Goal: Information Seeking & Learning: Compare options

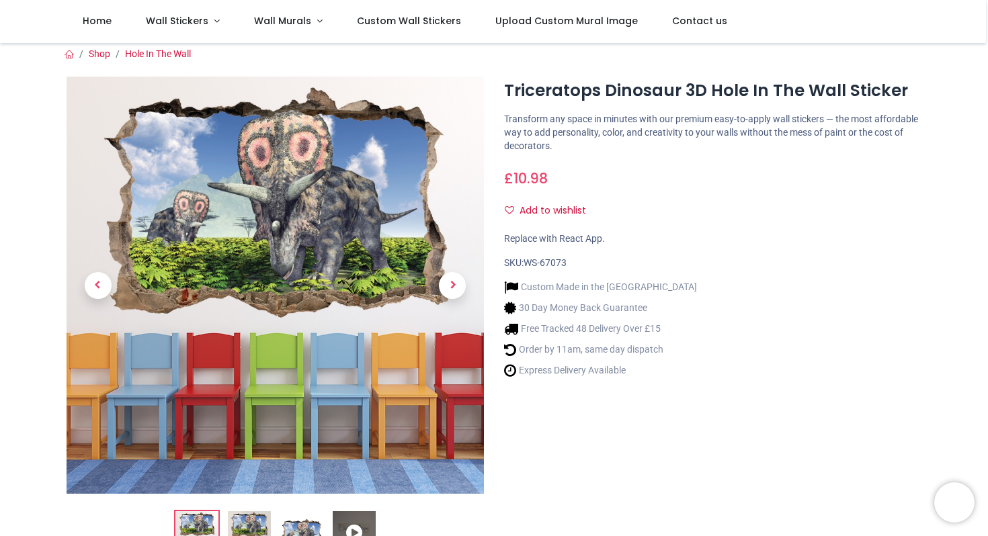
scroll to position [83, 0]
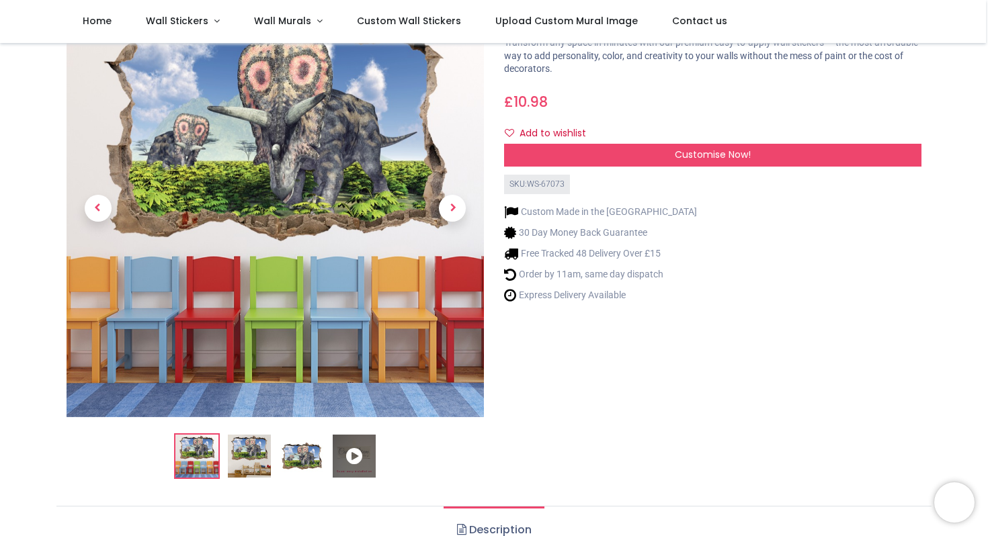
click at [316, 189] on img at bounding box center [275, 208] width 417 height 417
click at [303, 463] on img at bounding box center [301, 456] width 43 height 43
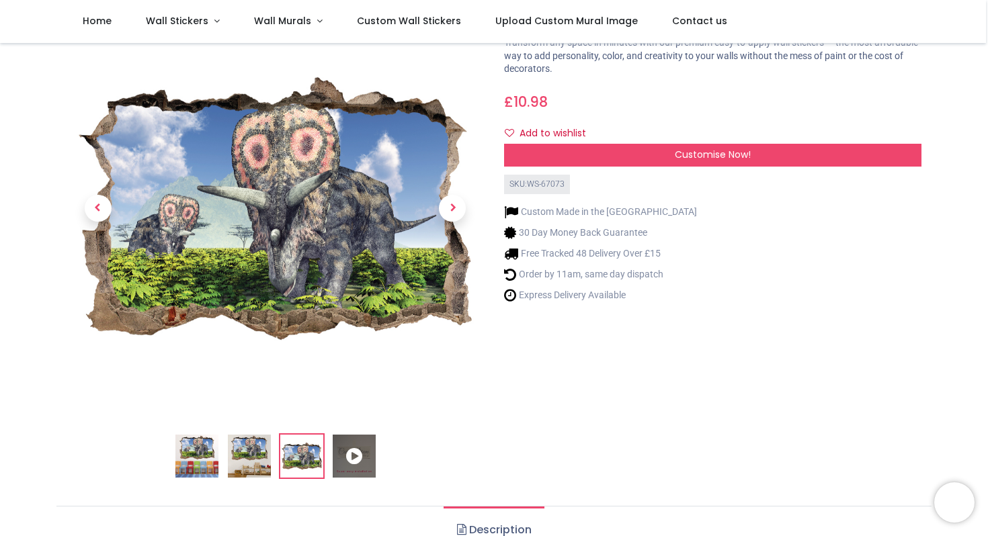
scroll to position [0, 0]
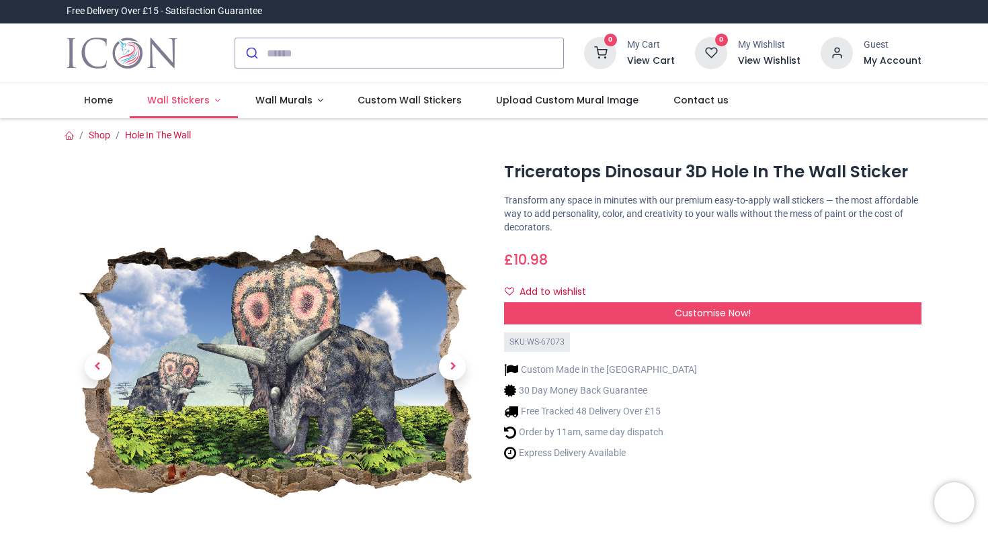
click at [217, 95] on link "Wall Stickers" at bounding box center [184, 100] width 108 height 35
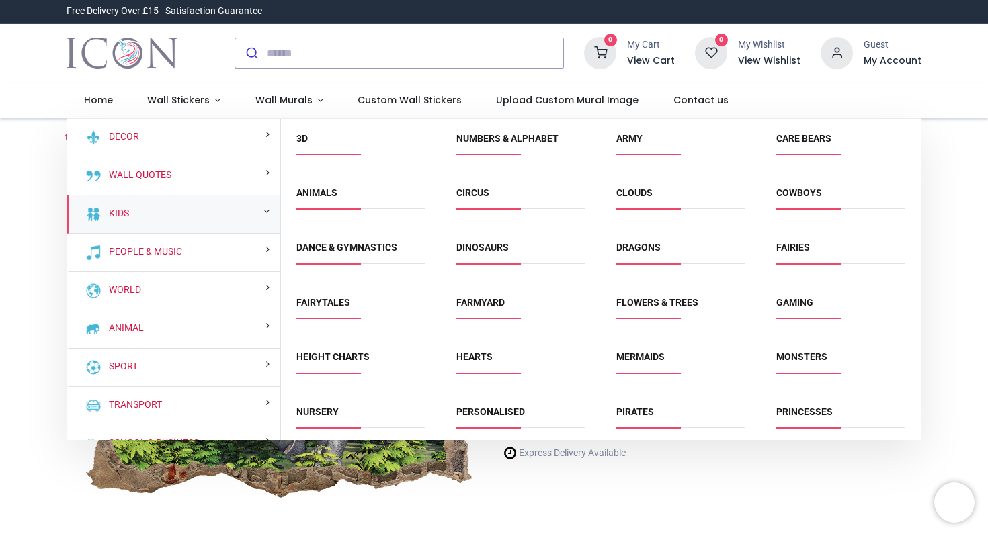
click at [518, 254] on span "Dinosaurs" at bounding box center [520, 252] width 129 height 22
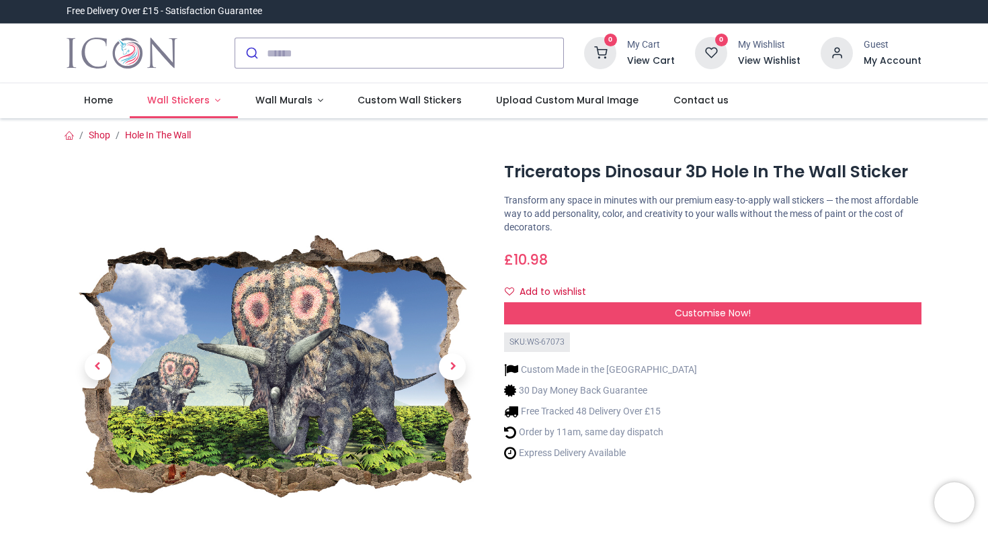
click at [210, 100] on link "Wall Stickers" at bounding box center [184, 100] width 108 height 35
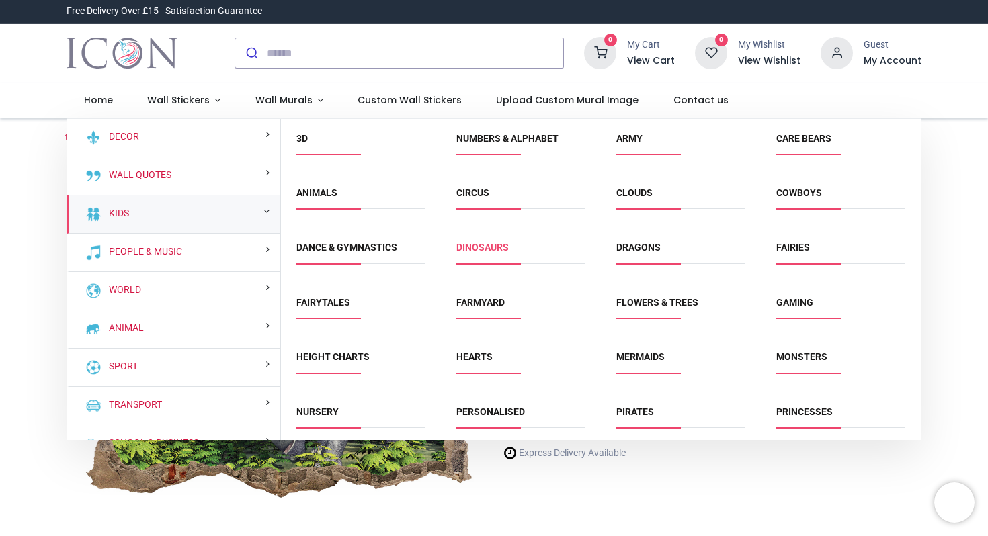
click at [477, 252] on link "Dinosaurs" at bounding box center [482, 247] width 52 height 11
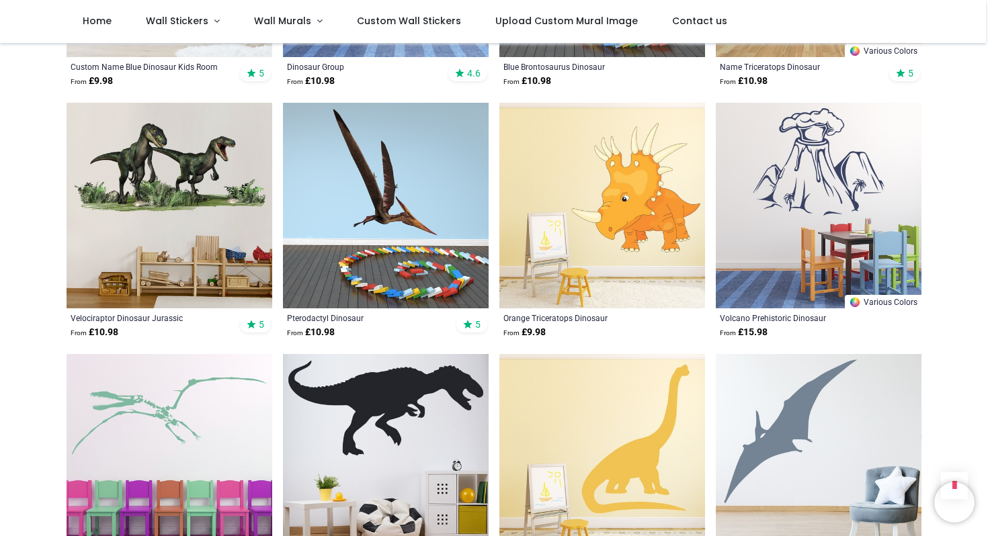
scroll to position [1479, 0]
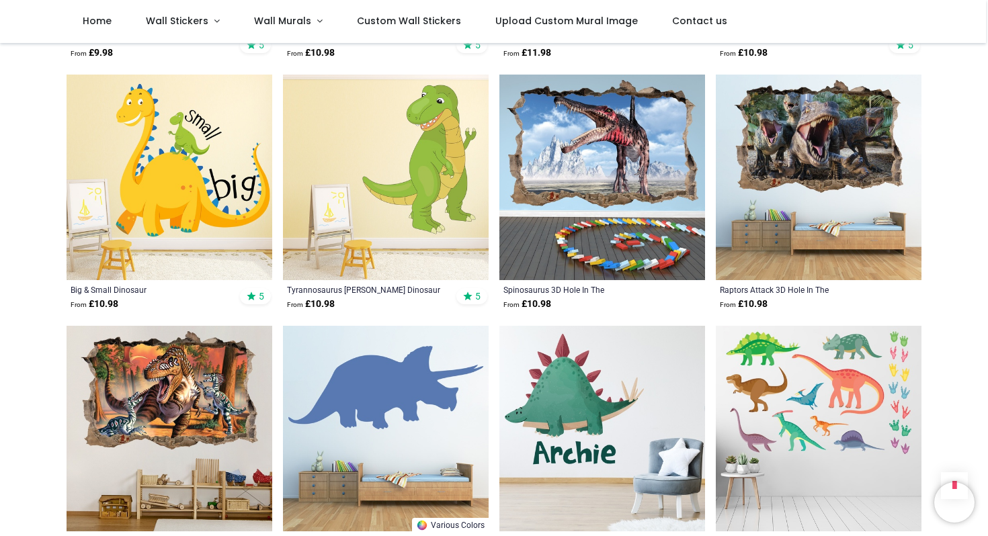
scroll to position [2215, 0]
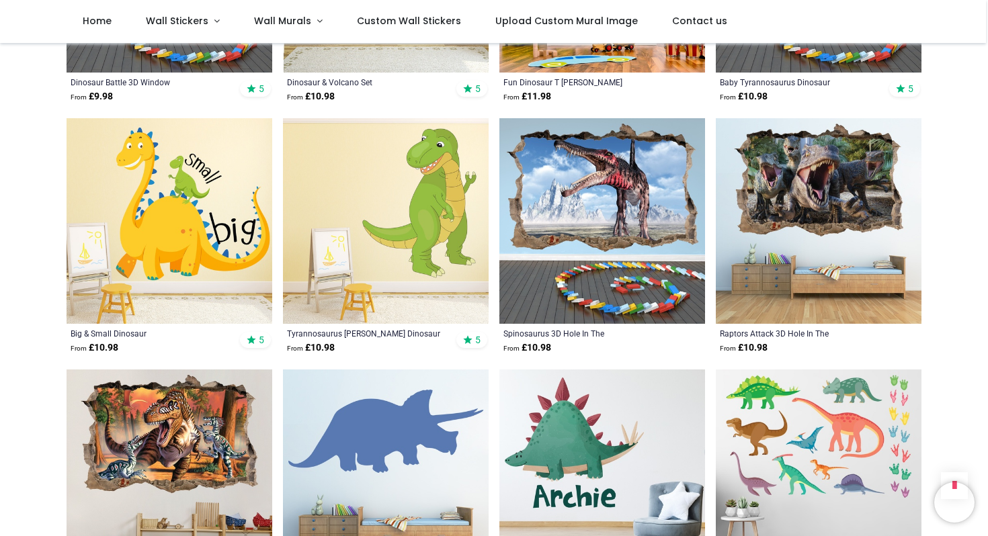
click at [620, 211] on img at bounding box center [602, 221] width 206 height 206
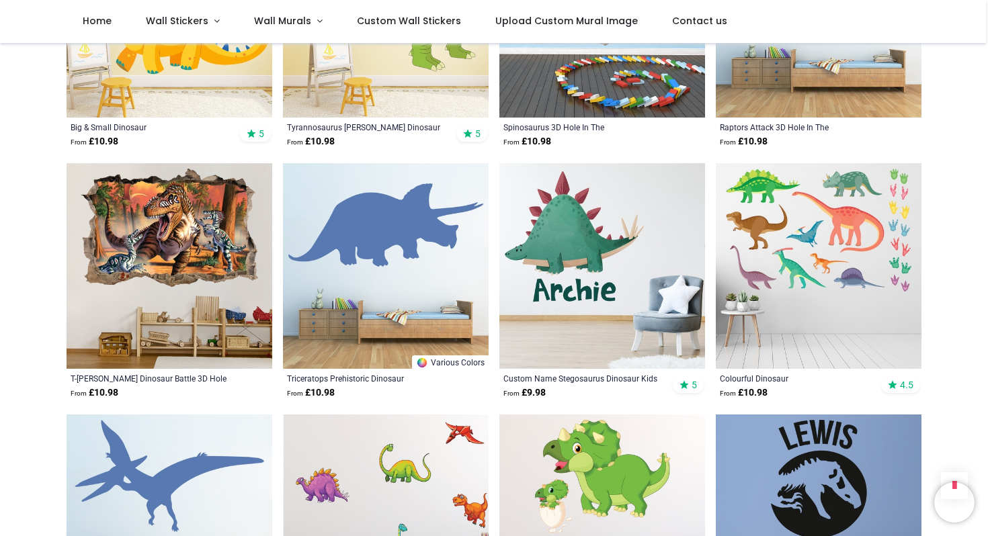
scroll to position [2424, 0]
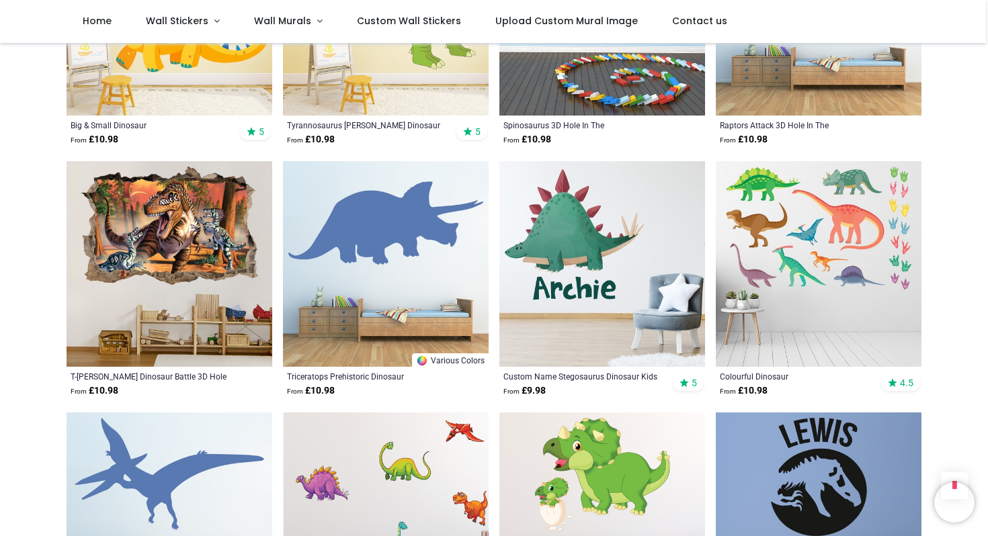
click at [177, 220] on img at bounding box center [170, 264] width 206 height 206
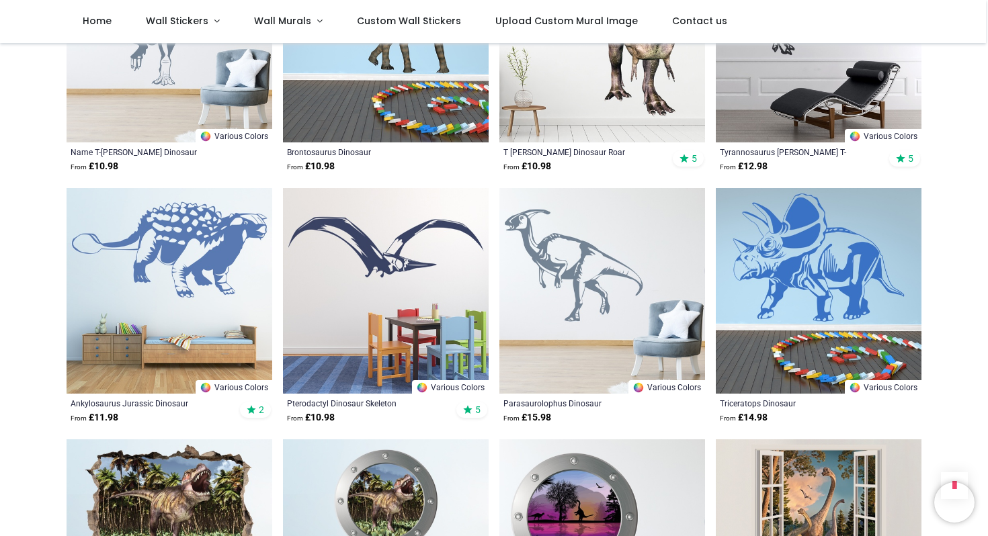
scroll to position [3165, 0]
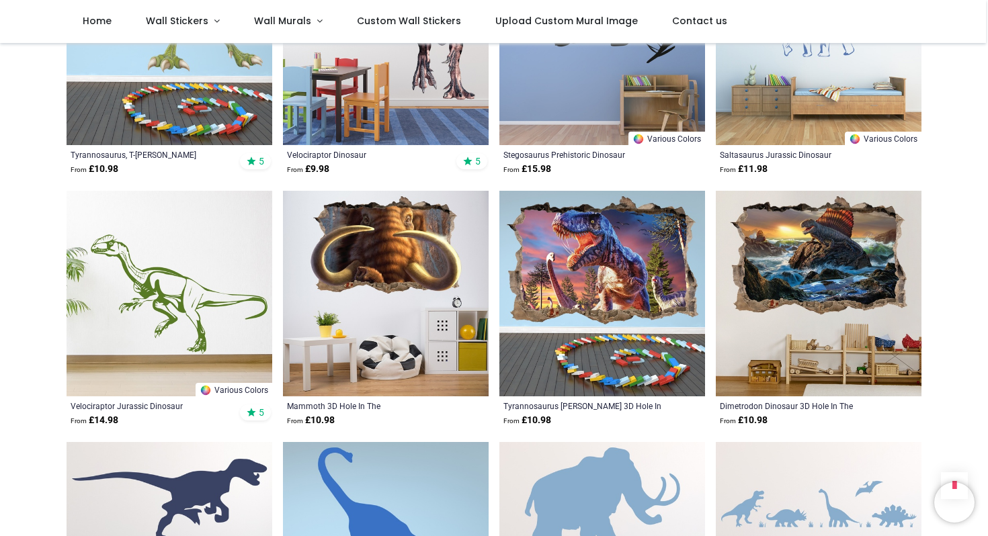
scroll to position [4179, 0]
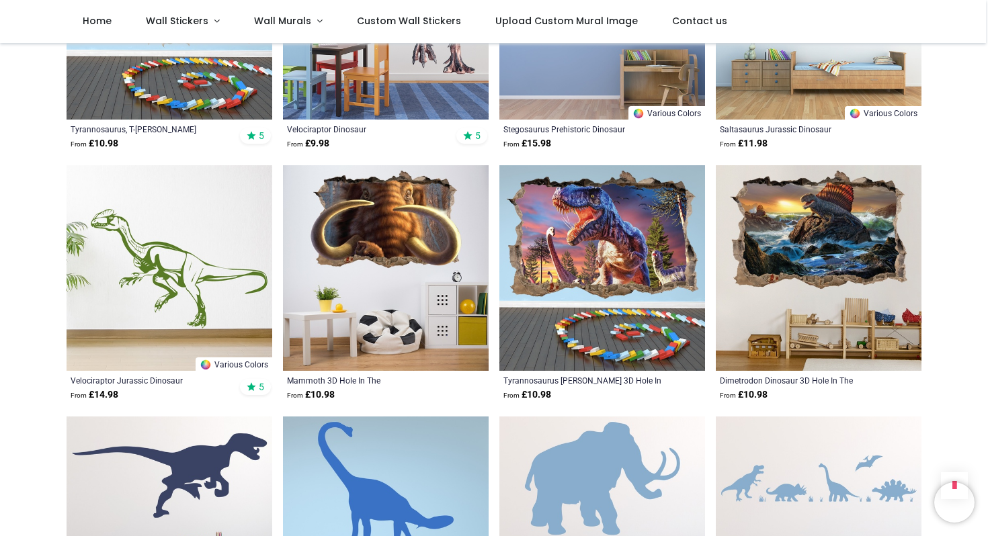
click at [412, 298] on img at bounding box center [386, 268] width 206 height 206
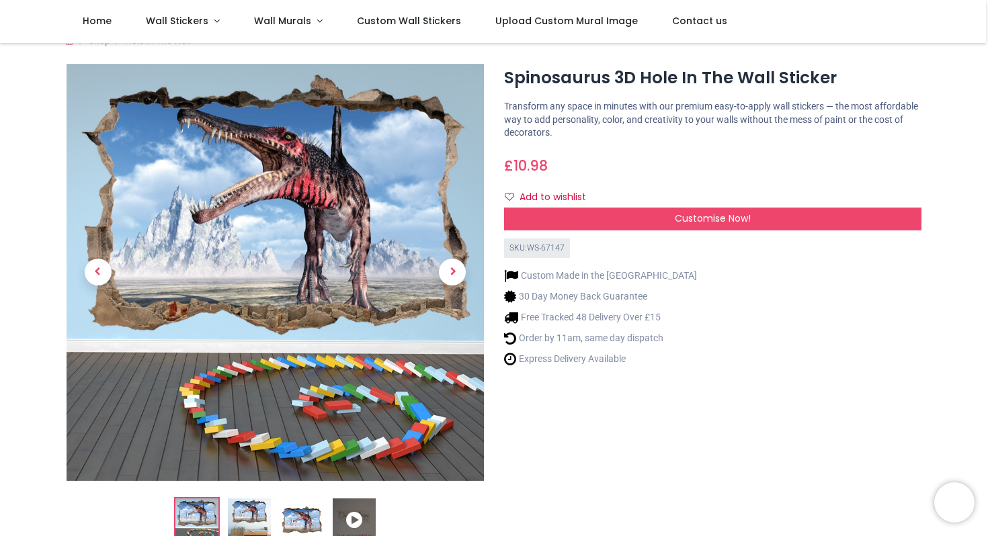
scroll to position [18, 0]
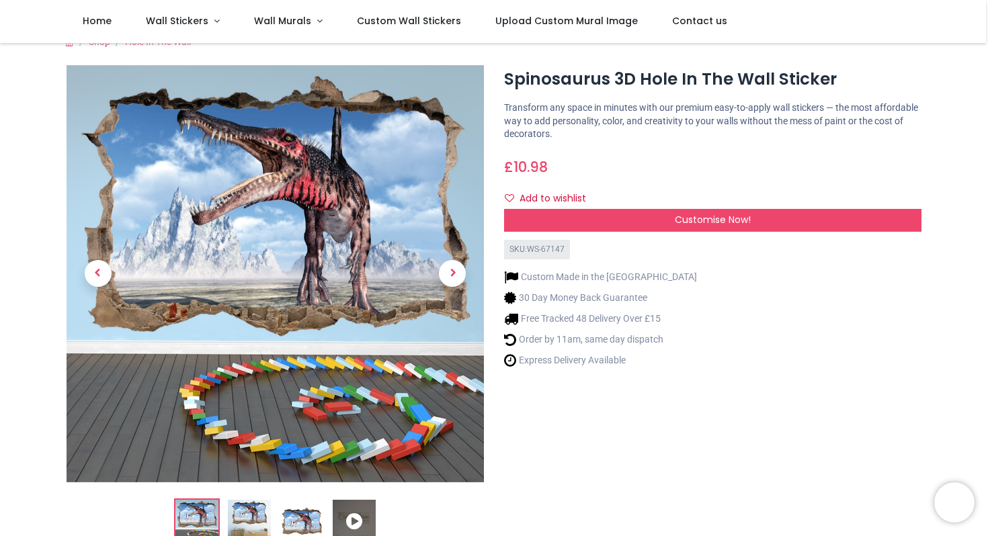
click at [294, 522] on img at bounding box center [301, 521] width 43 height 43
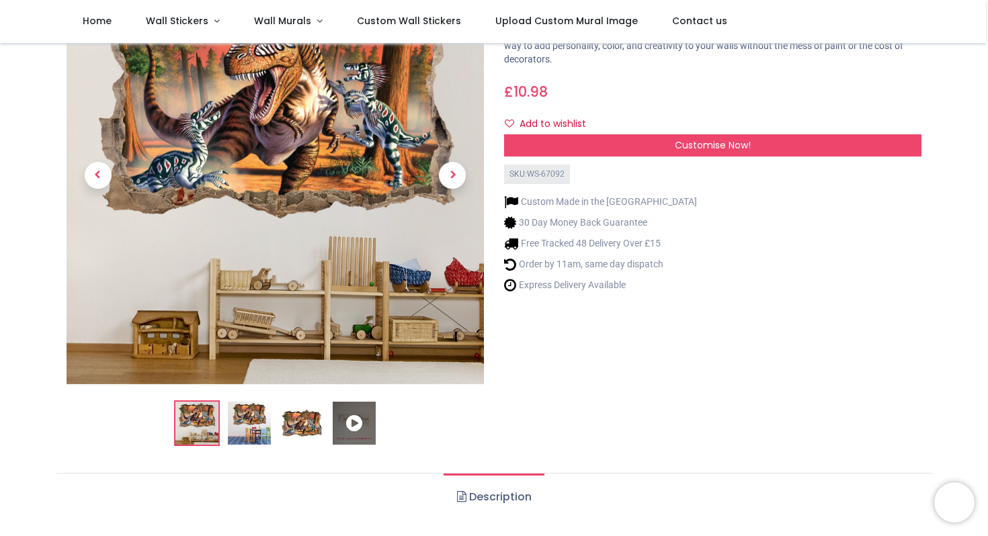
scroll to position [140, 0]
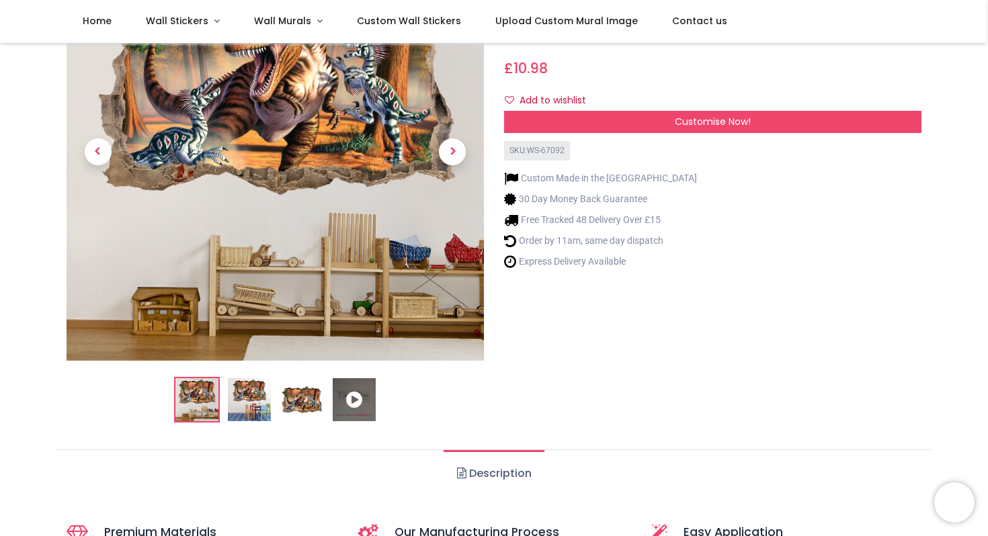
click at [317, 408] on img at bounding box center [301, 399] width 43 height 43
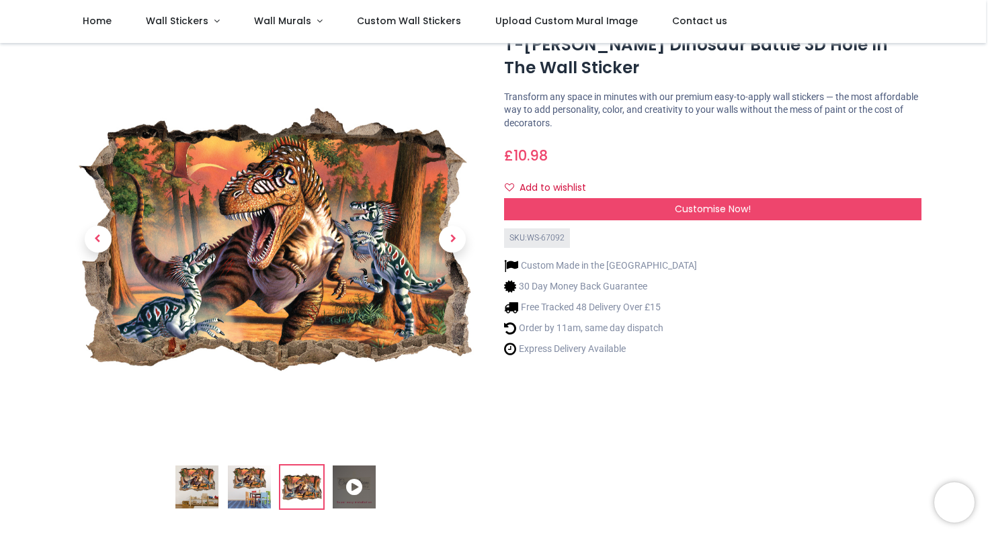
scroll to position [32, 0]
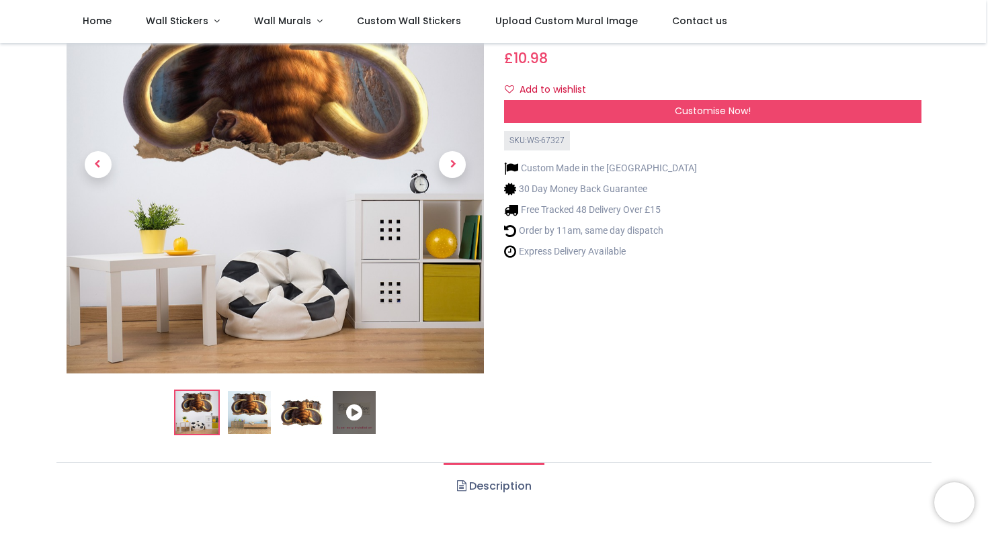
scroll to position [183, 0]
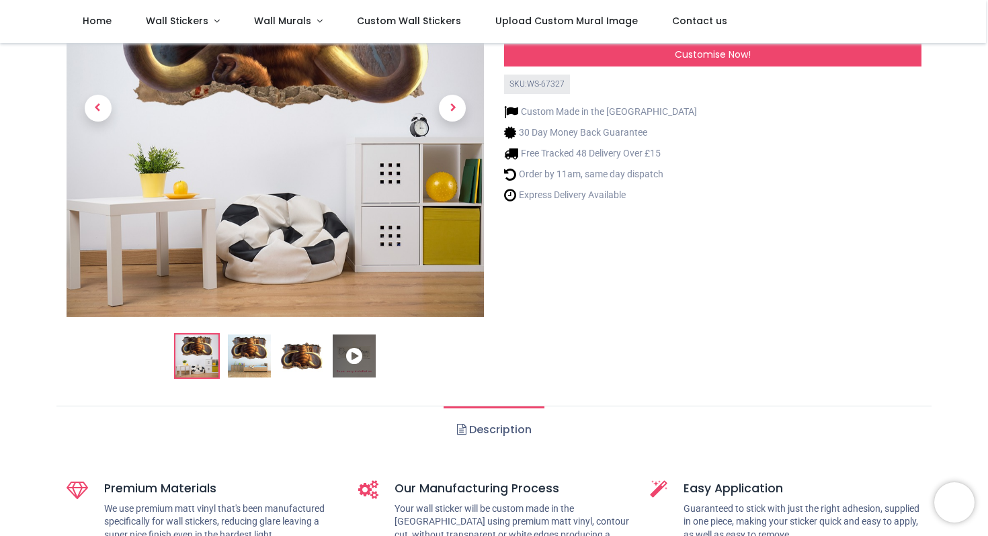
click at [300, 364] on img at bounding box center [301, 356] width 43 height 43
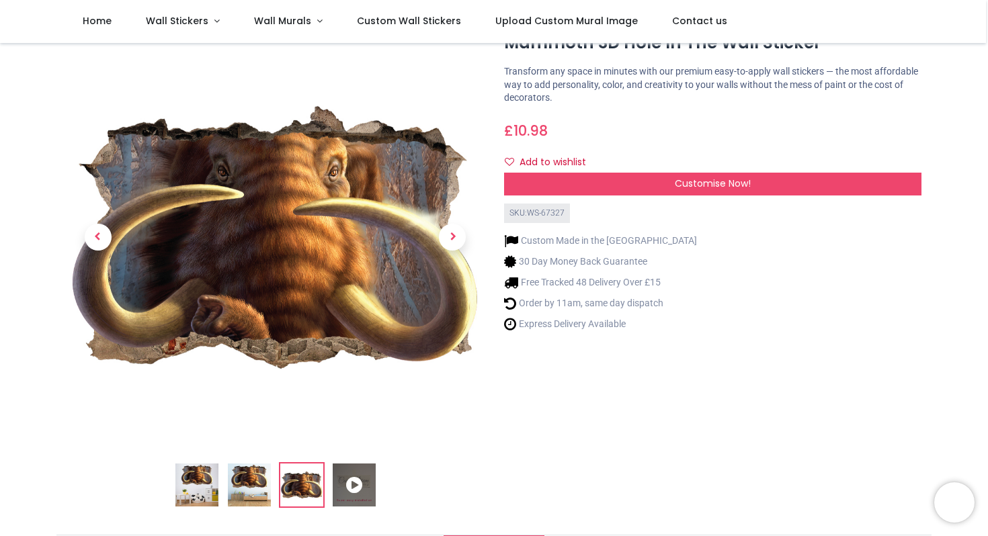
scroll to position [58, 0]
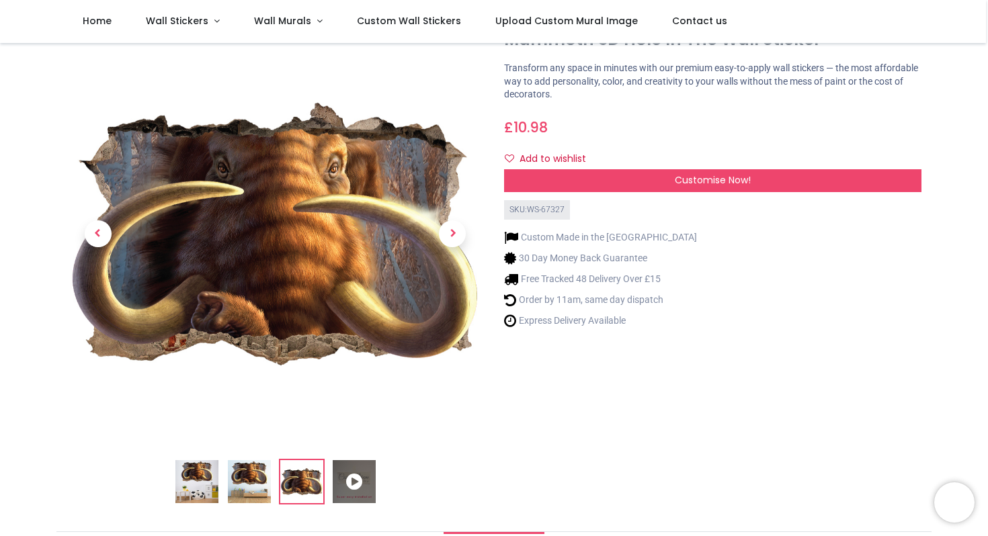
click at [849, 294] on div "Custom Made in the [GEOGRAPHIC_DATA] 30 Day Money Back Guarantee Free Tracked 4…" at bounding box center [712, 277] width 417 height 115
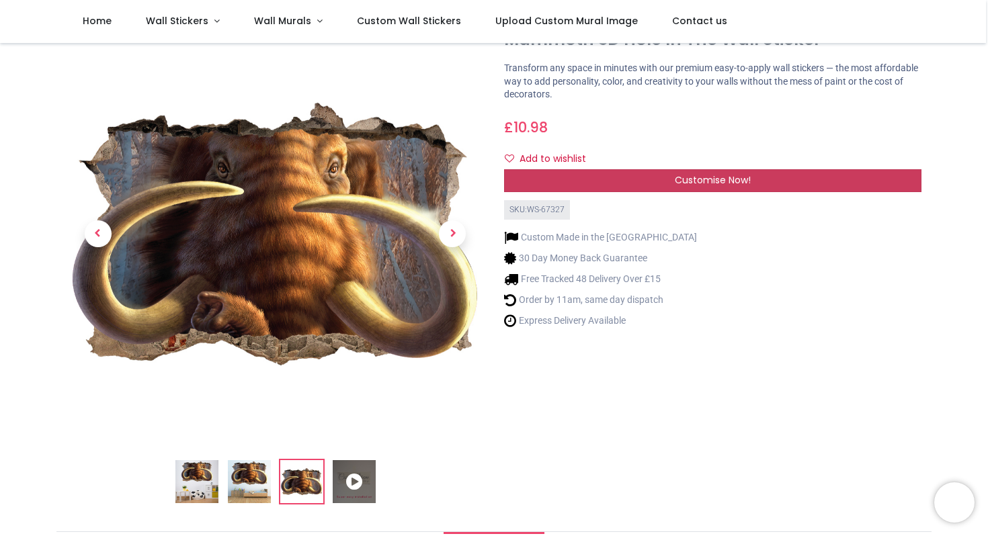
click at [780, 178] on div "Customise Now!" at bounding box center [712, 180] width 417 height 23
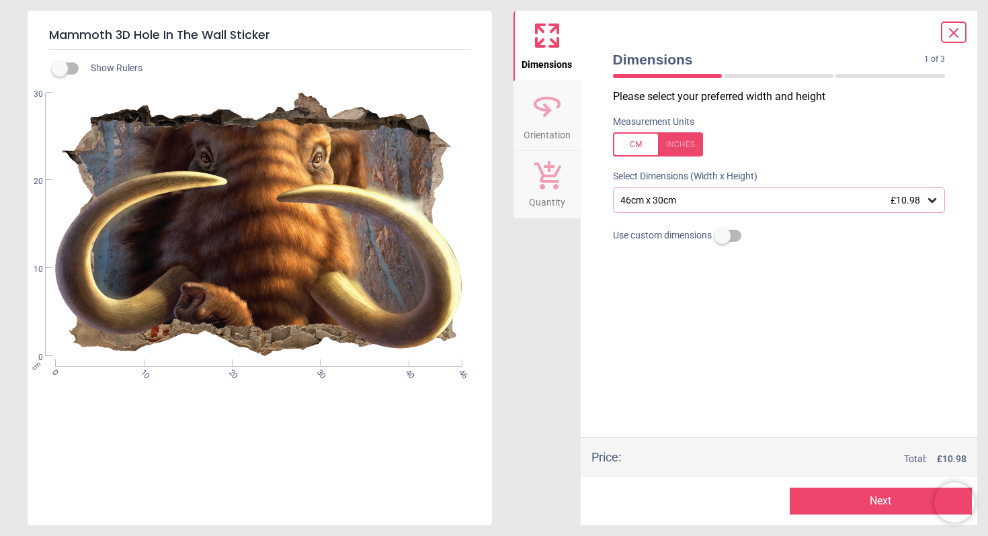
click at [781, 203] on div "46cm x 30cm £10.98" at bounding box center [772, 200] width 307 height 11
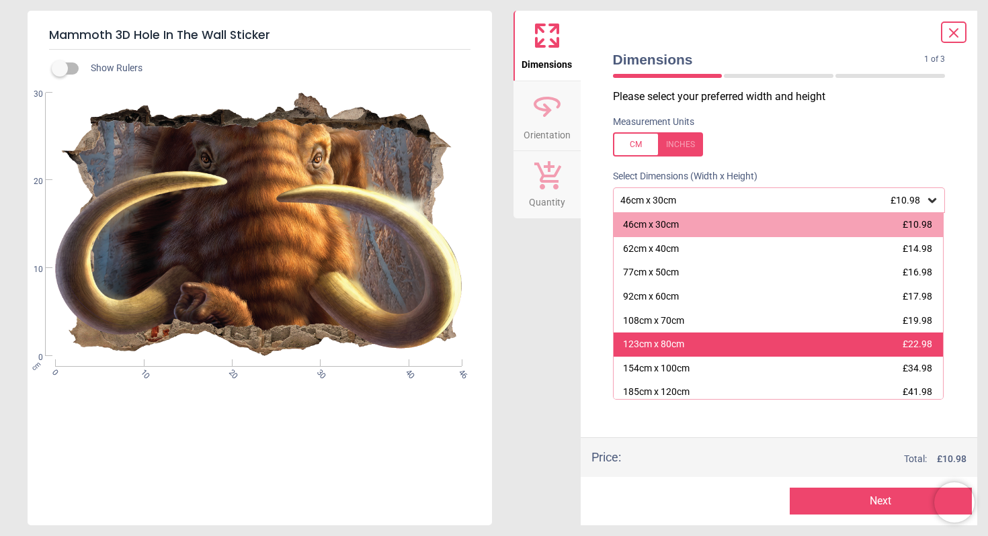
click at [678, 335] on div "123cm x 80cm £22.98" at bounding box center [779, 345] width 330 height 24
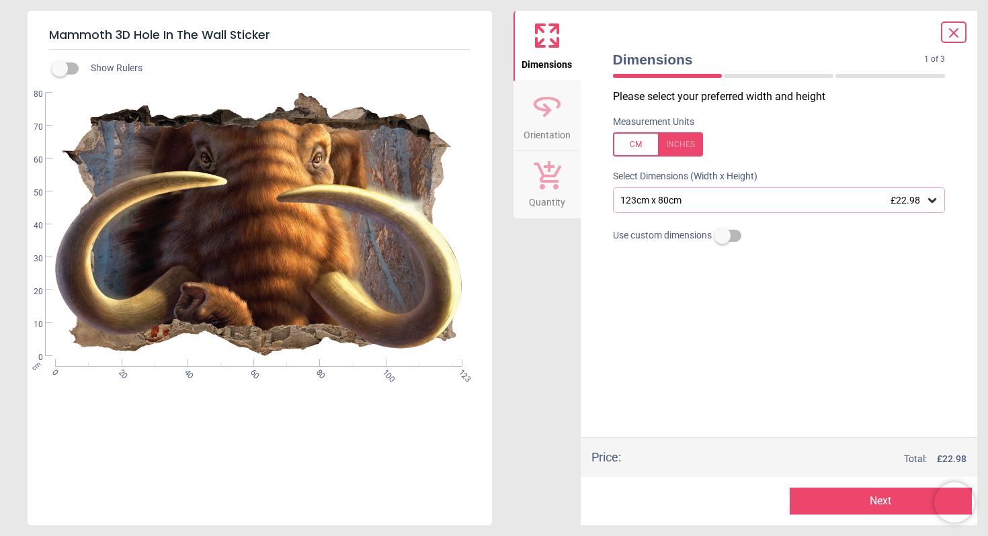
click at [546, 132] on span "Orientation" at bounding box center [547, 132] width 47 height 20
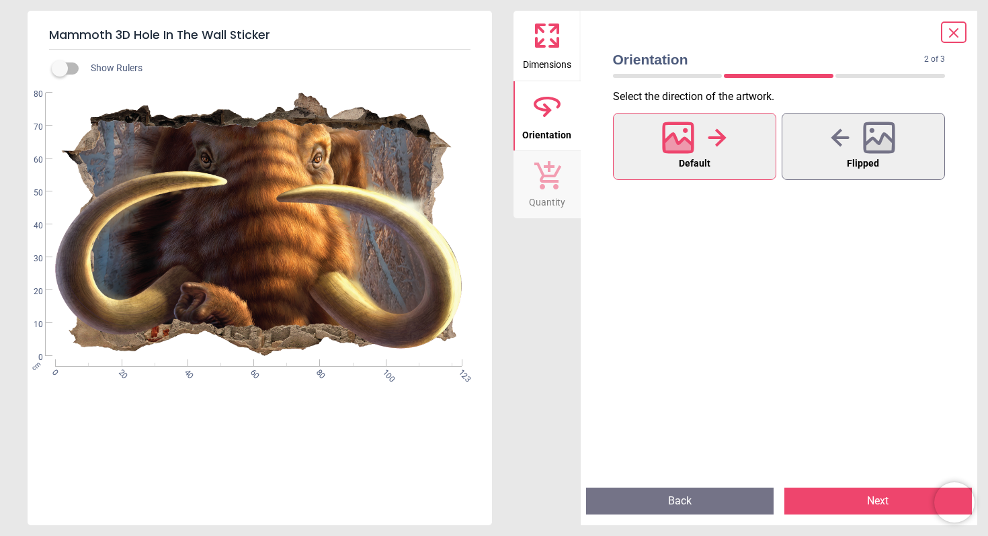
click at [551, 50] on icon at bounding box center [547, 35] width 32 height 32
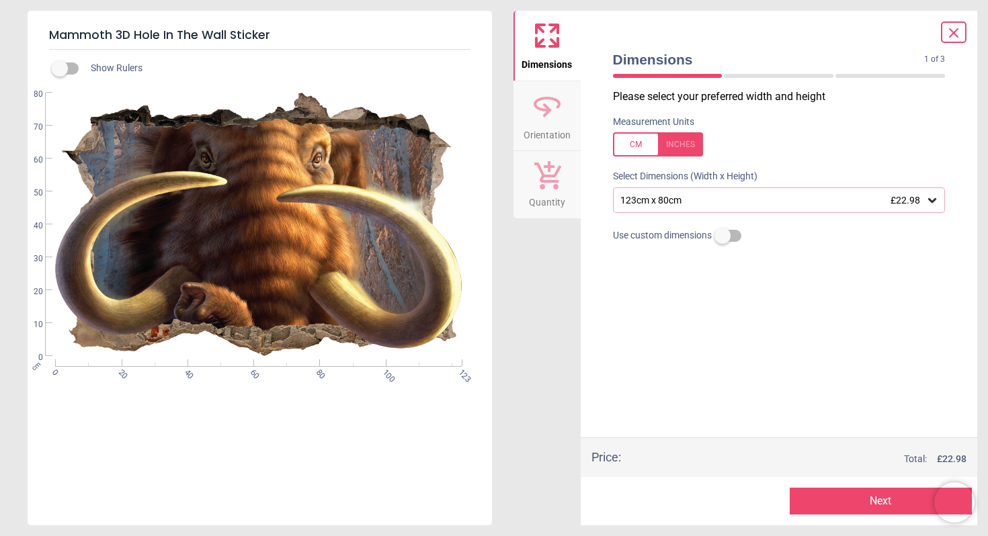
click at [954, 32] on icon at bounding box center [954, 33] width 8 height 8
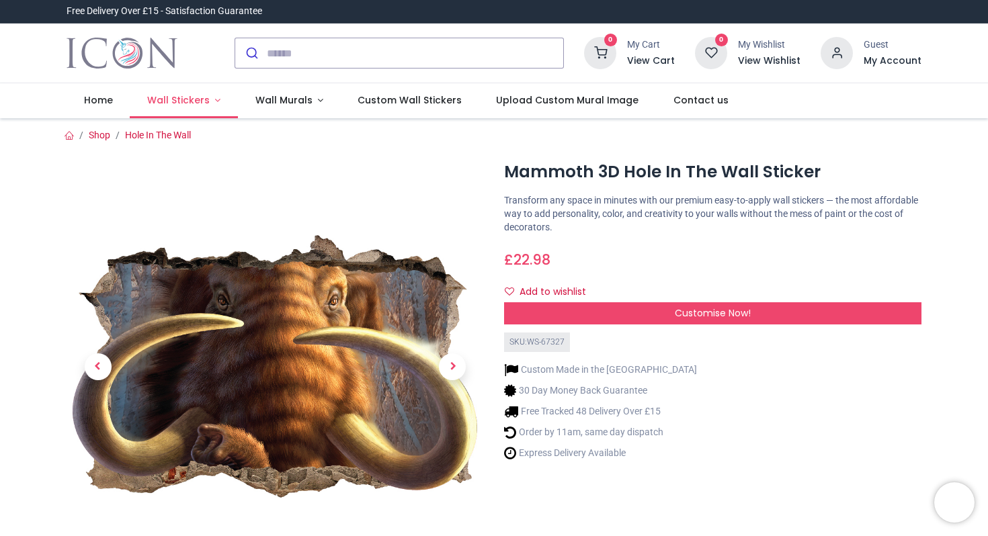
click at [212, 102] on link "Wall Stickers" at bounding box center [184, 100] width 108 height 35
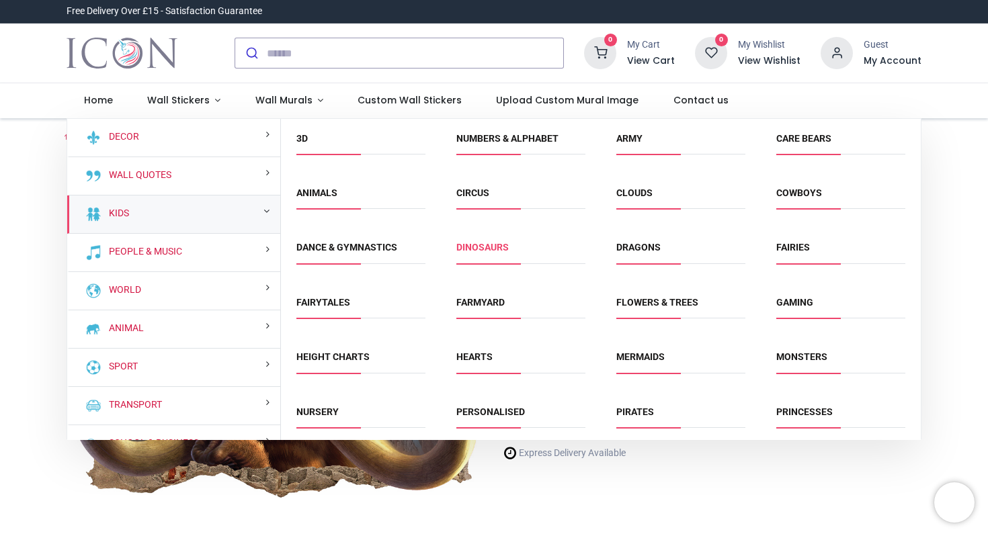
click at [488, 253] on link "Dinosaurs" at bounding box center [482, 247] width 52 height 11
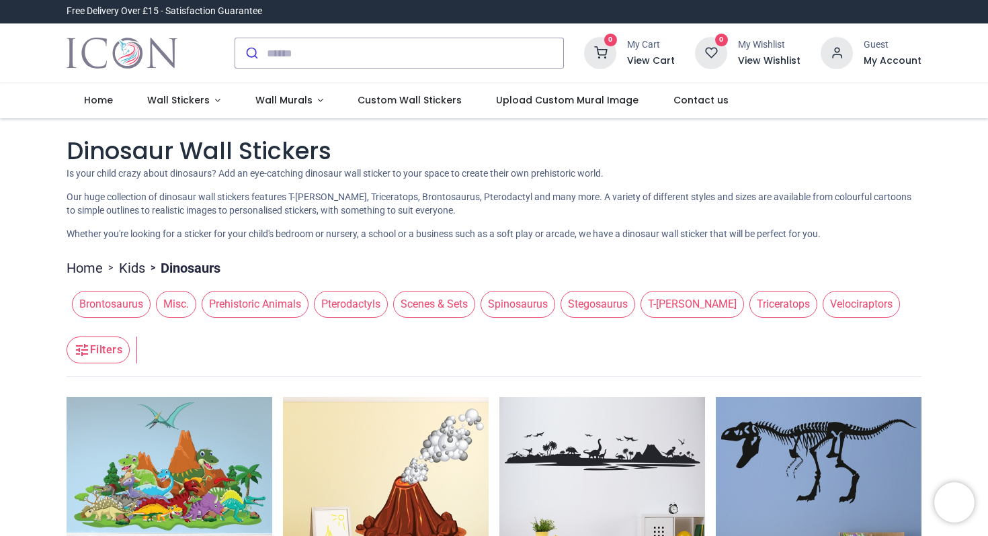
scroll to position [102, 0]
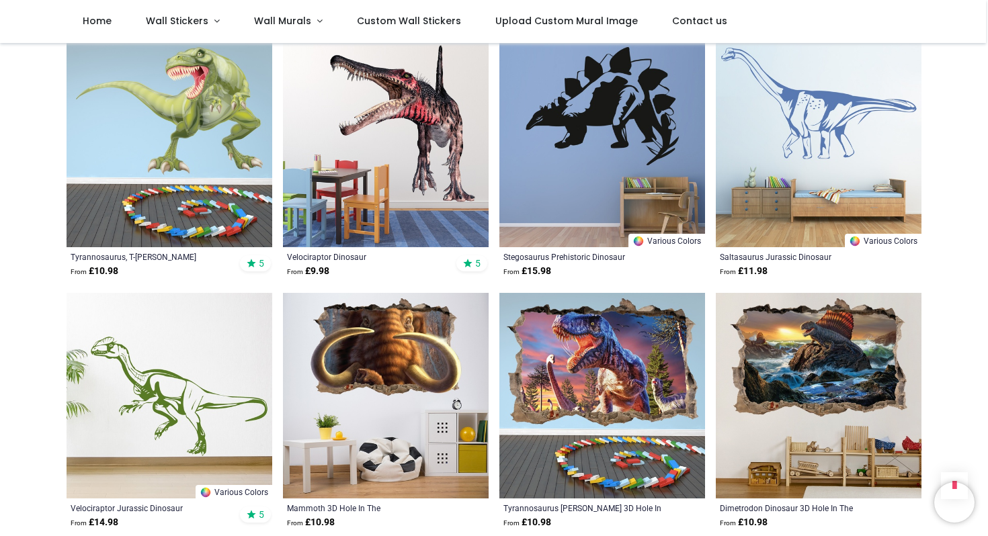
scroll to position [4056, 0]
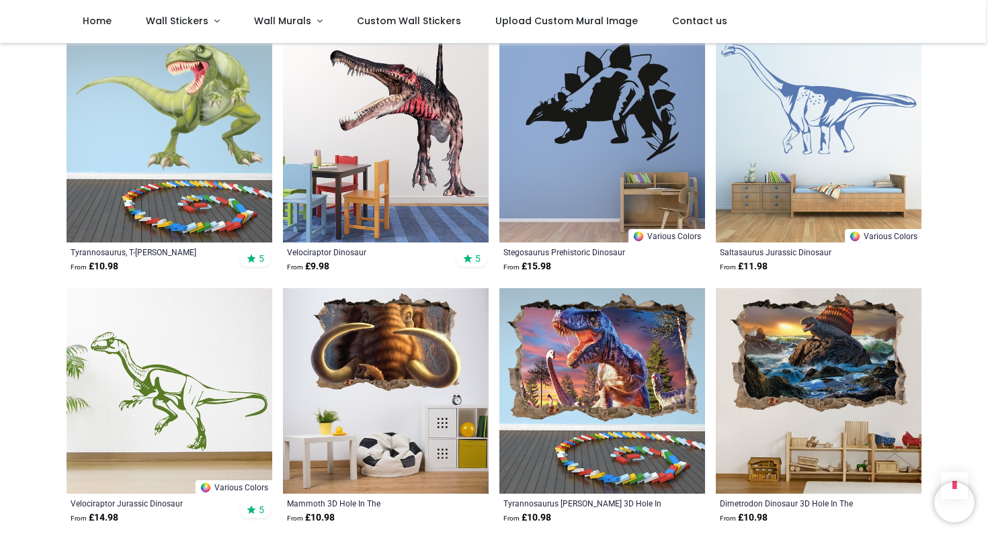
click at [608, 418] on img at bounding box center [602, 391] width 206 height 206
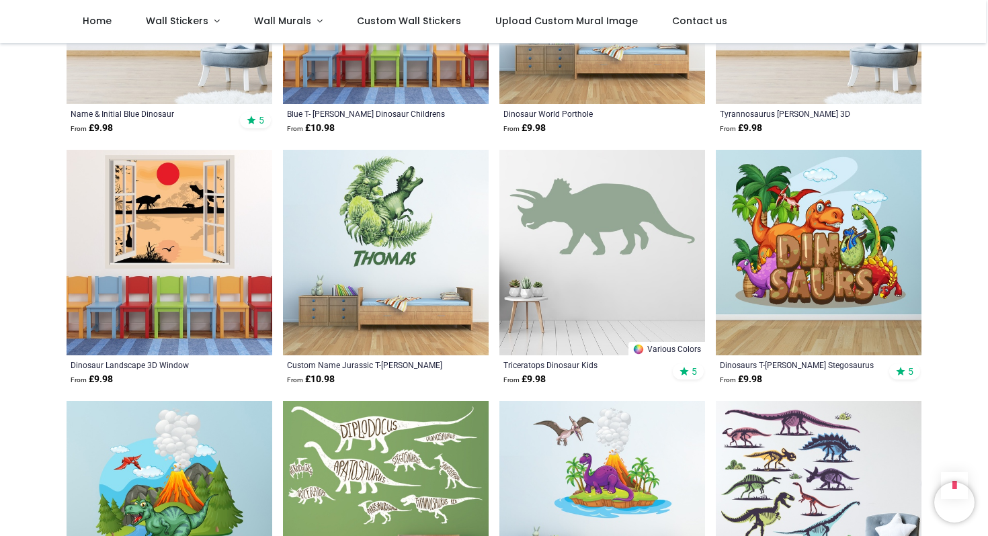
scroll to position [4993, 0]
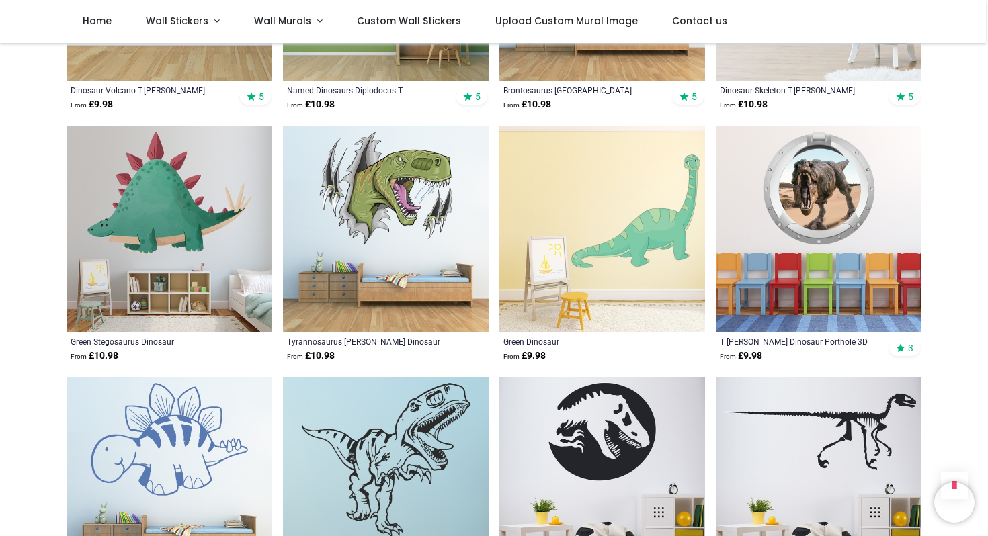
scroll to position [5482, 0]
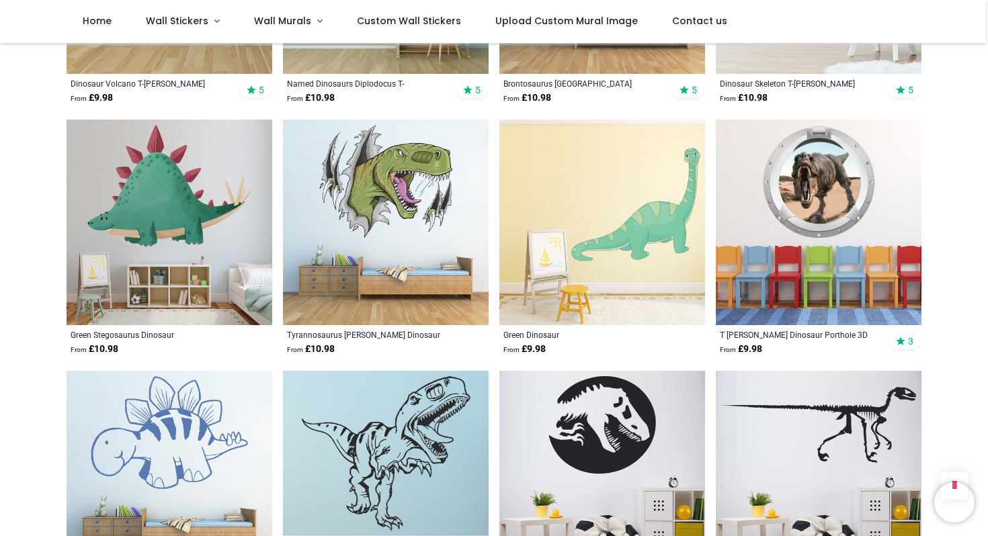
click at [397, 212] on img at bounding box center [386, 223] width 206 height 206
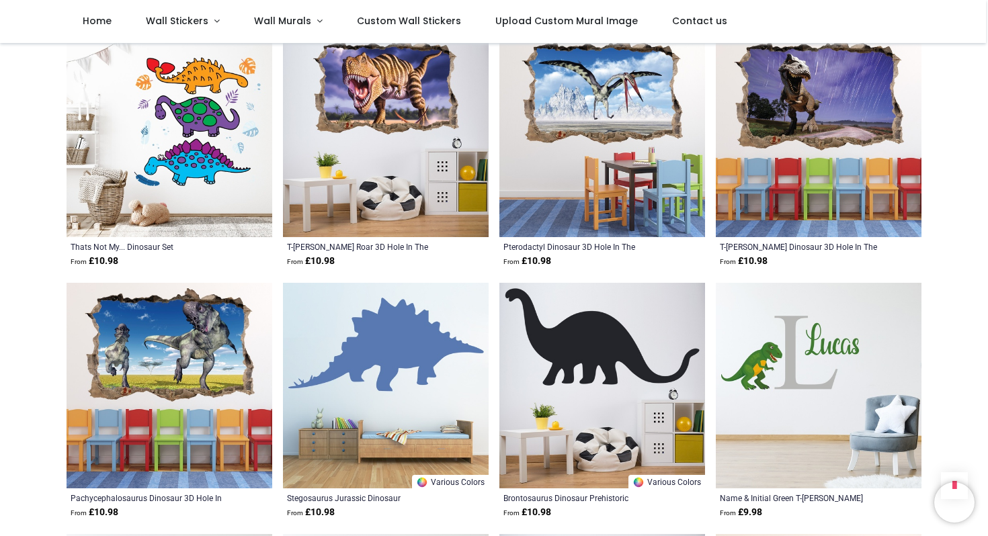
scroll to position [6368, 0]
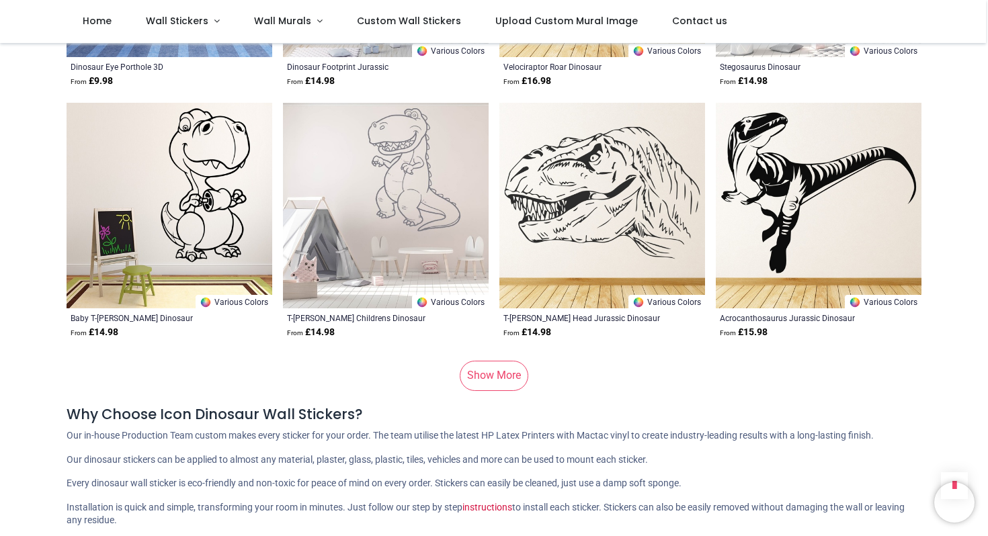
scroll to position [8767, 0]
click at [502, 360] on link "Show More" at bounding box center [494, 375] width 69 height 30
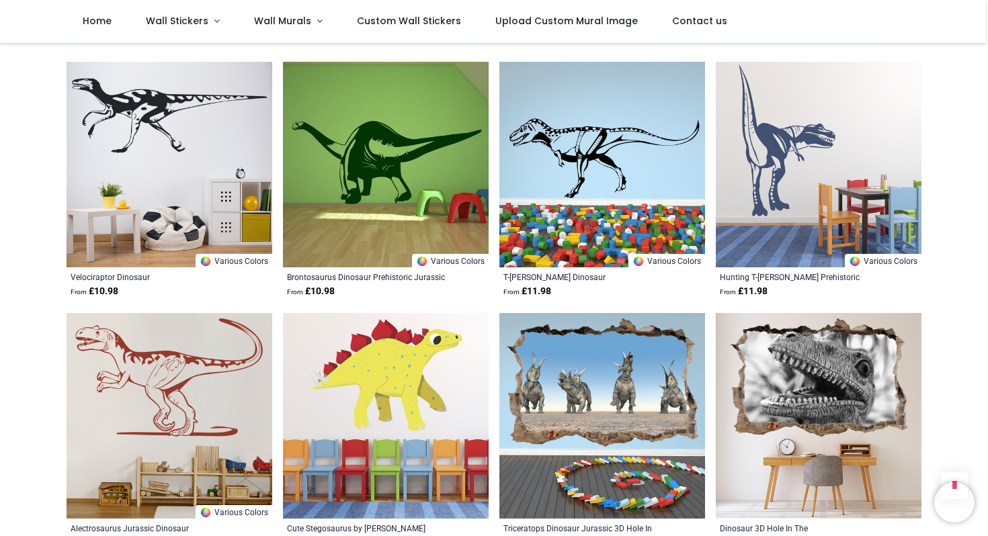
scroll to position [9073, 0]
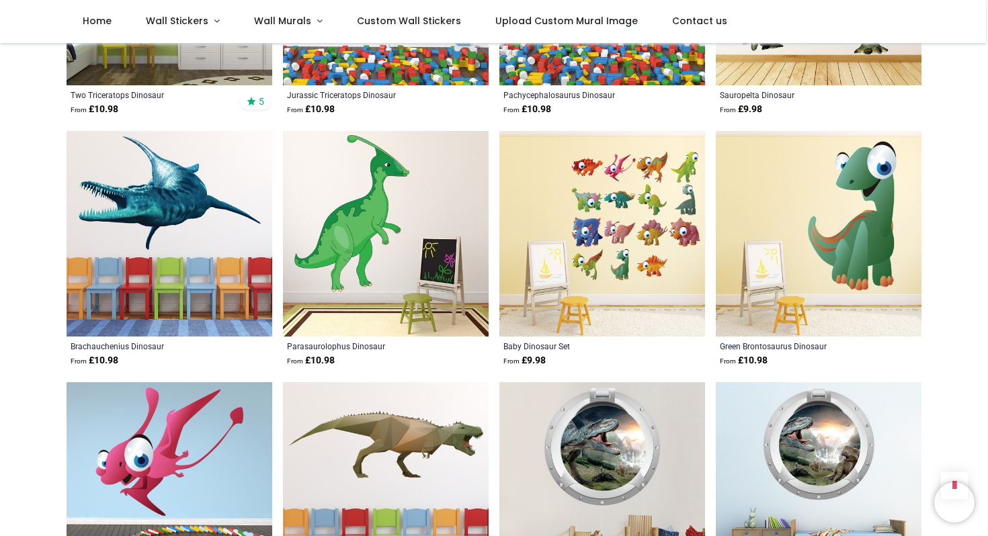
scroll to position [11255, 0]
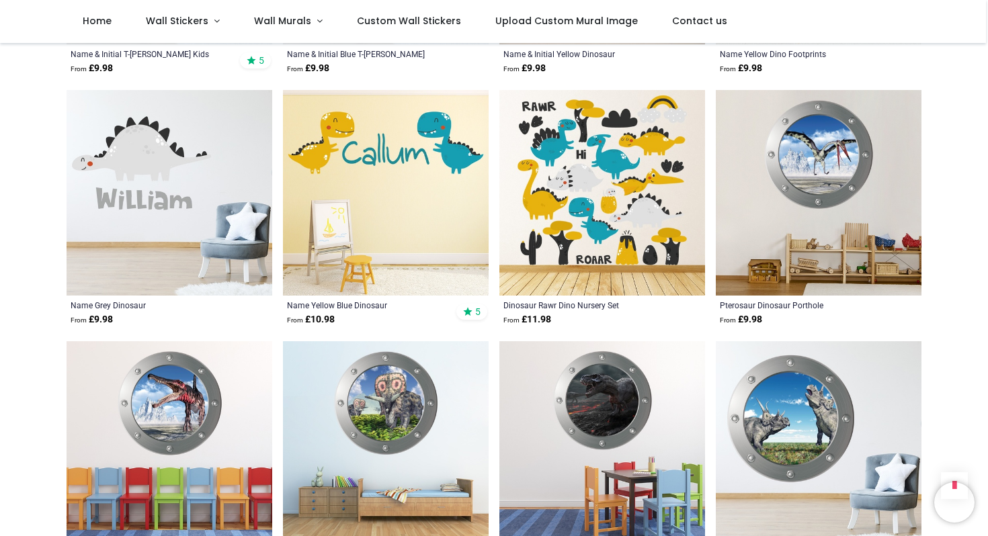
scroll to position [6599, 0]
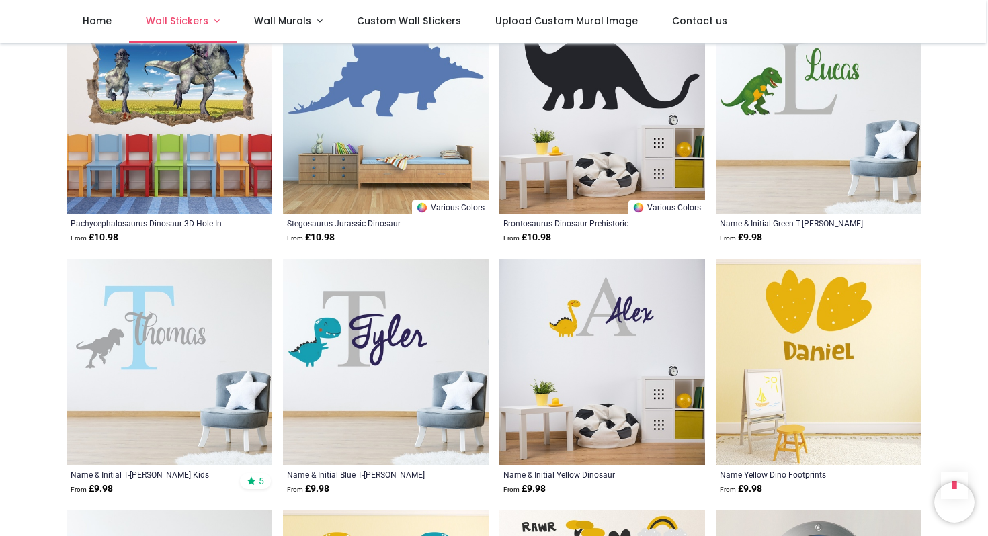
click at [215, 20] on link "Wall Stickers" at bounding box center [183, 21] width 108 height 43
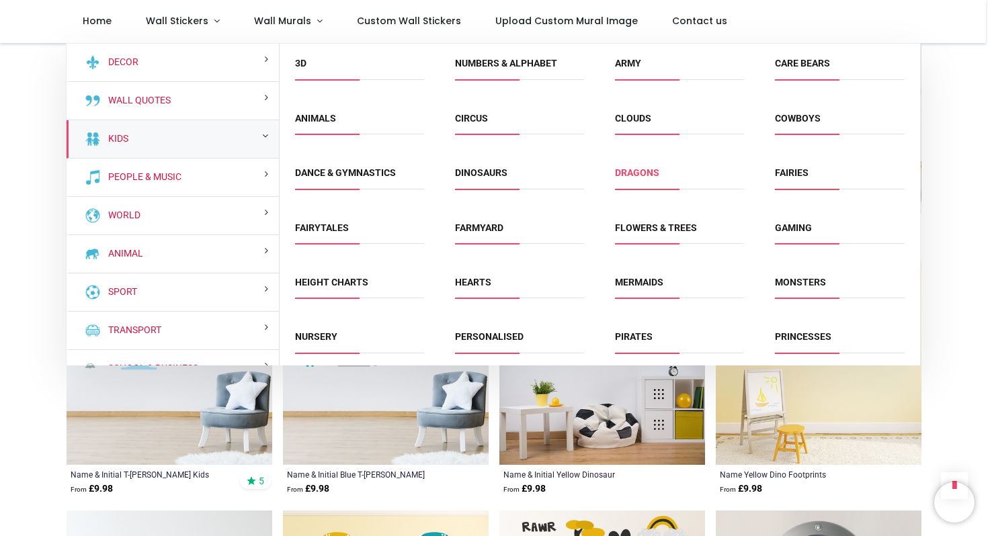
click at [635, 172] on link "Dragons" at bounding box center [637, 172] width 44 height 11
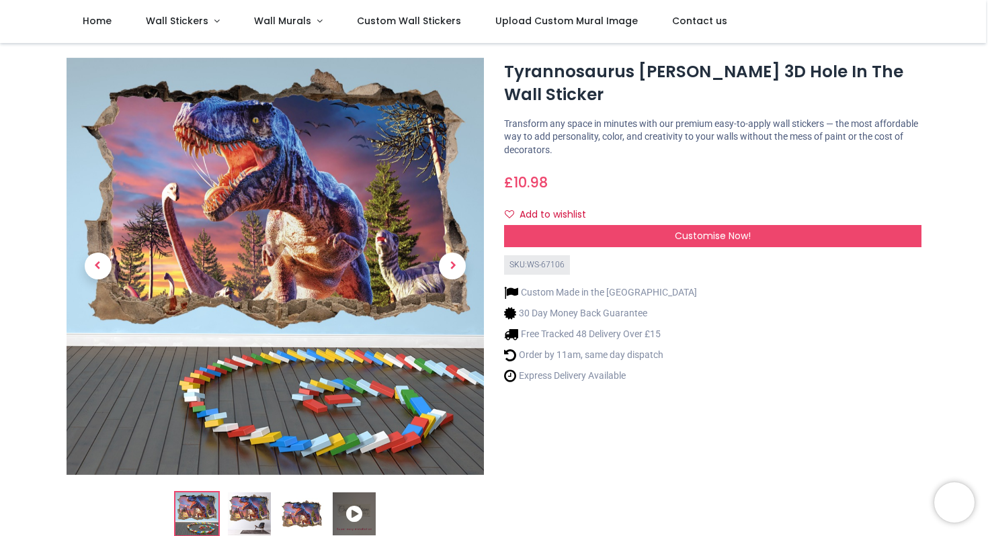
scroll to position [17, 0]
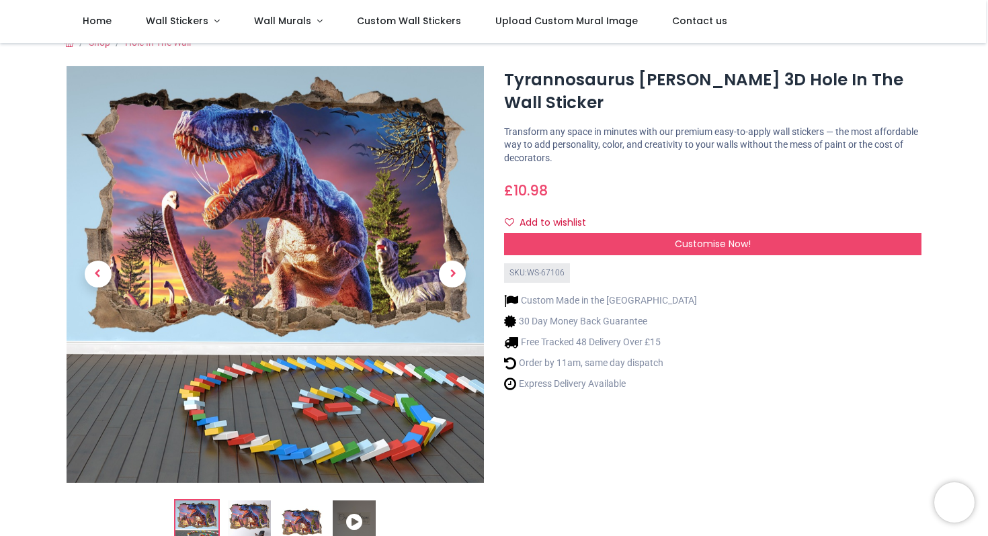
click at [300, 520] on img at bounding box center [301, 522] width 43 height 43
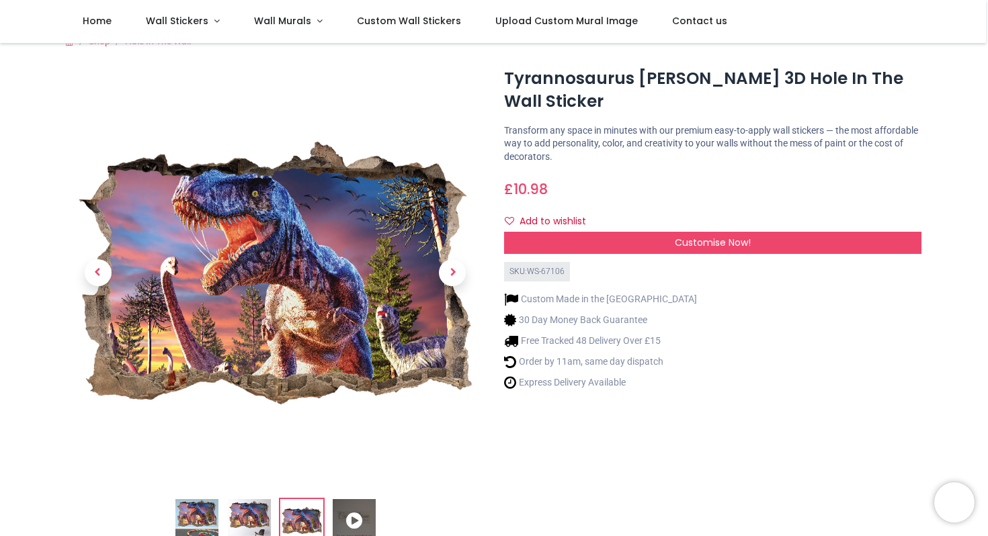
scroll to position [27, 0]
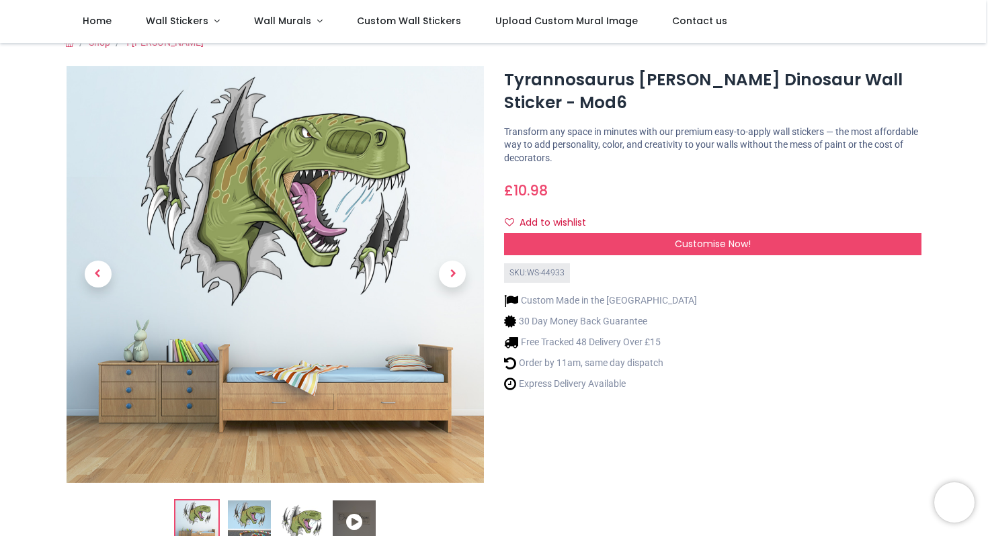
scroll to position [15, 0]
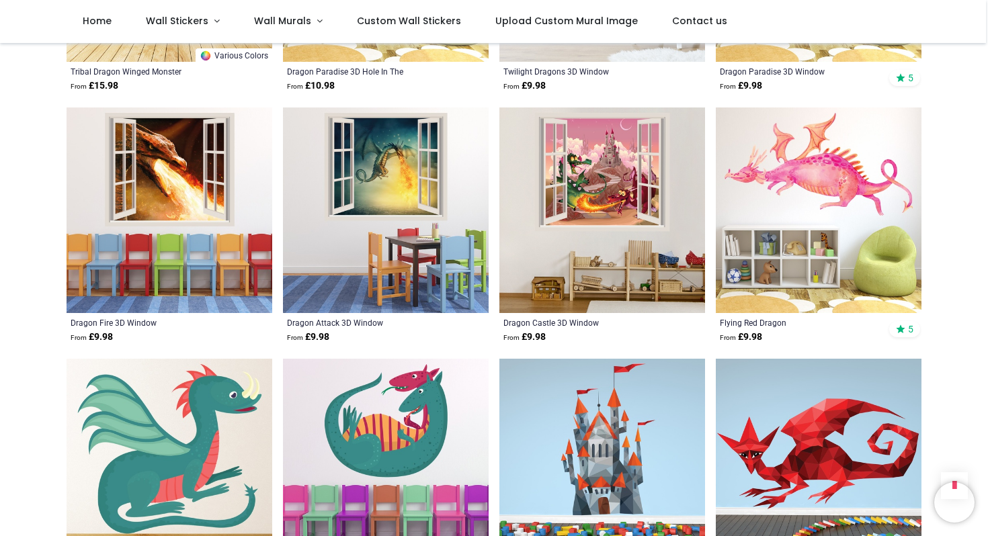
scroll to position [1247, 0]
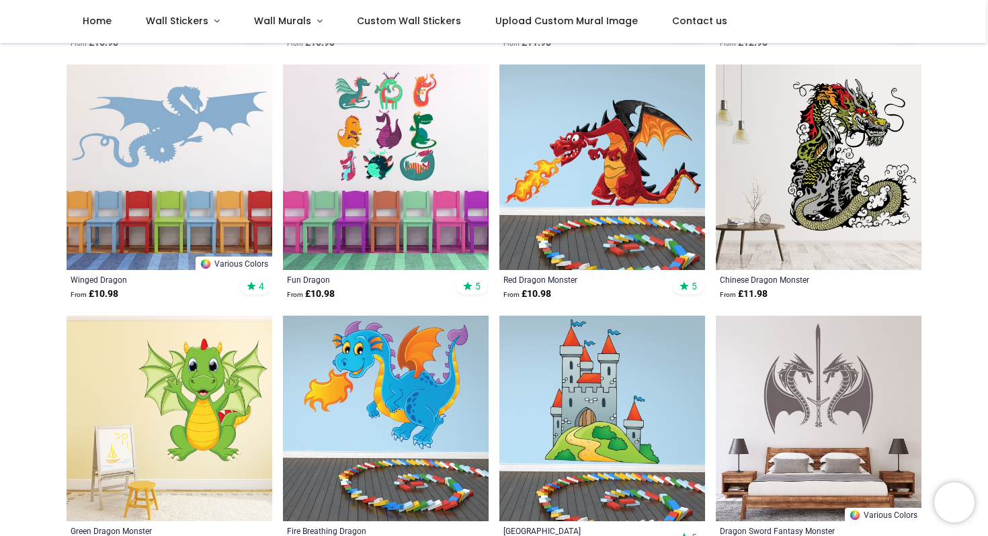
scroll to position [325, 0]
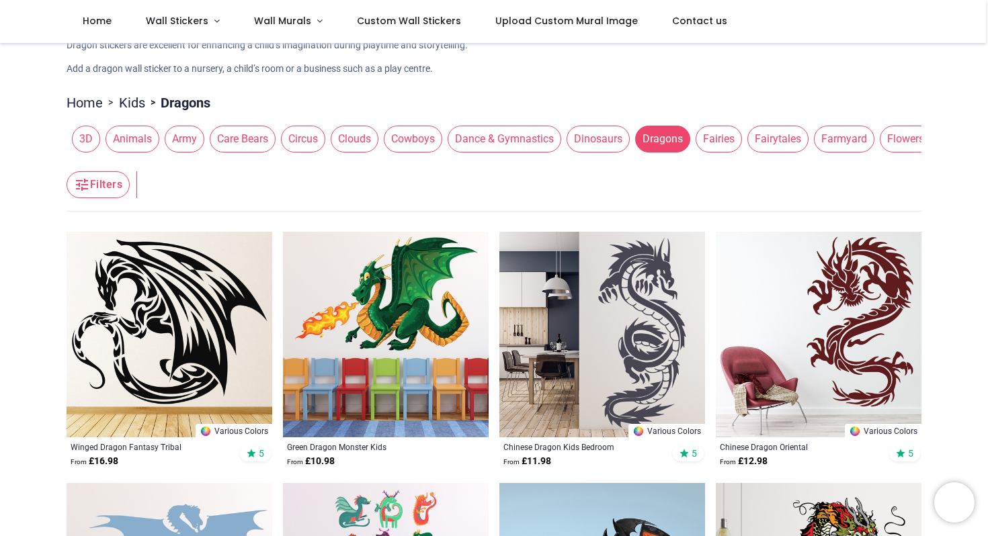
scroll to position [244, 0]
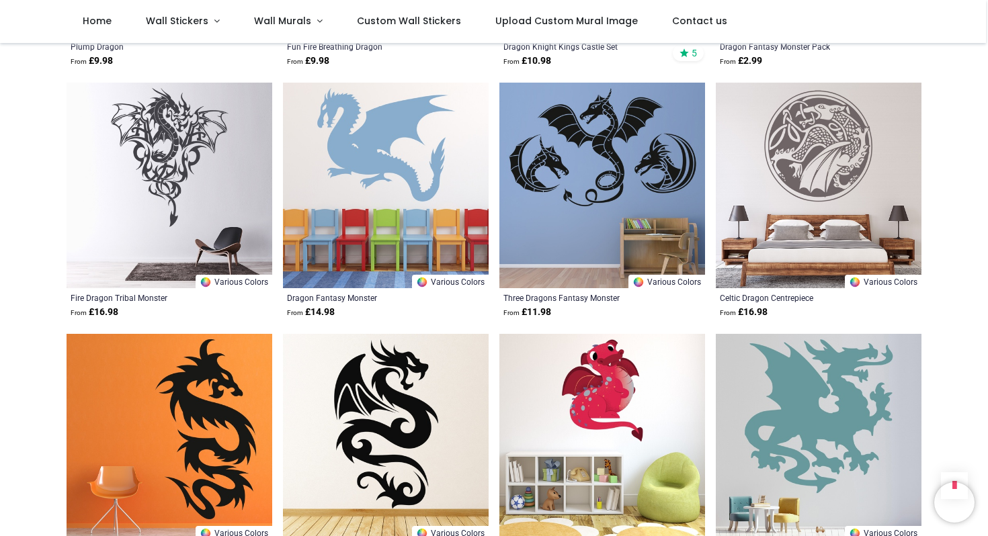
scroll to position [3268, 0]
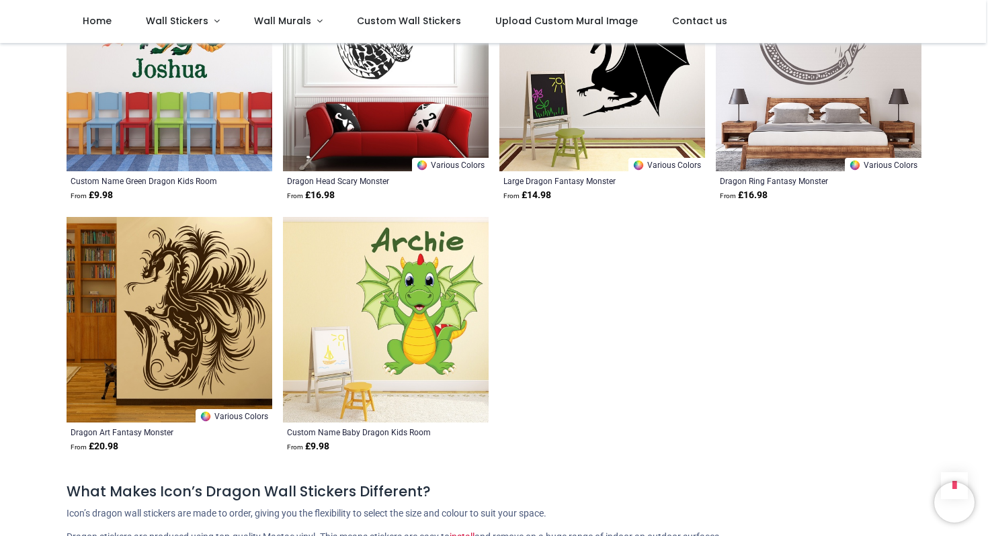
scroll to position [5146, 0]
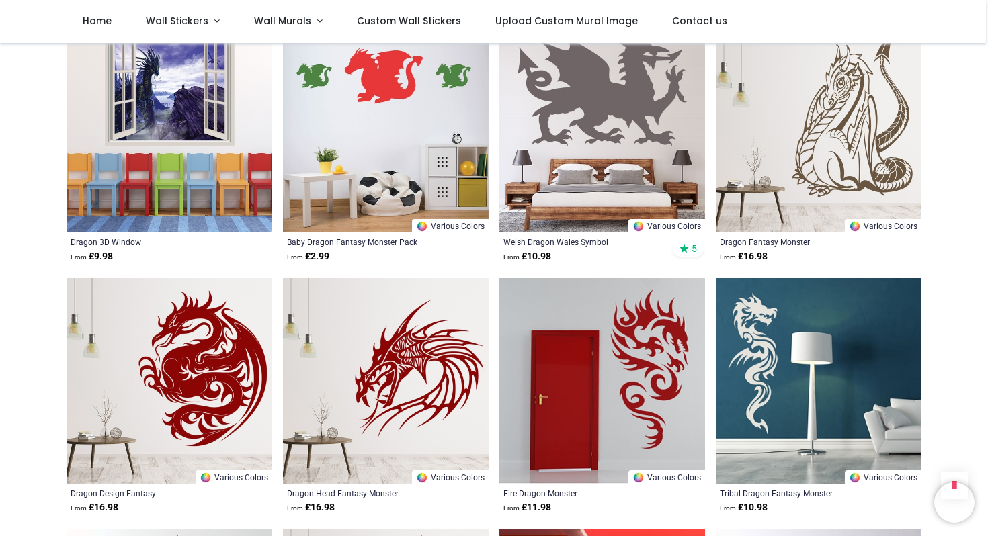
scroll to position [1144, 0]
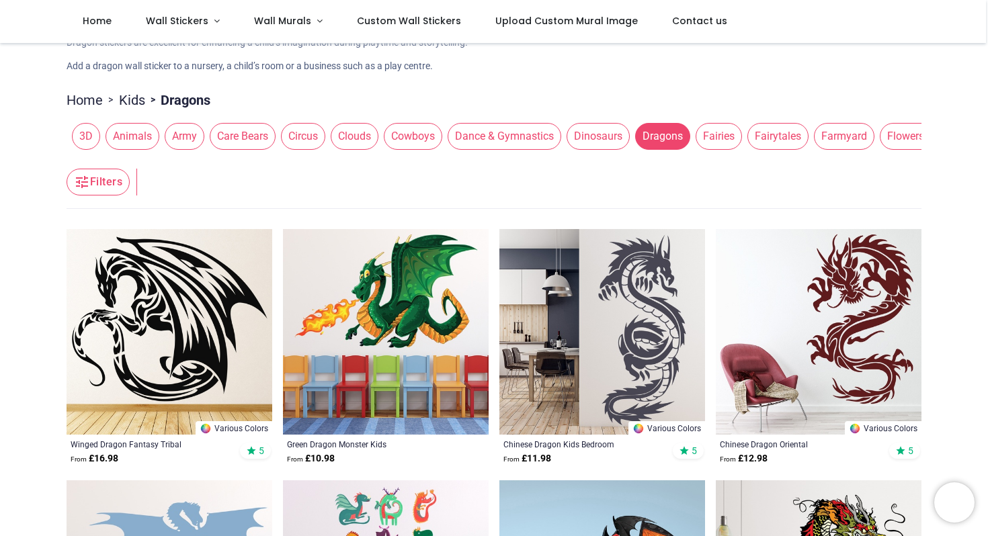
click at [318, 142] on span "Circus" at bounding box center [303, 136] width 44 height 27
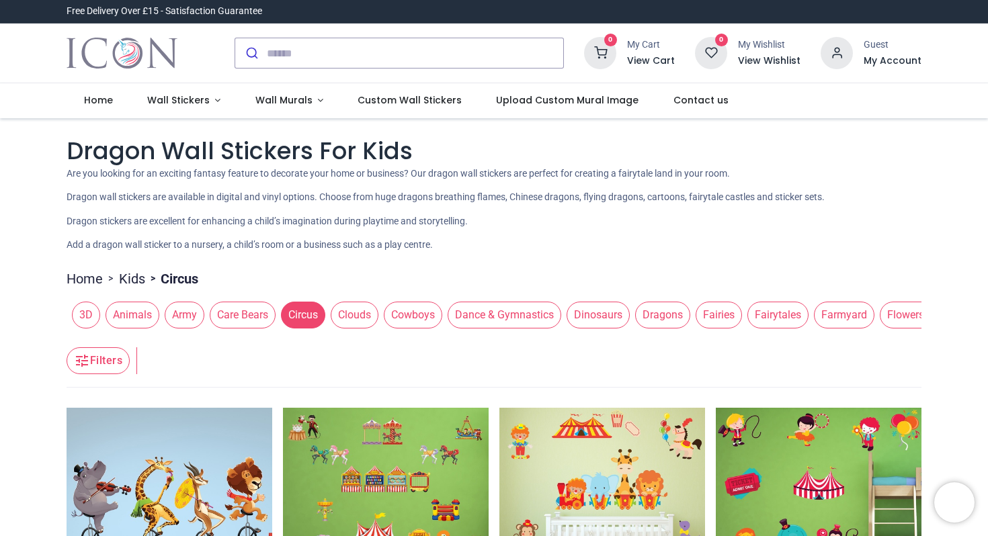
click at [419, 322] on span "Cowboys" at bounding box center [413, 315] width 58 height 27
click at [418, 325] on span "Cowboys" at bounding box center [413, 315] width 58 height 27
click at [418, 315] on span "Cowboys" at bounding box center [413, 315] width 58 height 27
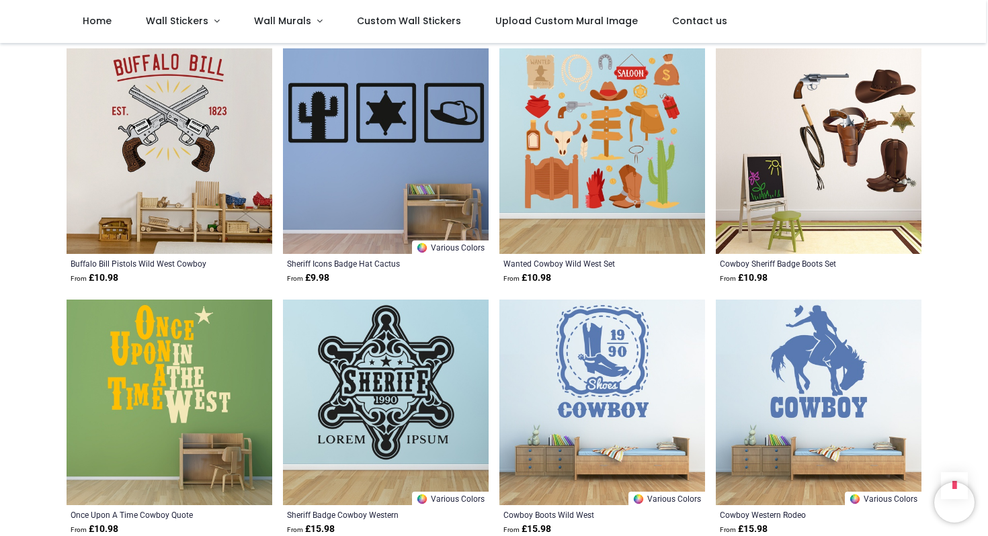
scroll to position [790, 0]
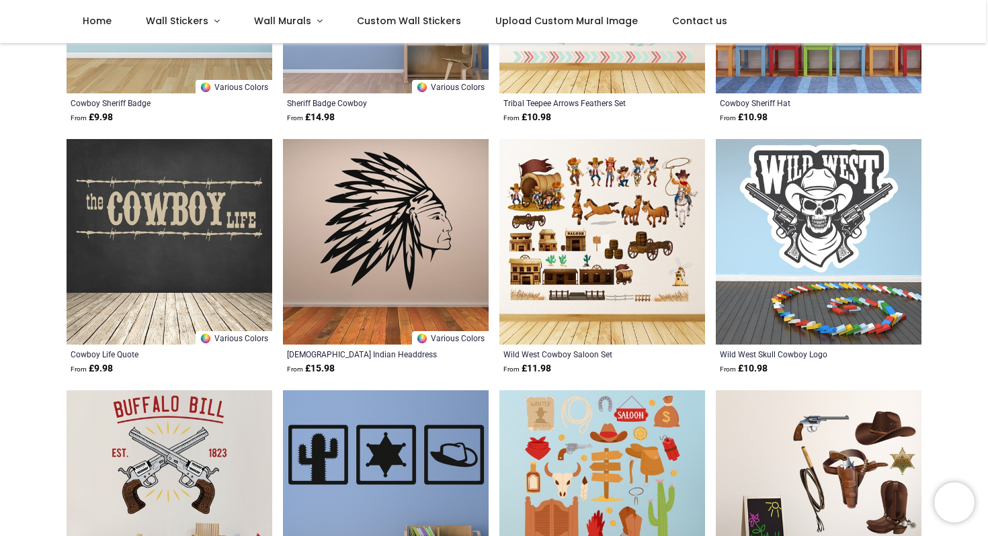
scroll to position [450, 0]
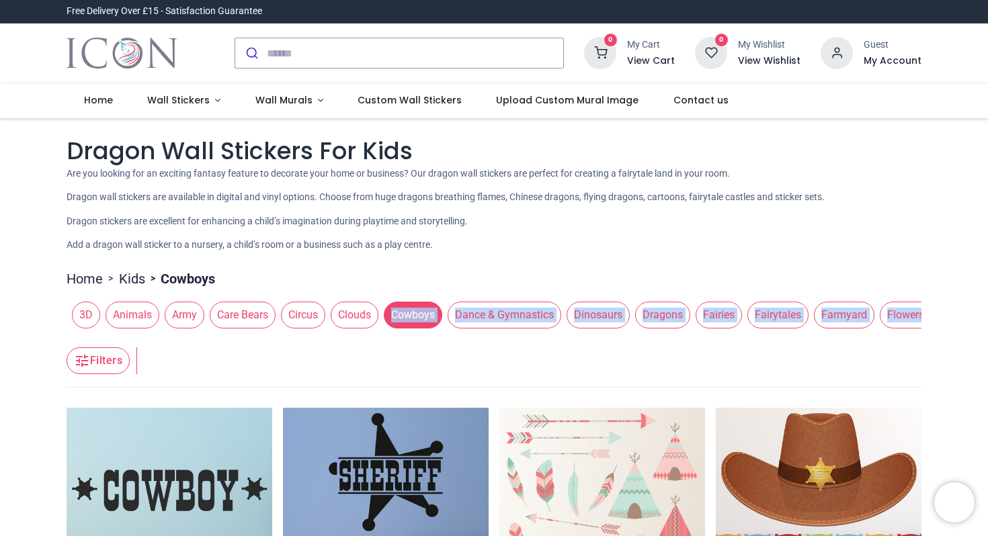
drag, startPoint x: 364, startPoint y: 333, endPoint x: 381, endPoint y: 336, distance: 17.1
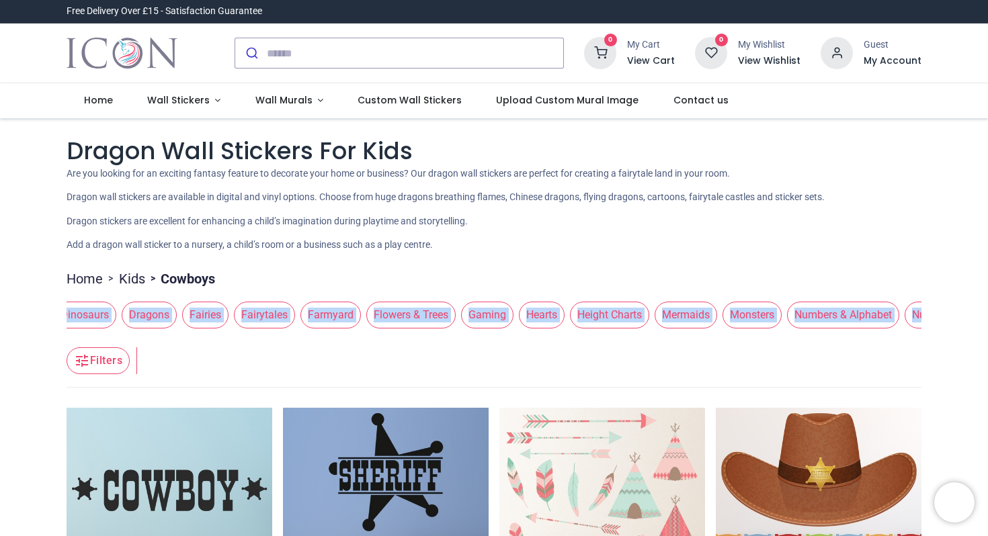
scroll to position [0, 523]
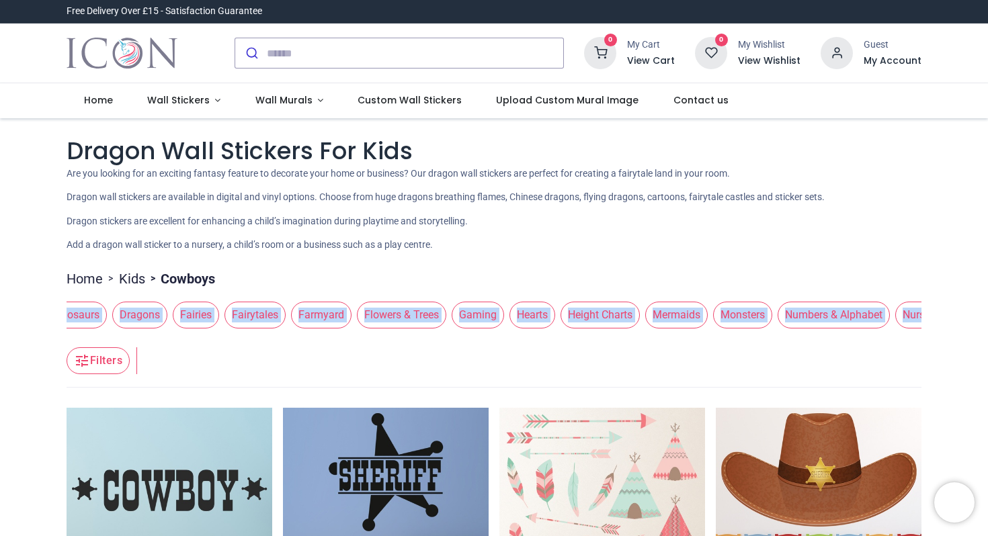
click at [548, 367] on header "Filters Filters" at bounding box center [494, 361] width 855 height 54
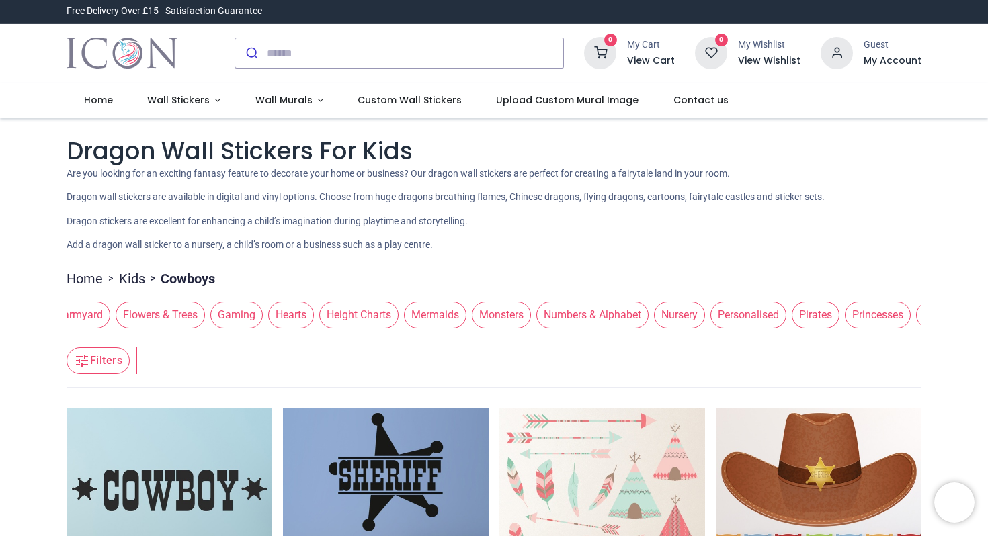
scroll to position [0, 762]
click at [527, 313] on span "Monsters" at bounding box center [504, 315] width 59 height 27
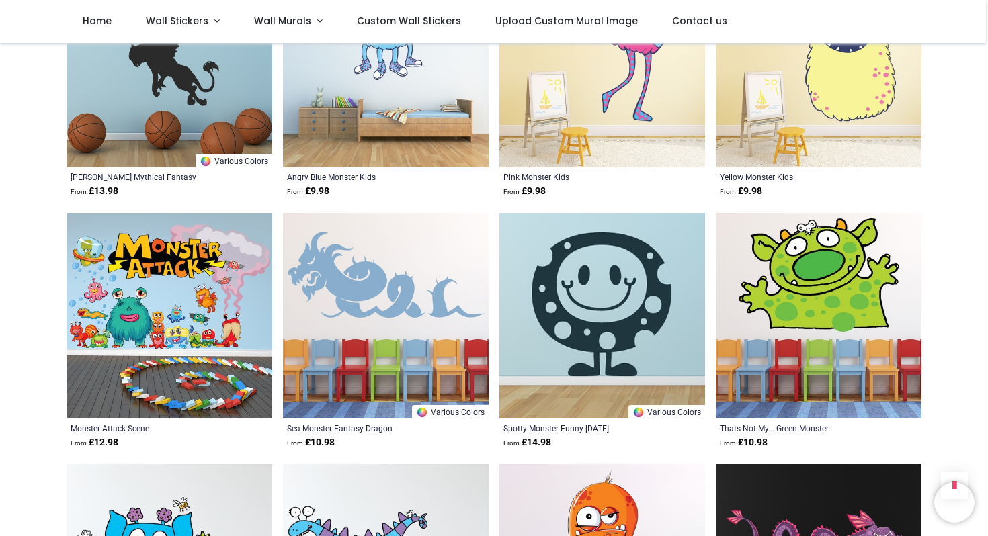
scroll to position [1132, 0]
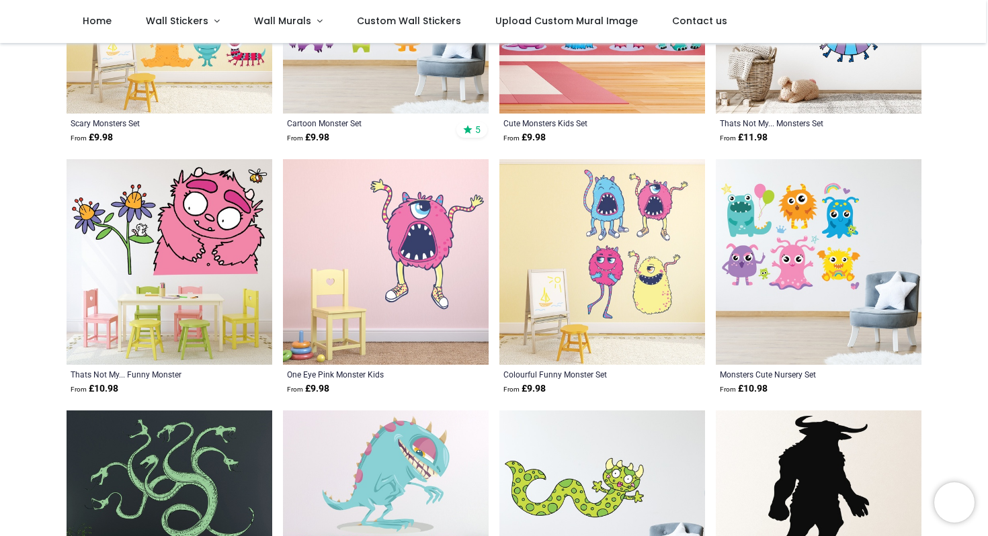
scroll to position [370, 0]
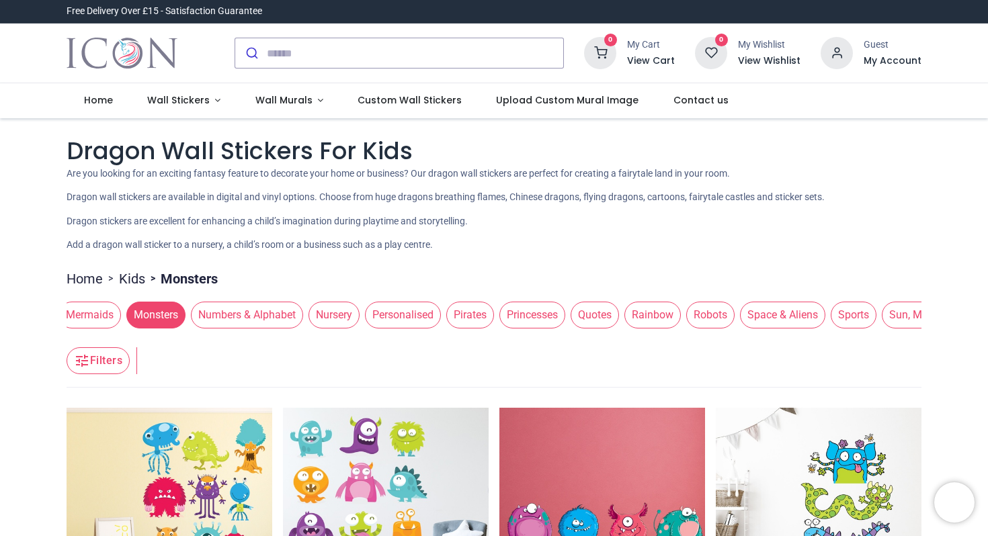
scroll to position [0, 1110]
click at [493, 317] on span "Pirates" at bounding box center [470, 315] width 48 height 27
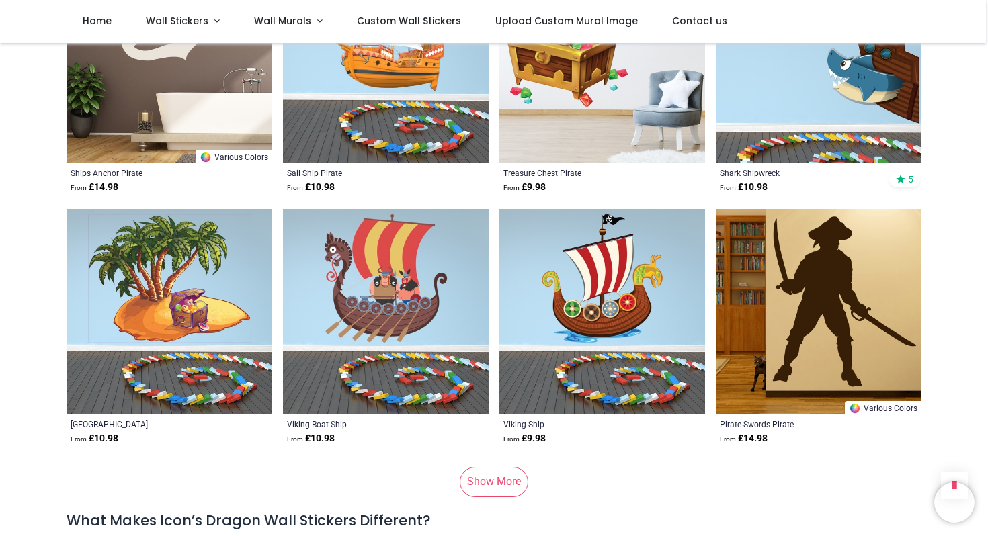
scroll to position [1636, 0]
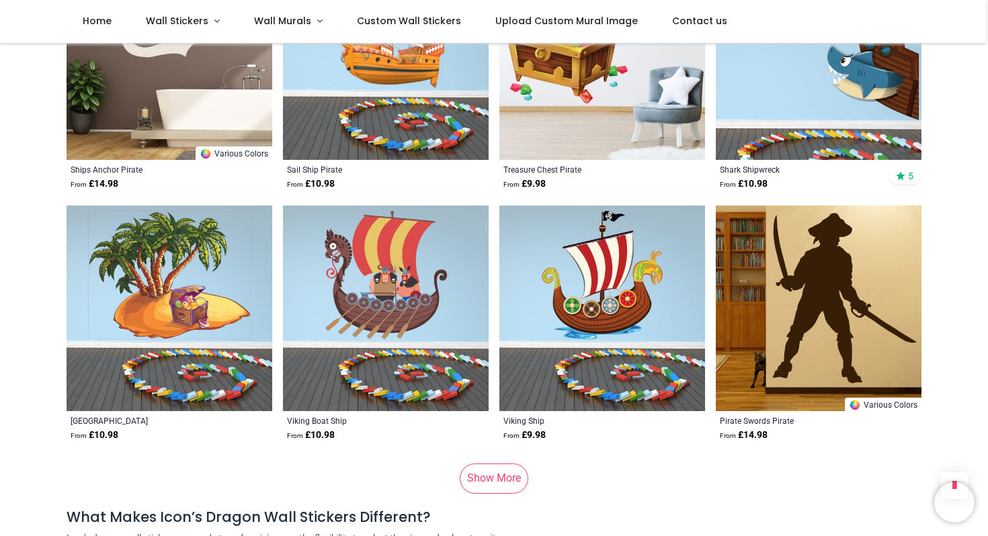
click at [503, 481] on link "Show More" at bounding box center [494, 479] width 69 height 30
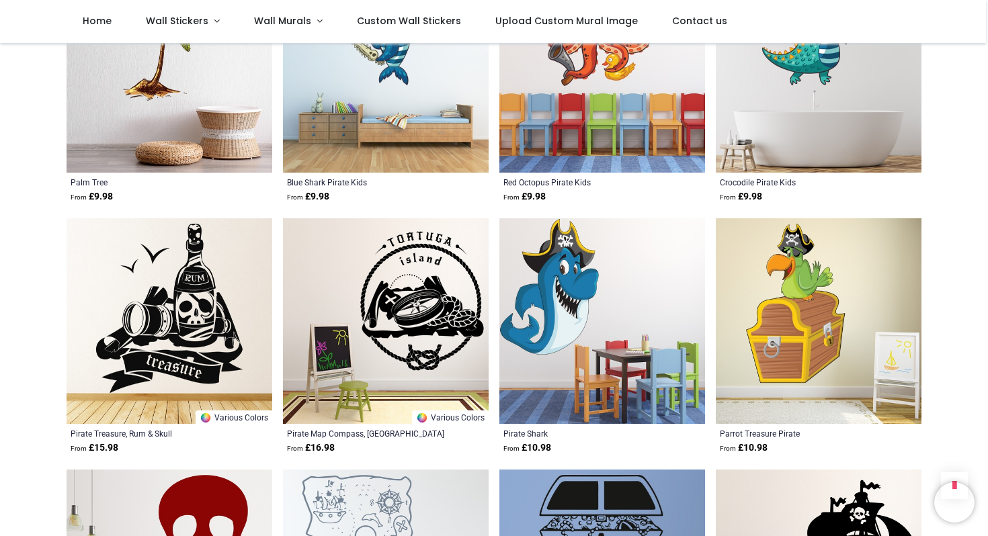
scroll to position [3132, 0]
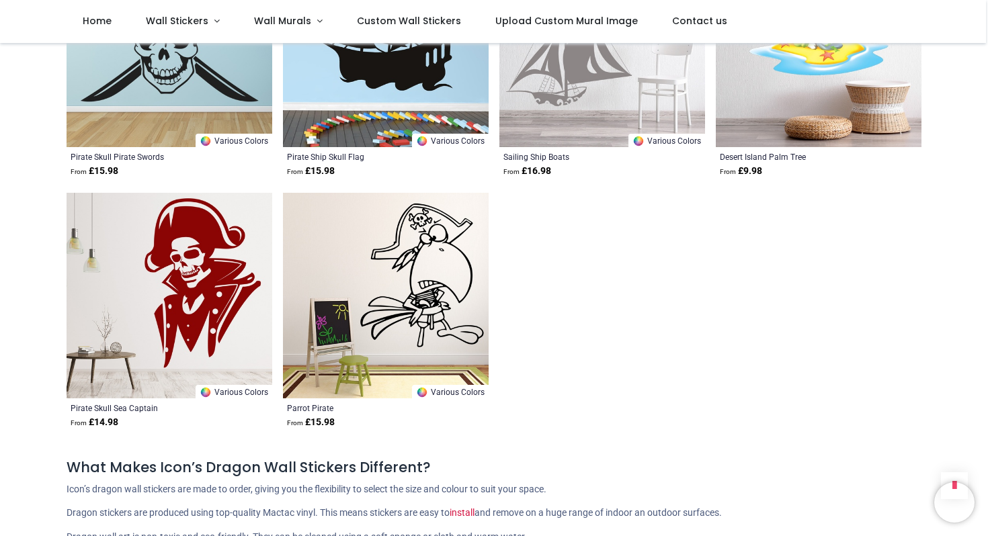
scroll to position [3951, 0]
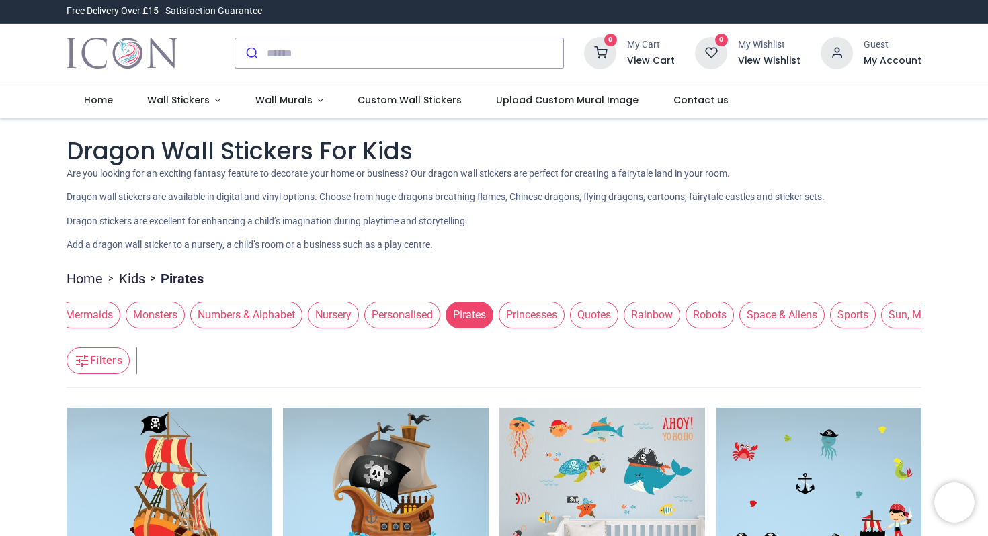
click at [734, 315] on span "Robots" at bounding box center [710, 315] width 48 height 27
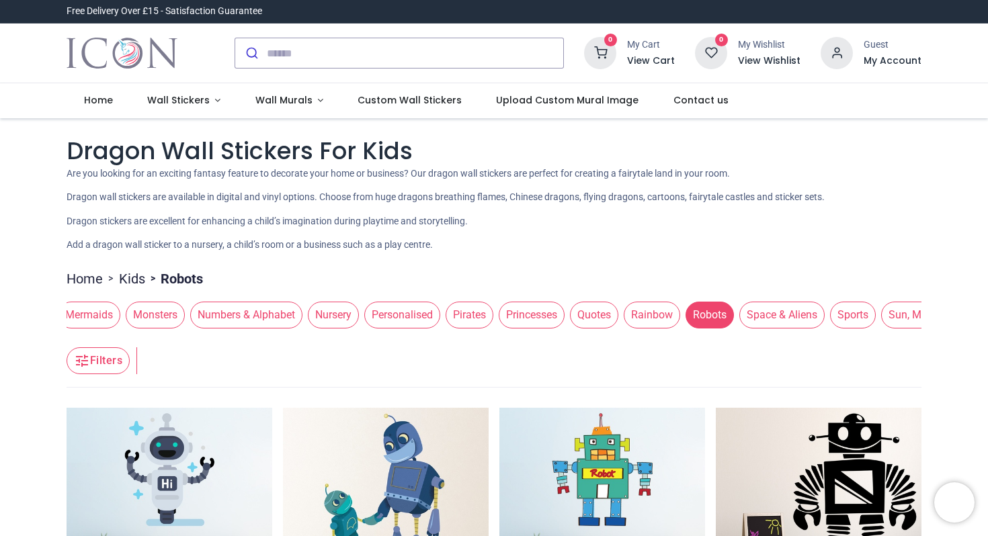
click at [821, 325] on span "Space & Aliens" at bounding box center [781, 315] width 85 height 27
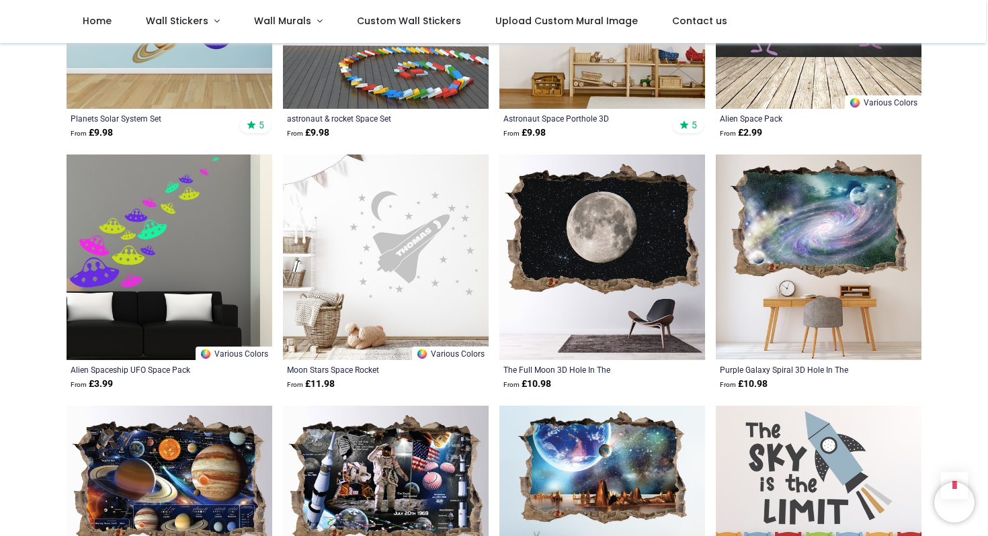
scroll to position [1460, 0]
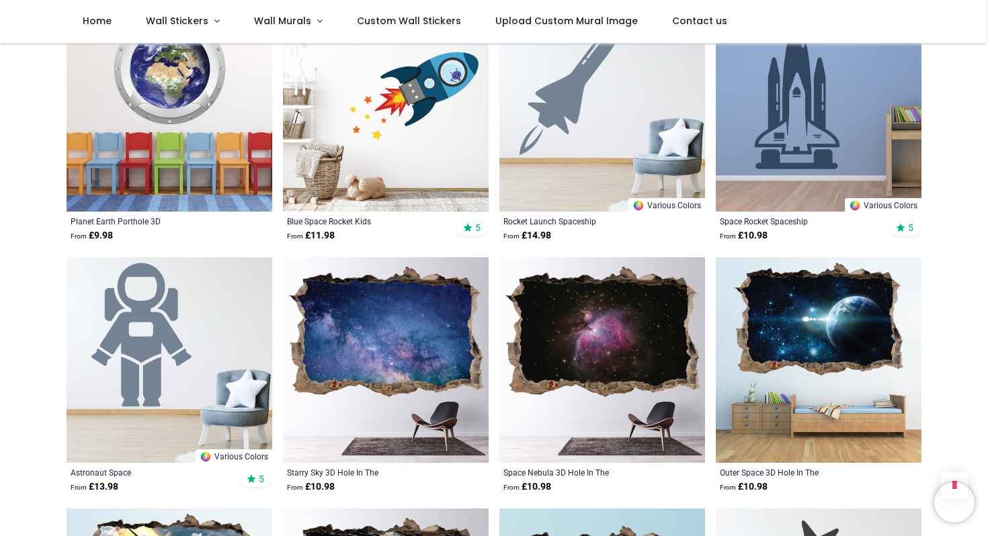
scroll to position [3096, 0]
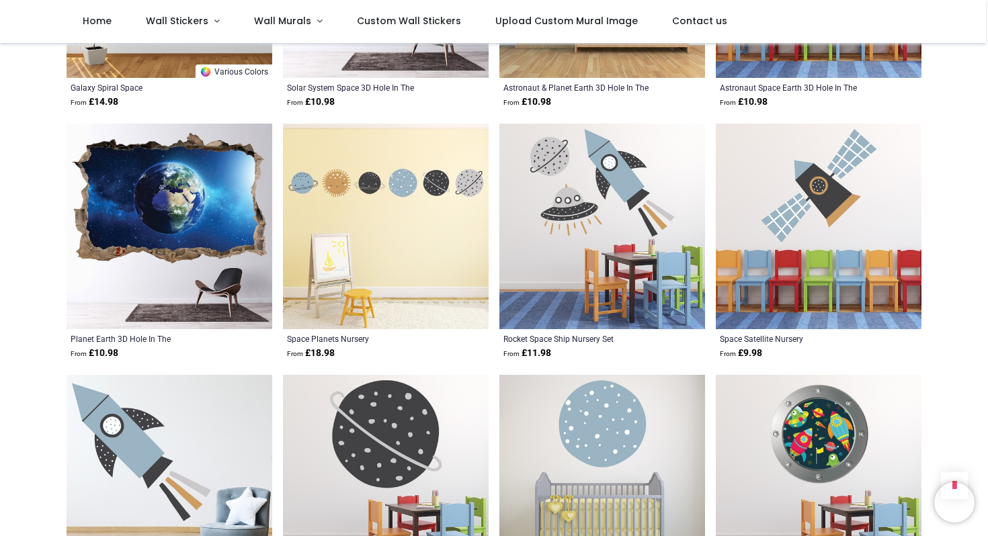
scroll to position [4745, 0]
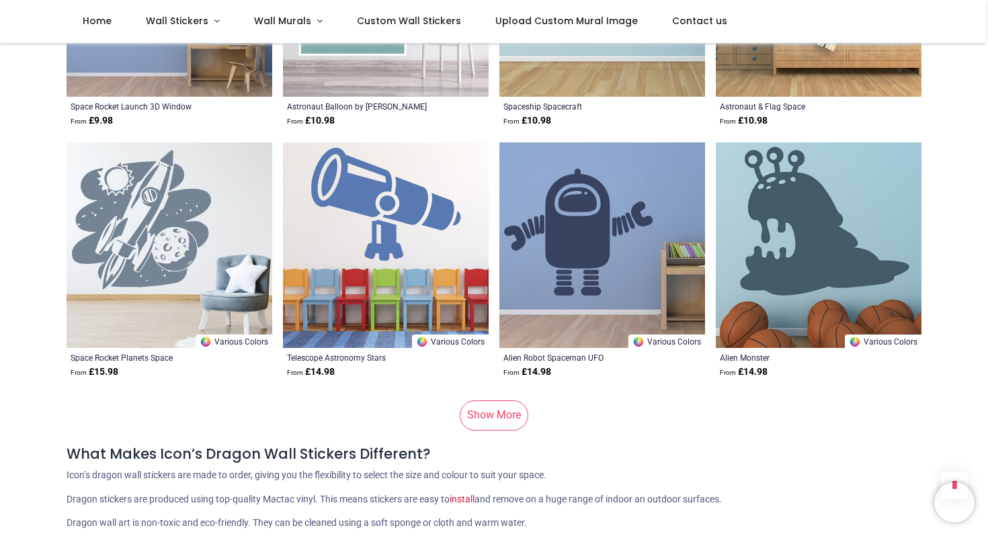
scroll to position [6982, 0]
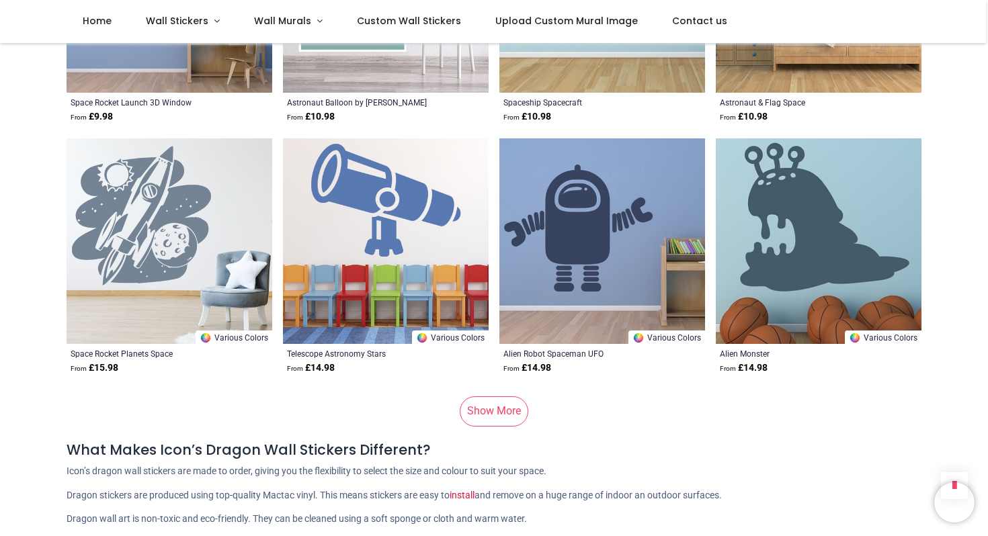
click at [497, 409] on link "Show More" at bounding box center [494, 412] width 69 height 30
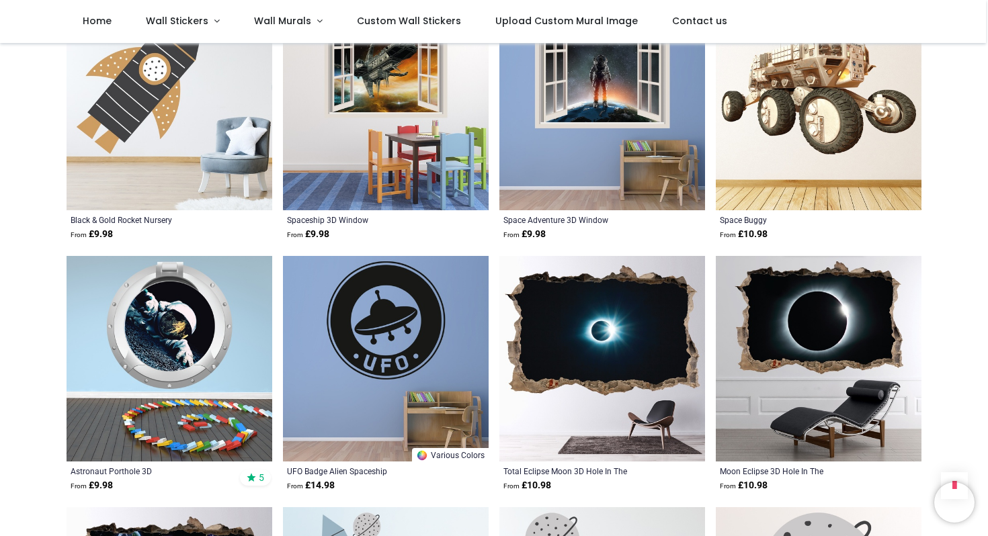
scroll to position [8124, 0]
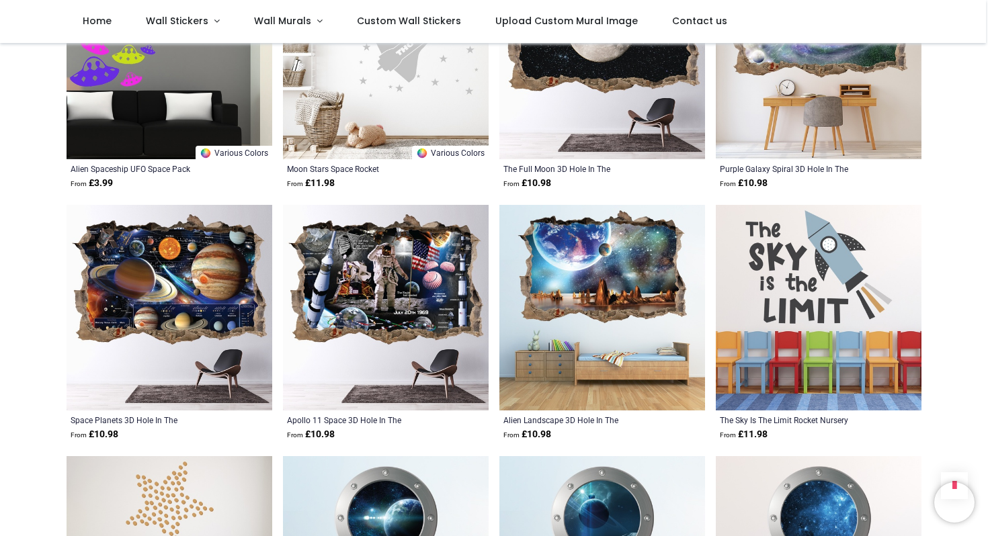
scroll to position [3, 0]
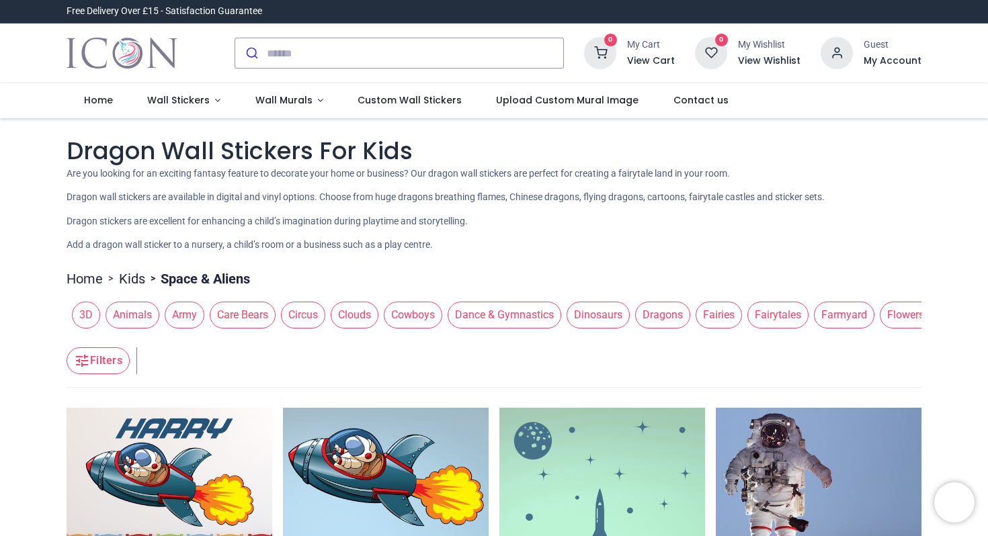
click at [179, 321] on span "Army" at bounding box center [185, 315] width 40 height 27
click at [183, 306] on span "Army" at bounding box center [185, 315] width 40 height 27
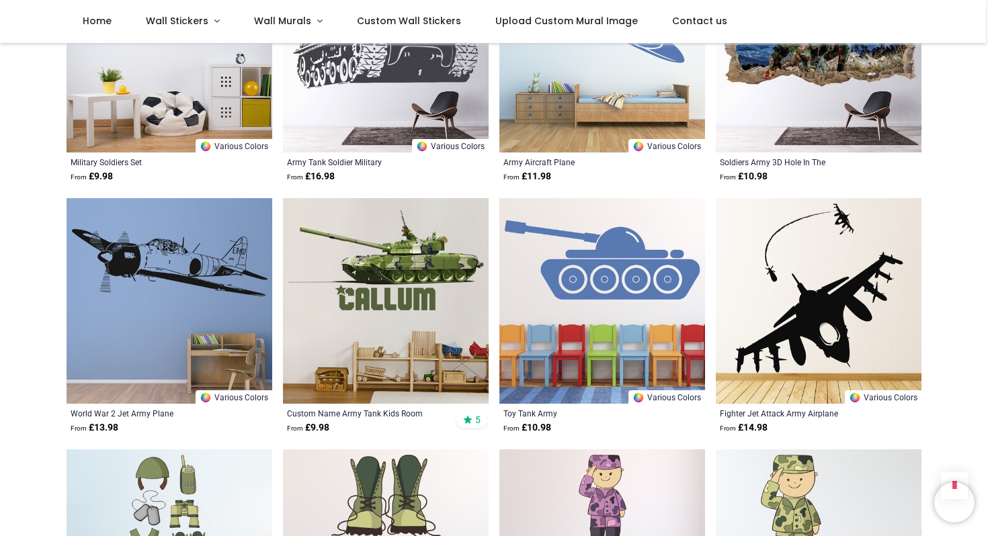
scroll to position [1393, 0]
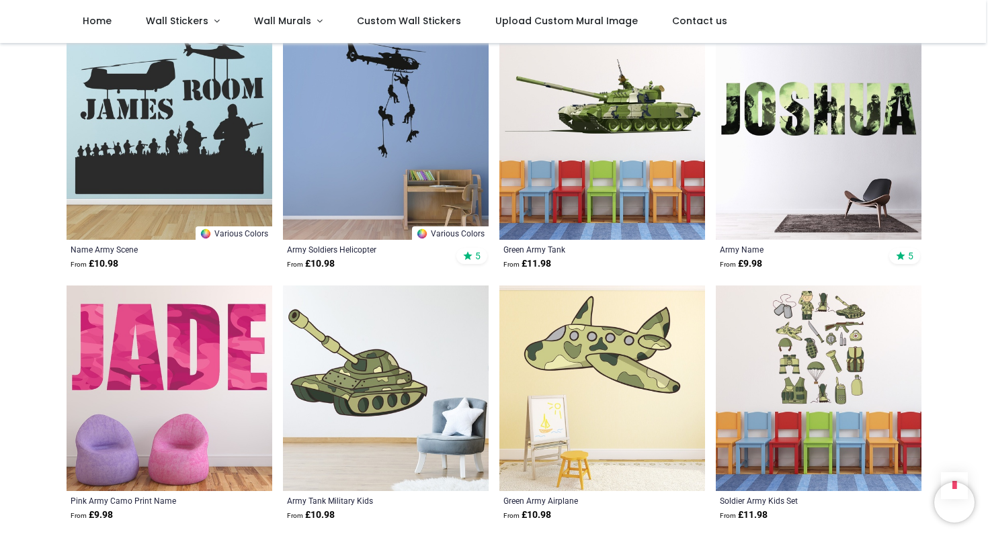
scroll to position [314, 0]
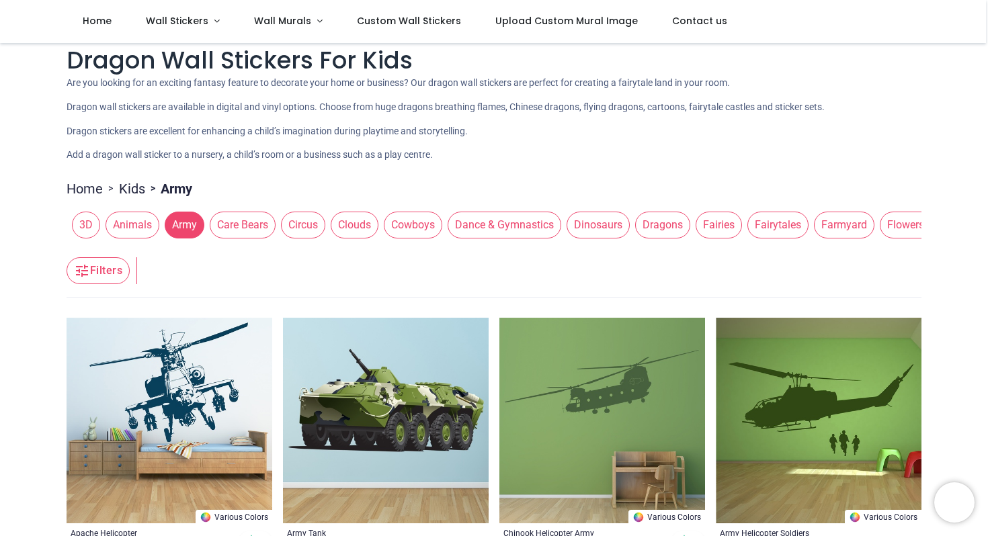
scroll to position [17, 0]
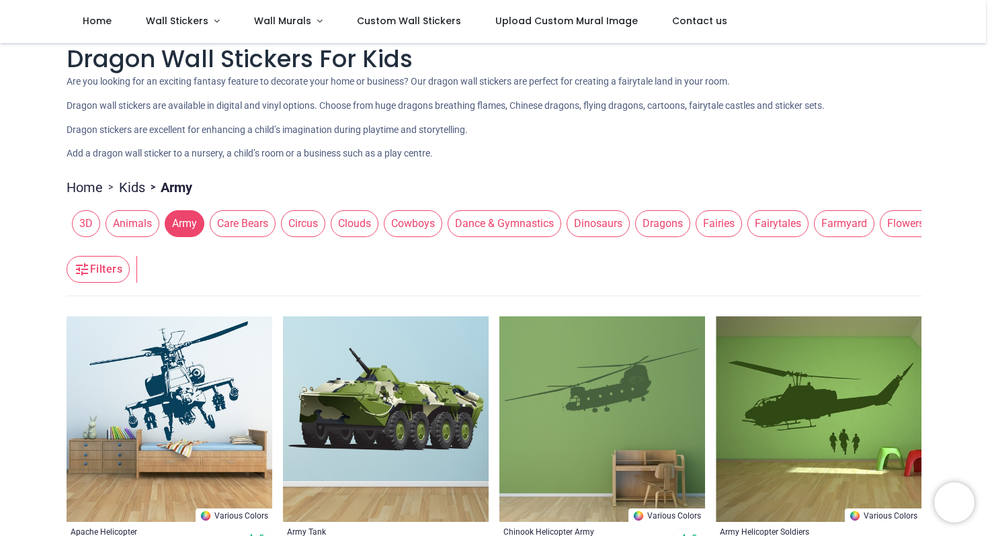
click at [275, 240] on div "3D Animals Army Care Bears Circus Clouds Cowboys Dance & Gymnastics Dinosaurs D…" at bounding box center [494, 224] width 855 height 38
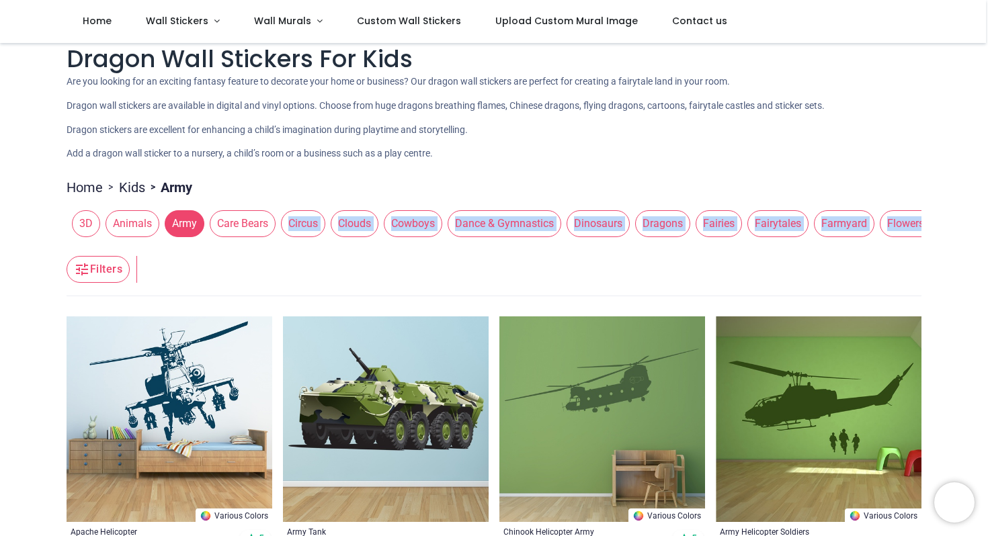
drag, startPoint x: 274, startPoint y: 239, endPoint x: 391, endPoint y: 237, distance: 117.0
click at [392, 237] on div "3D Animals Army Care Bears Circus Clouds Cowboys Dance & Gymnastics Dinosaurs D…" at bounding box center [494, 224] width 855 height 38
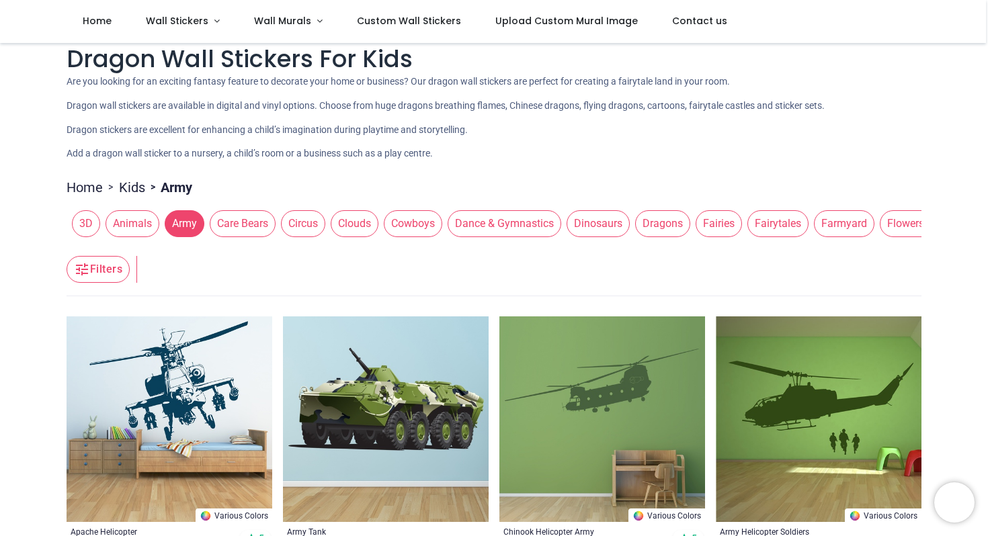
click at [376, 275] on header "Filters Filters" at bounding box center [494, 270] width 855 height 54
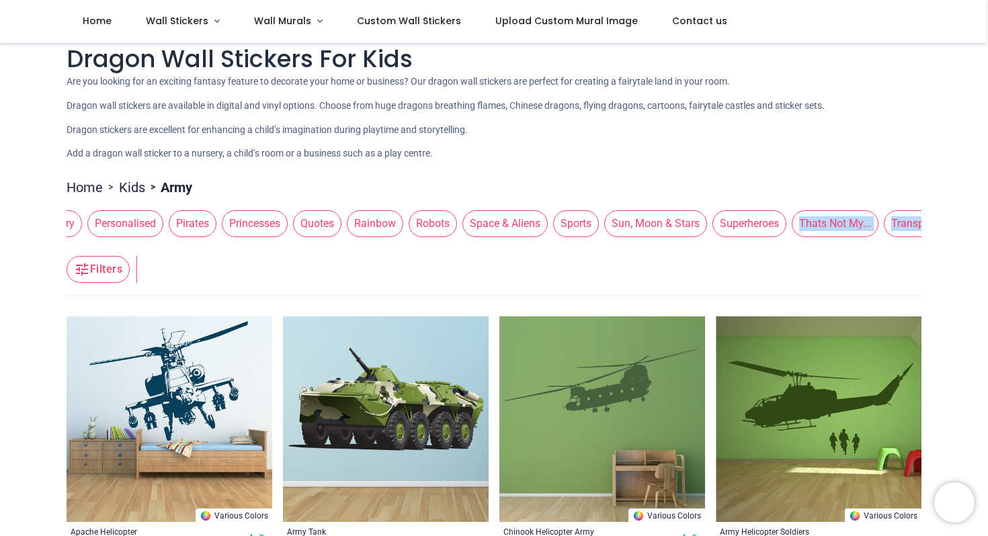
drag, startPoint x: 719, startPoint y: 242, endPoint x: 708, endPoint y: 243, distance: 10.8
click at [708, 243] on div "3D Animals Army Care Bears Circus Clouds Cowboys Dance & Gymnastics Dinosaurs D…" at bounding box center [494, 224] width 855 height 38
drag, startPoint x: 708, startPoint y: 244, endPoint x: 745, endPoint y: 233, distance: 37.9
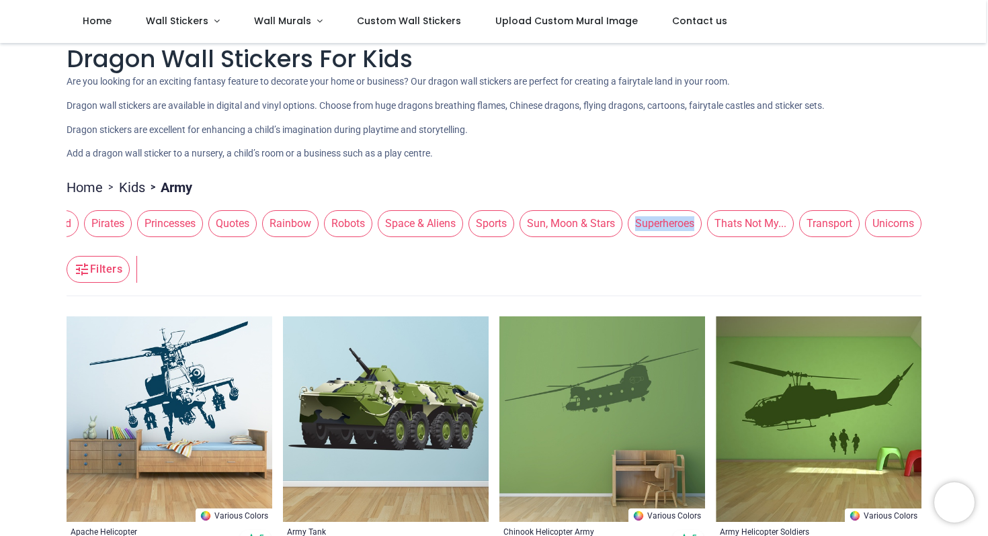
scroll to position [0, 1517]
click at [669, 284] on header "Filters Filters" at bounding box center [494, 270] width 855 height 54
click at [833, 229] on span "Transport" at bounding box center [829, 223] width 60 height 27
click at [833, 225] on span "Transport" at bounding box center [829, 223] width 60 height 27
click at [813, 224] on span "Transport" at bounding box center [829, 223] width 60 height 27
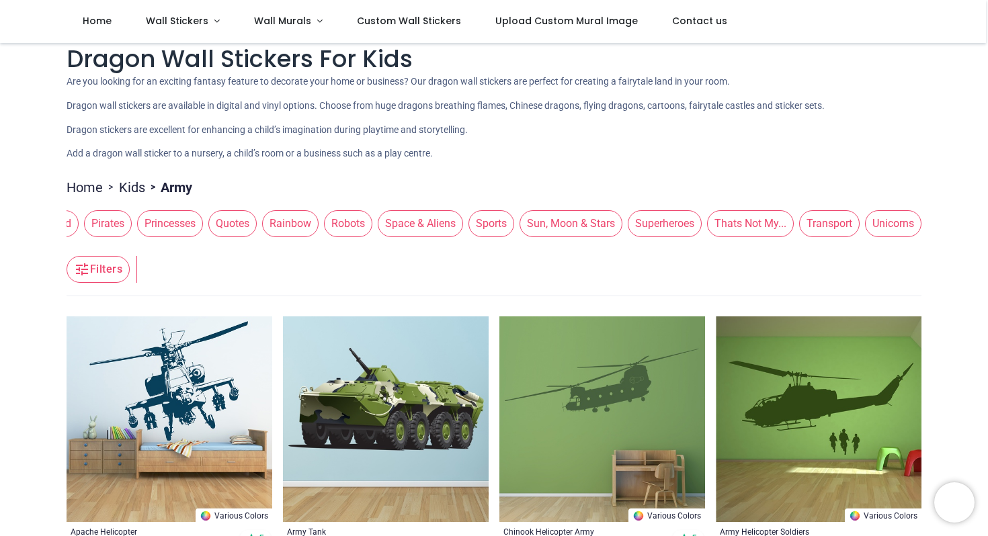
drag, startPoint x: 813, startPoint y: 224, endPoint x: 813, endPoint y: 216, distance: 8.1
click at [813, 223] on span "Transport" at bounding box center [829, 223] width 60 height 27
click at [830, 265] on header "Filters Filters" at bounding box center [494, 270] width 855 height 54
click at [830, 228] on span "Transport" at bounding box center [829, 223] width 60 height 27
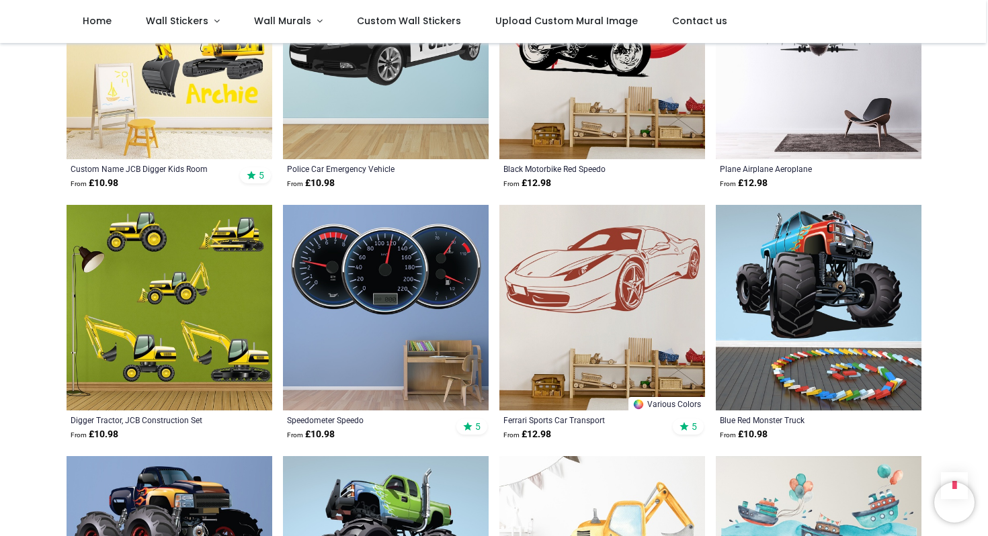
scroll to position [1391, 0]
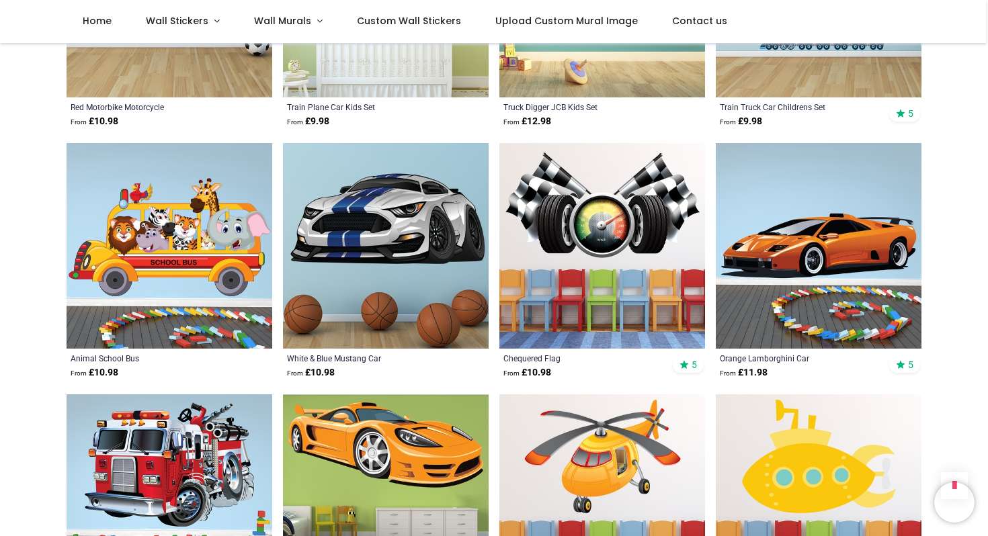
scroll to position [3207, 0]
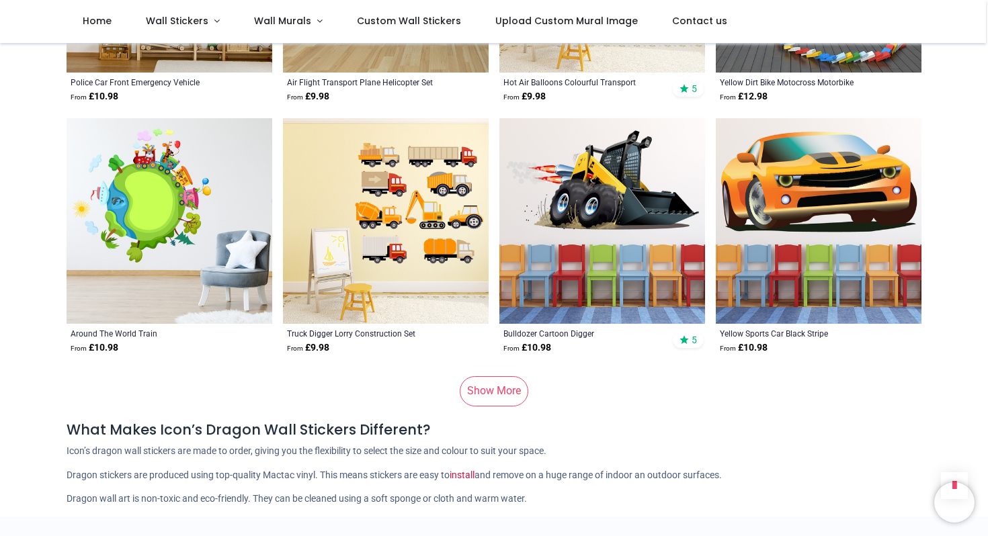
scroll to position [5261, 0]
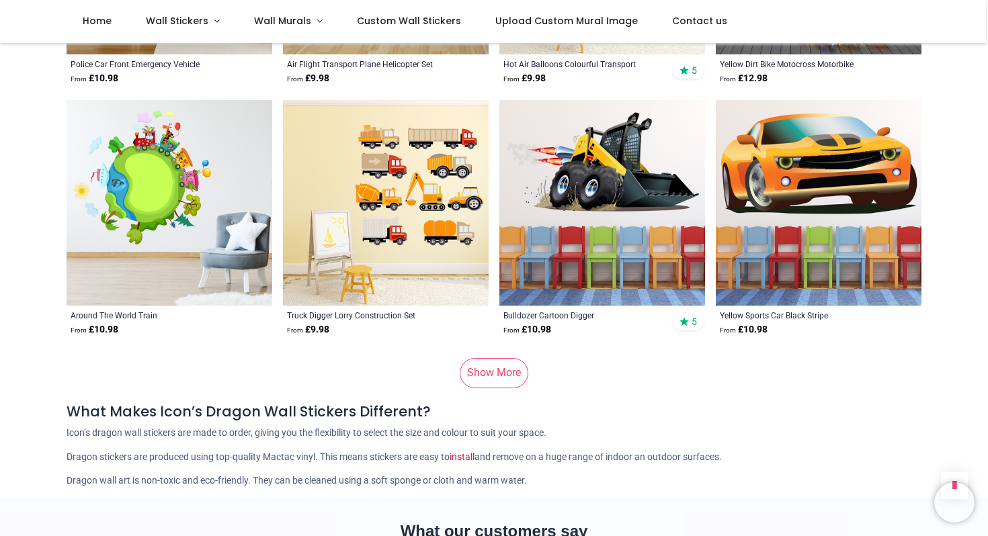
click at [483, 364] on link "Show More" at bounding box center [494, 373] width 69 height 30
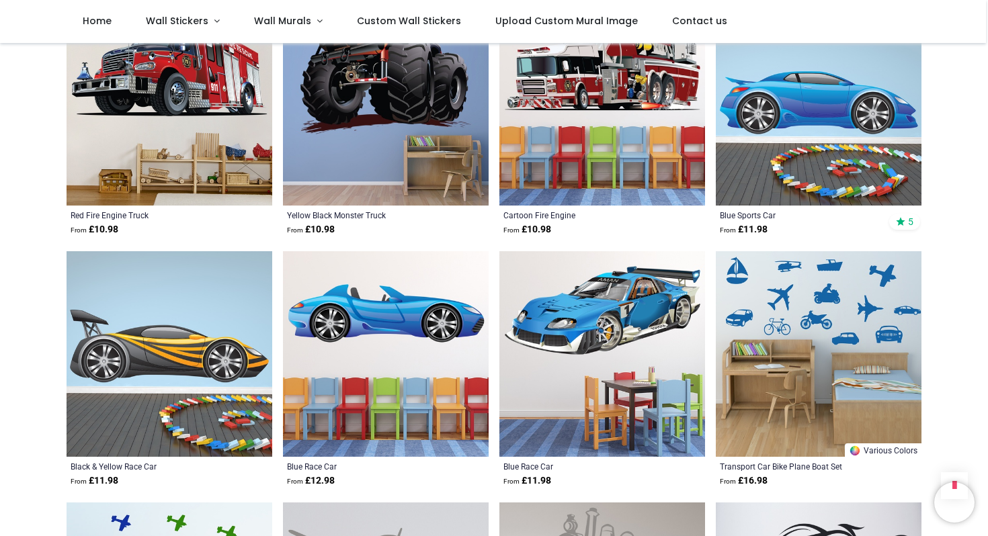
scroll to position [6368, 0]
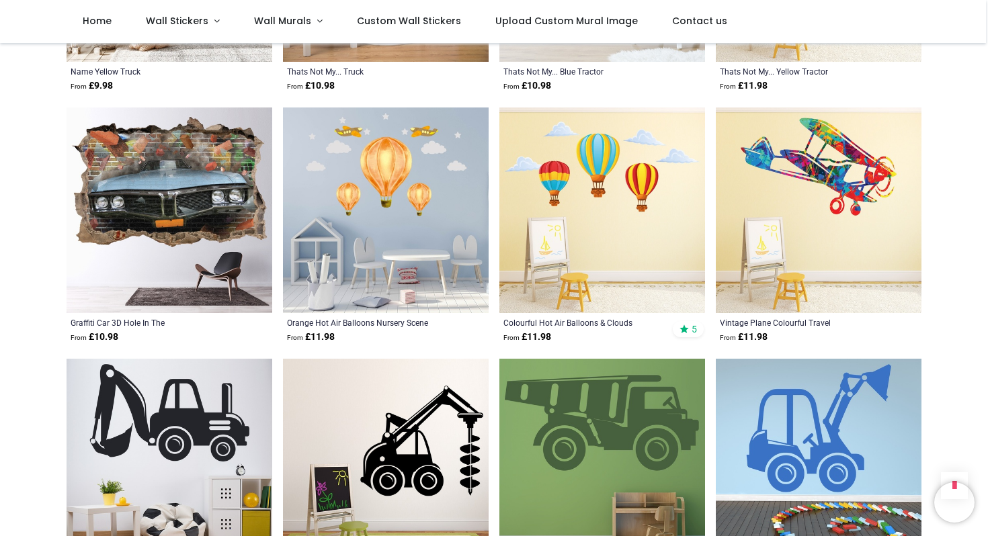
scroll to position [7518, 0]
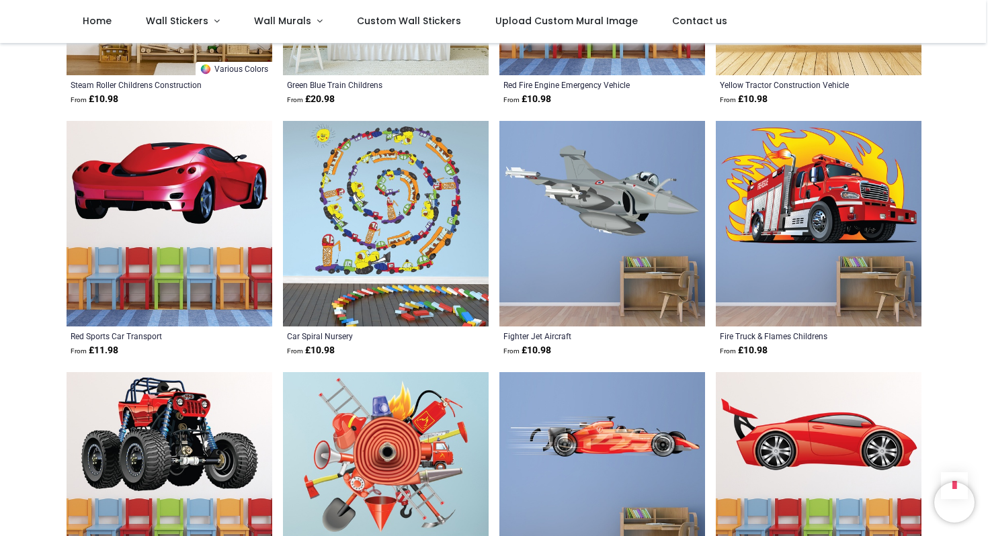
scroll to position [10018, 0]
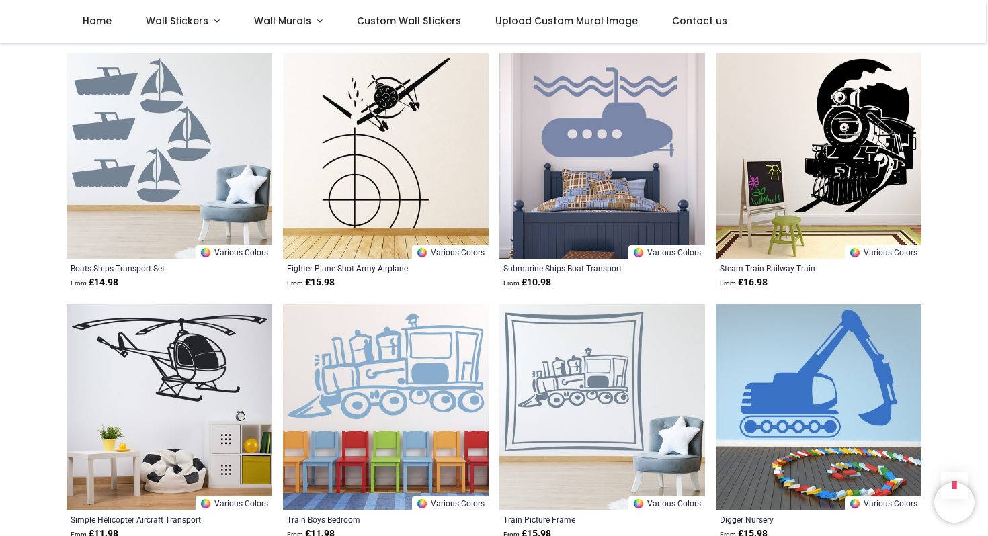
scroll to position [11840, 0]
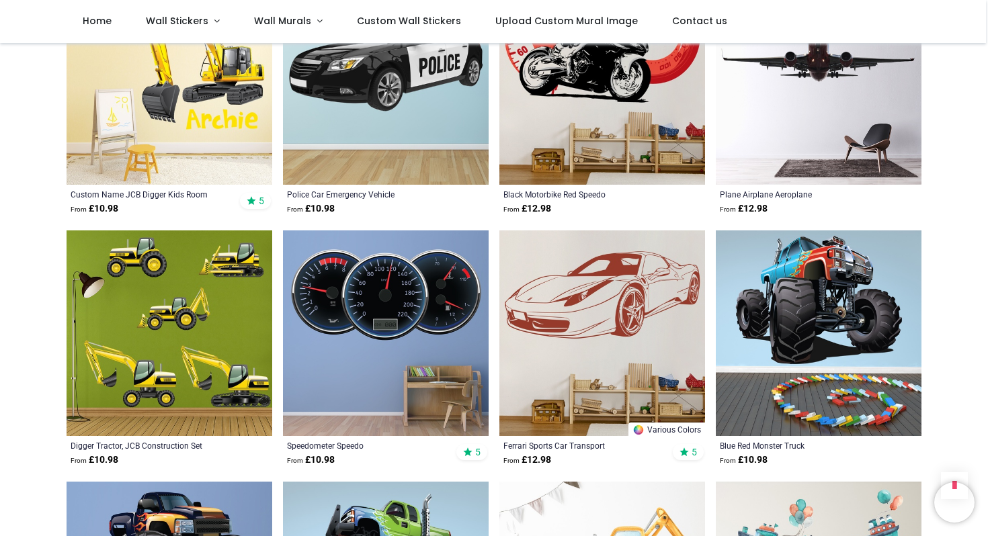
scroll to position [520, 0]
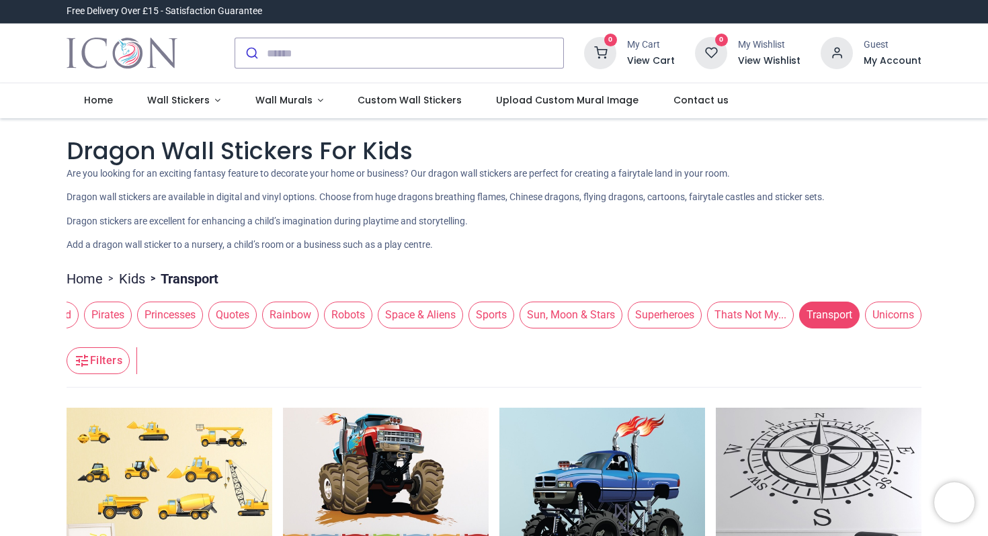
click at [651, 317] on span "Superheroes" at bounding box center [665, 315] width 74 height 27
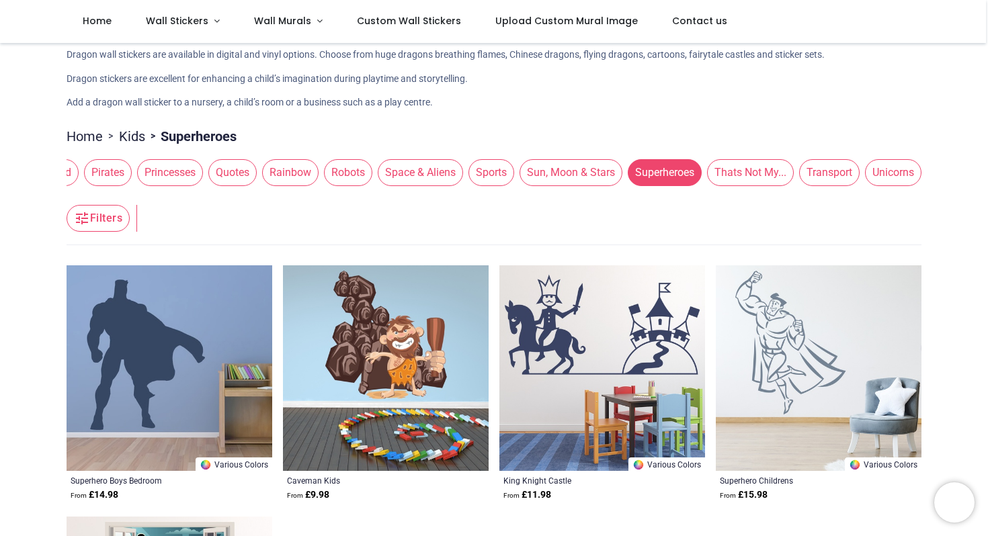
scroll to position [70, 0]
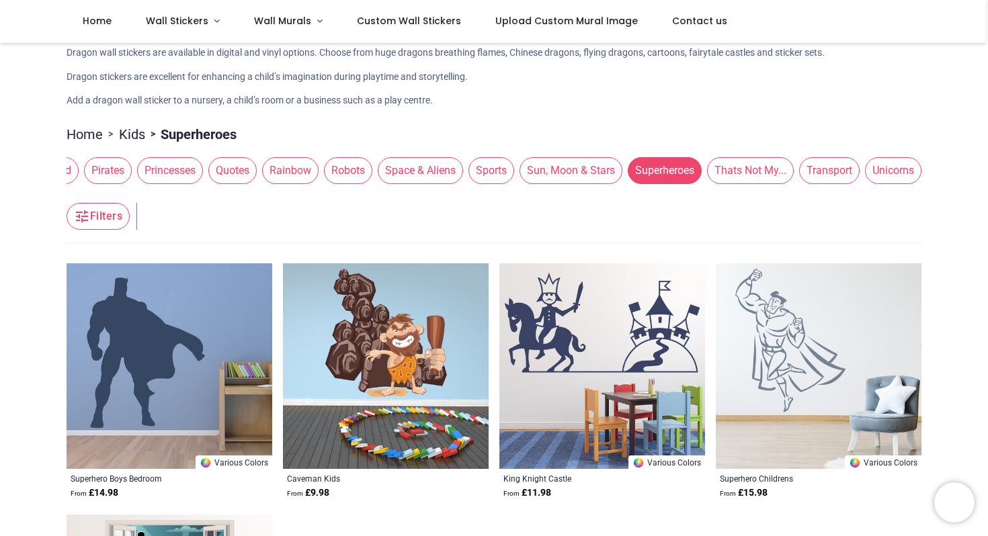
click at [563, 169] on span "Sun, Moon & Stars" at bounding box center [571, 170] width 103 height 27
click at [553, 179] on span "Sun, Moon & Stars" at bounding box center [571, 170] width 103 height 27
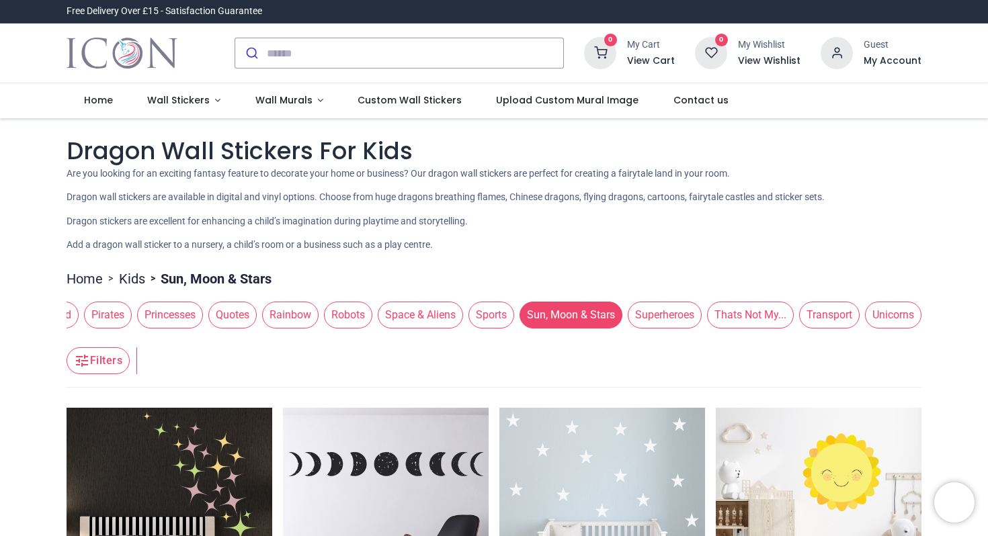
click at [487, 315] on span "Sports" at bounding box center [491, 315] width 46 height 27
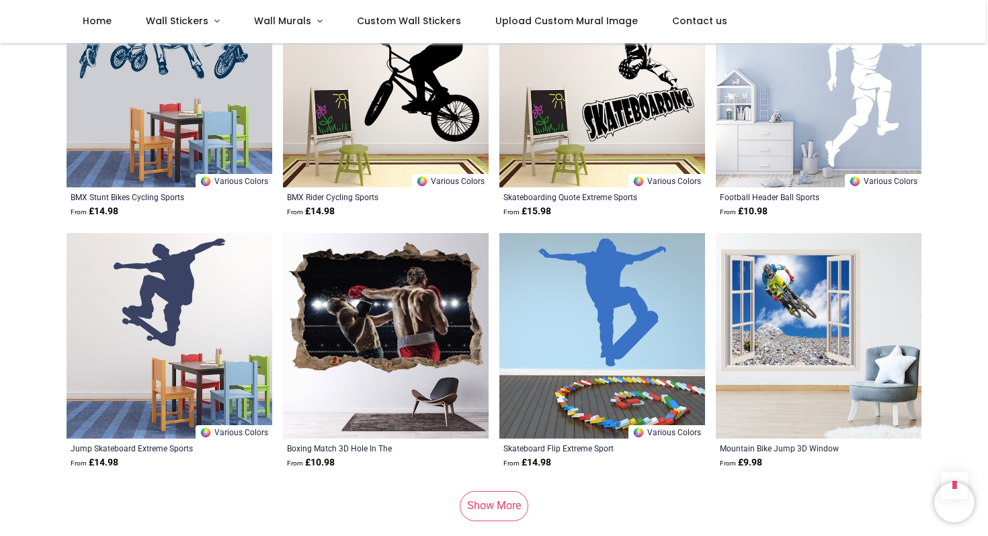
scroll to position [1614, 0]
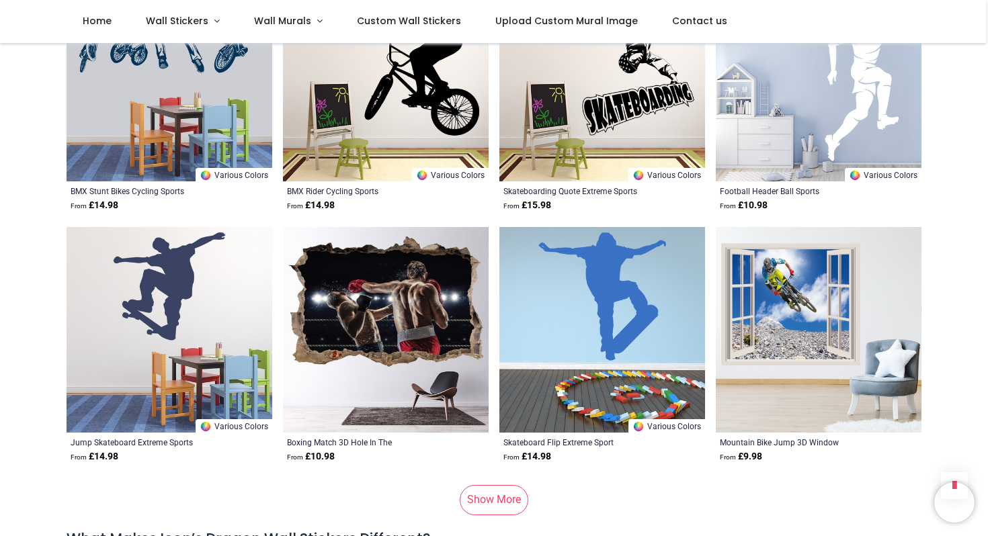
click at [476, 499] on link "Show More" at bounding box center [494, 500] width 69 height 30
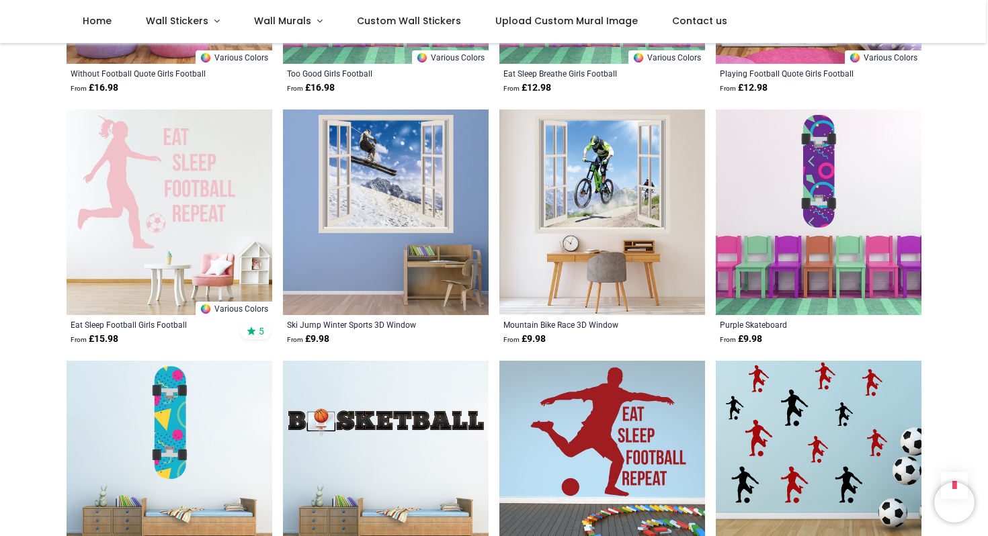
scroll to position [3013, 0]
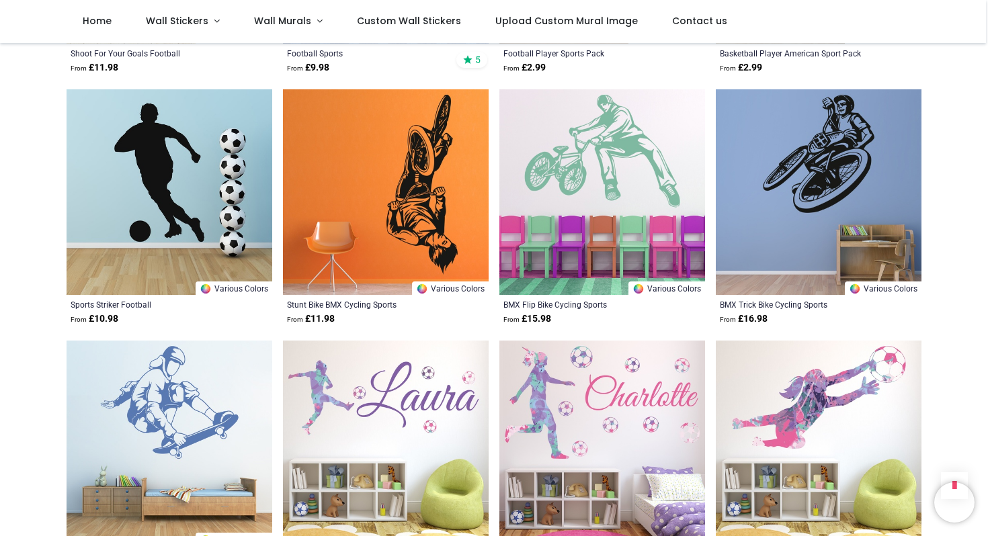
scroll to position [4784, 0]
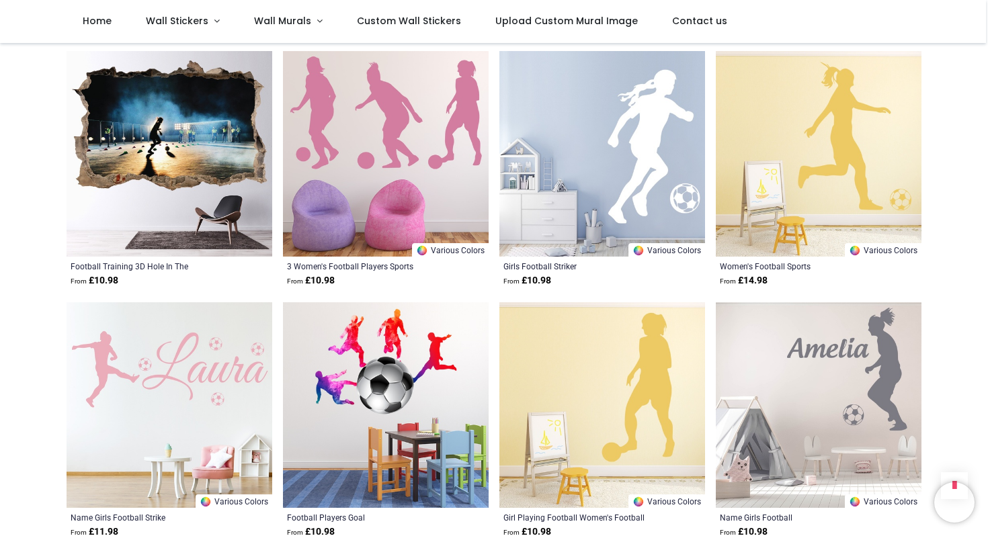
scroll to position [6689, 0]
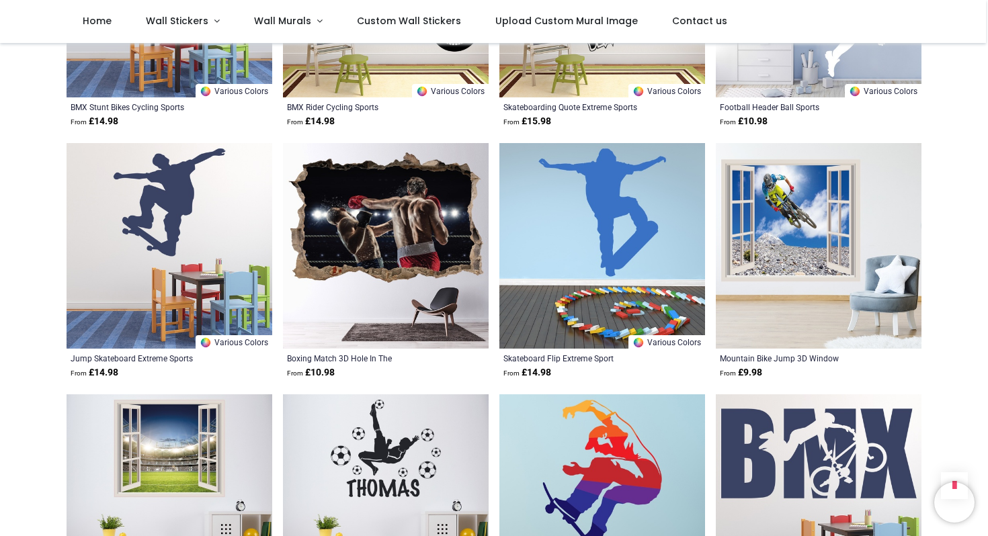
scroll to position [544, 0]
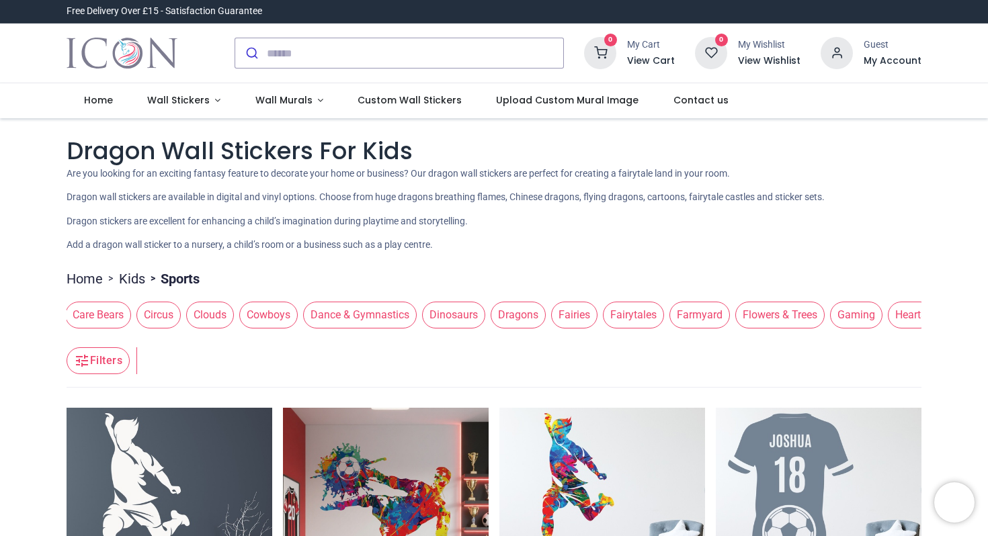
scroll to position [0, 149]
click at [458, 309] on span "Dinosaurs" at bounding box center [449, 315] width 63 height 27
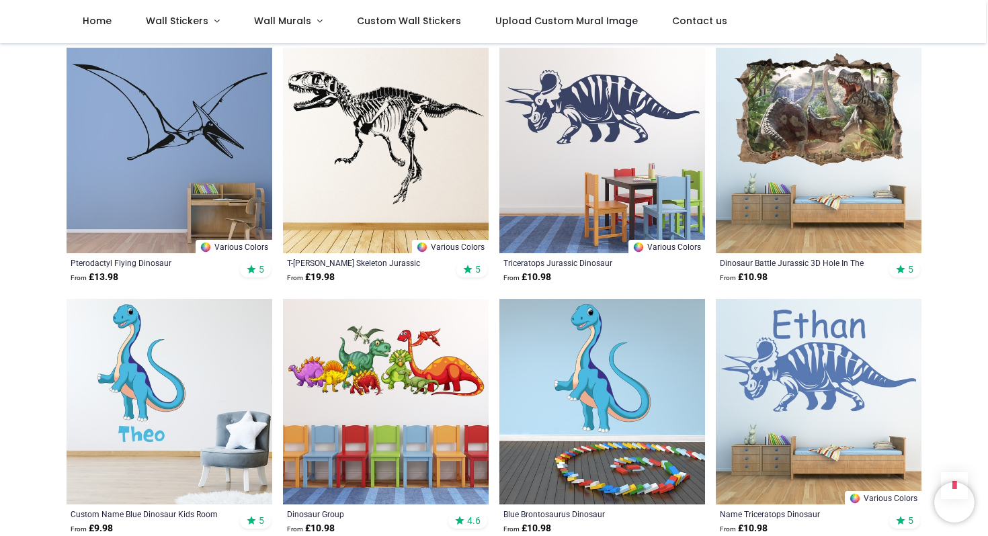
scroll to position [1045, 0]
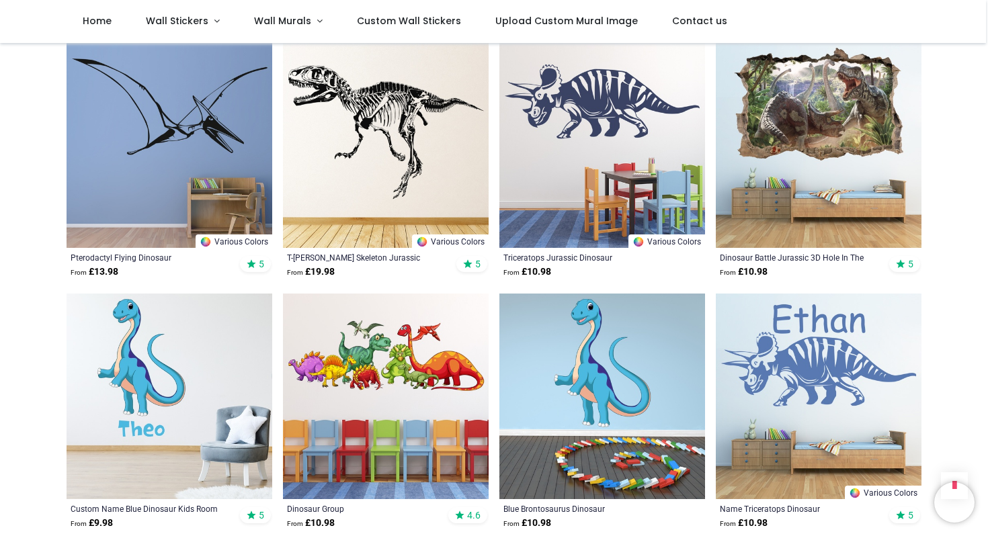
click at [821, 119] on img at bounding box center [819, 145] width 206 height 206
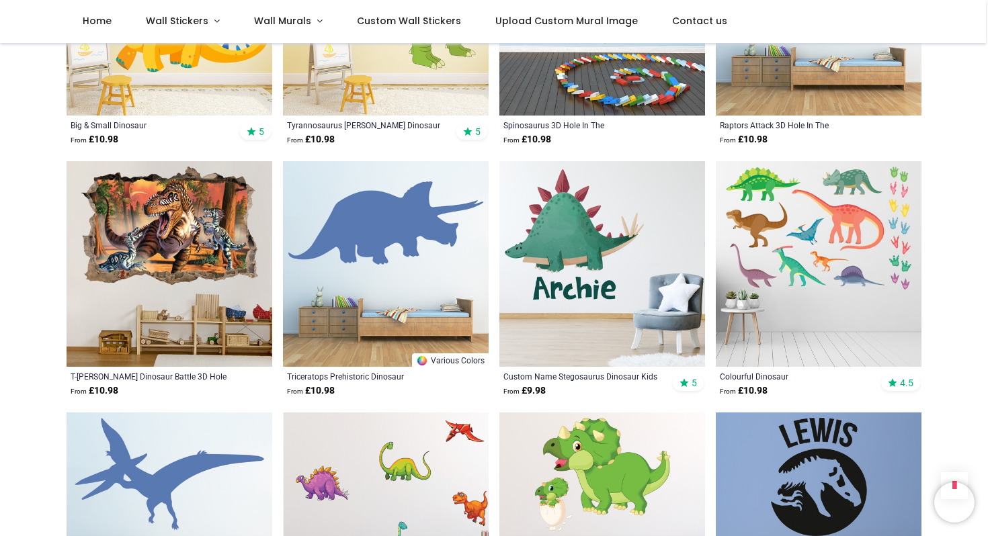
scroll to position [2453, 0]
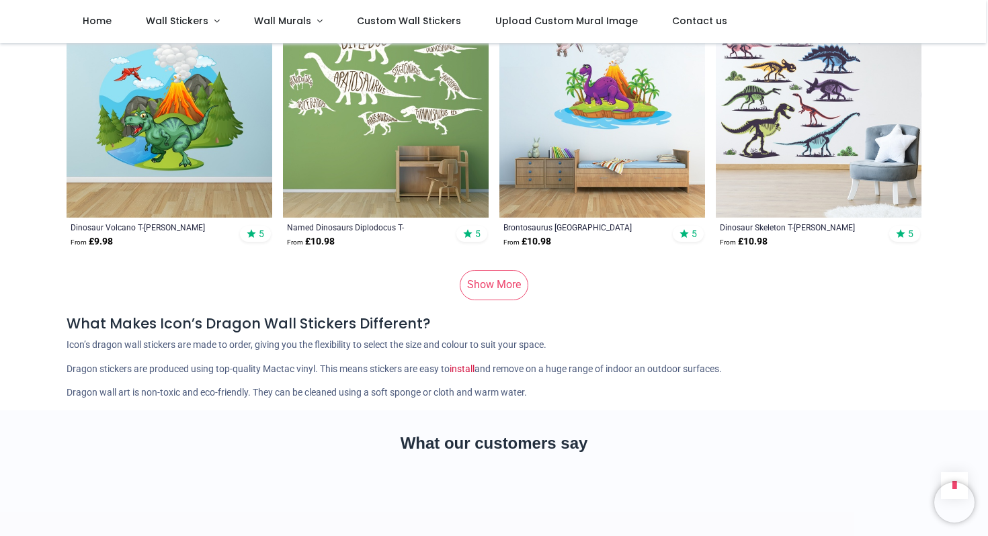
scroll to position [5354, 0]
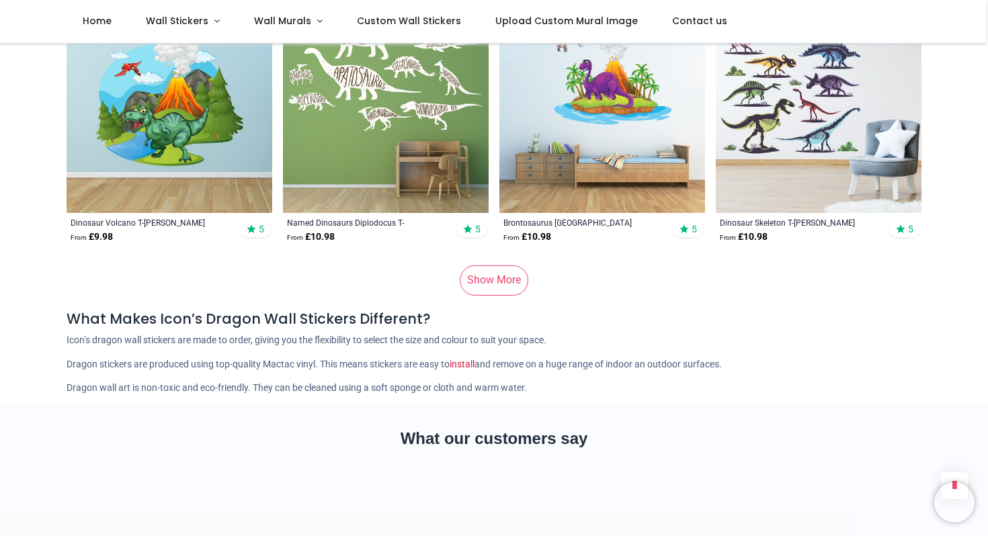
click at [491, 276] on link "Show More" at bounding box center [494, 280] width 69 height 30
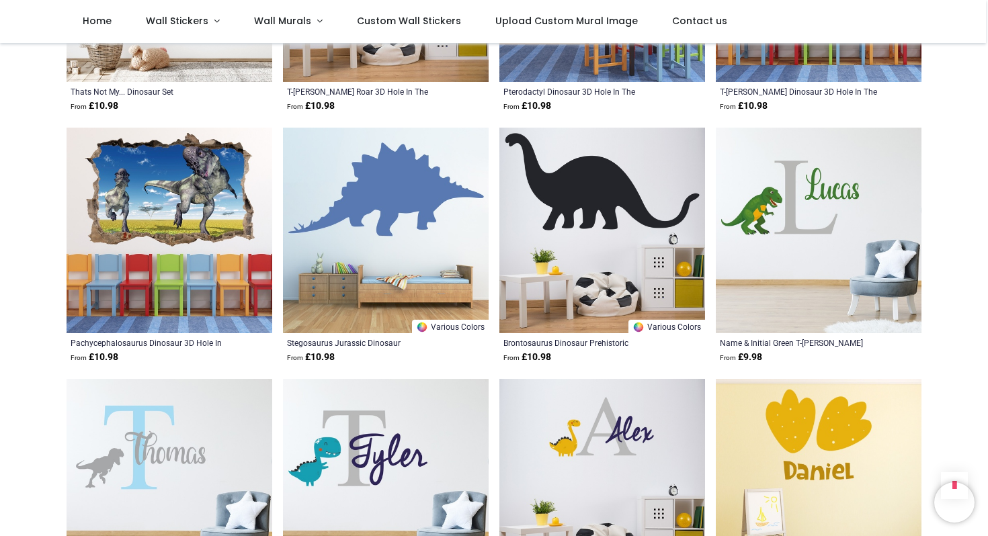
scroll to position [6492, 0]
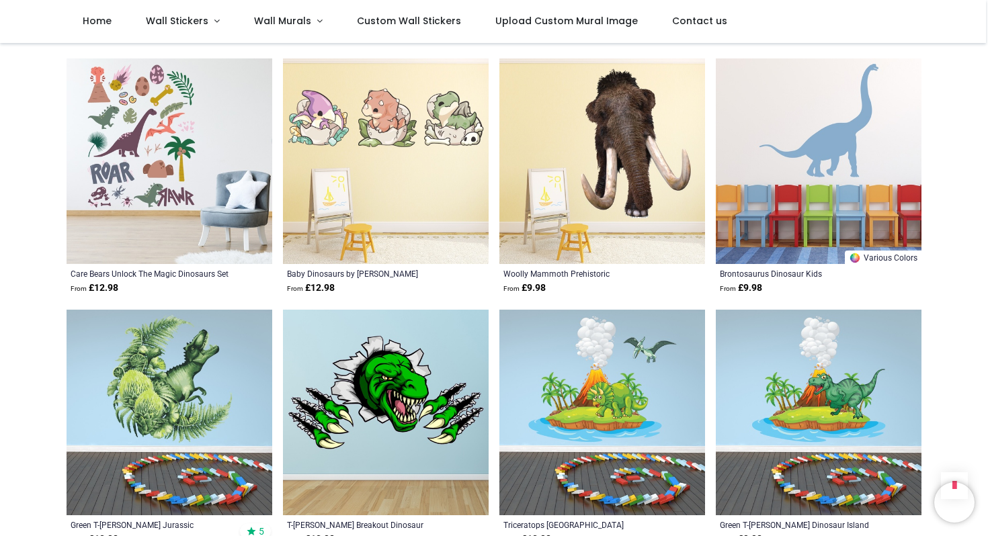
scroll to position [7818, 0]
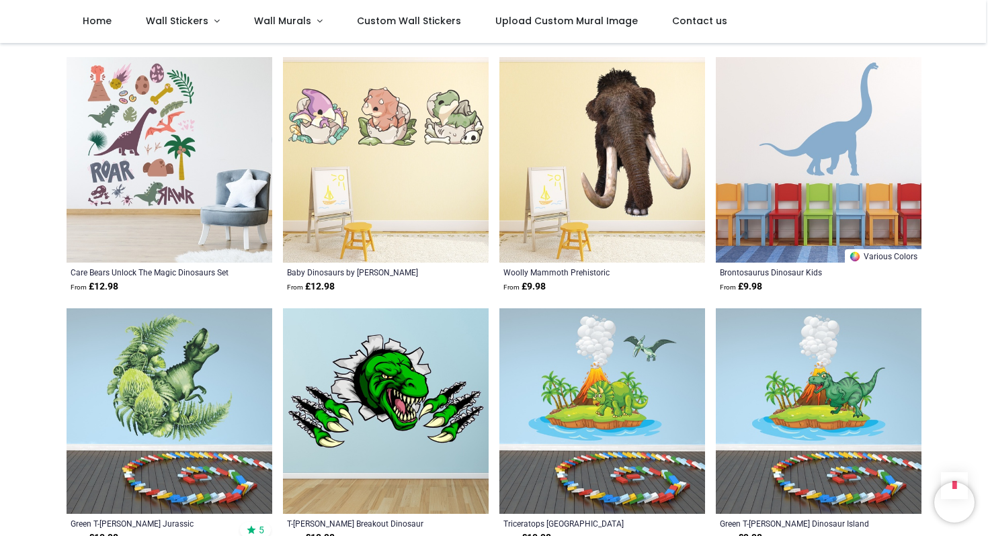
click at [382, 448] on img at bounding box center [386, 412] width 206 height 206
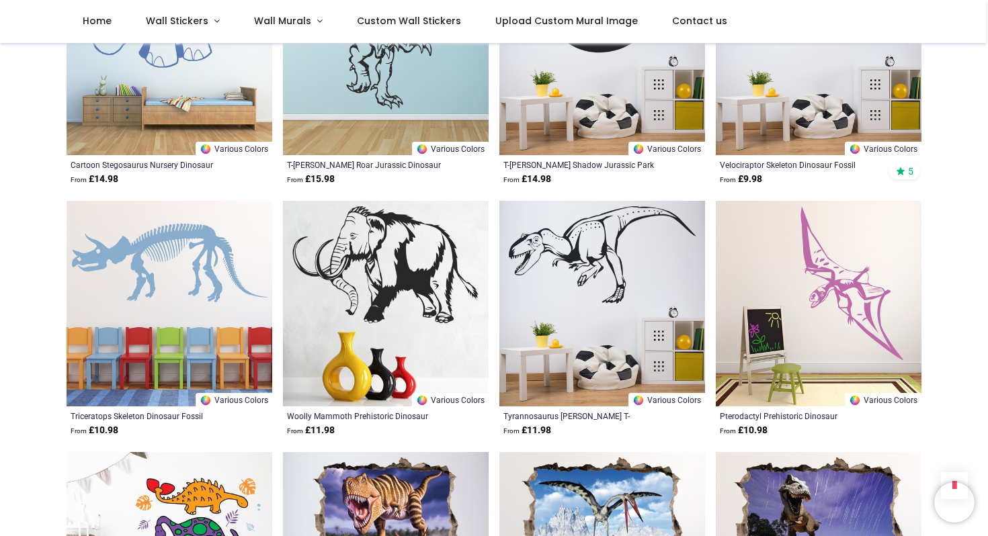
scroll to position [5911, 0]
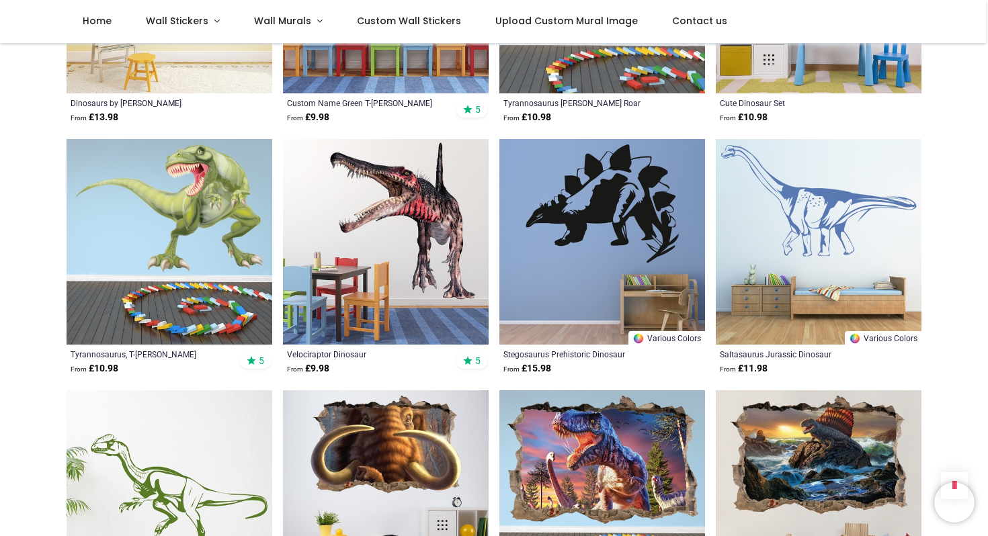
scroll to position [3964, 0]
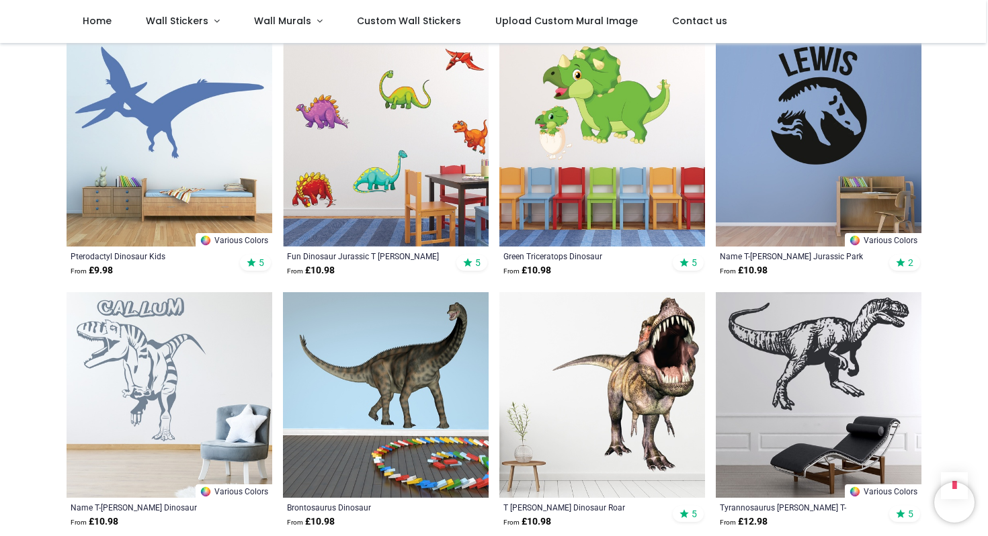
scroll to position [2797, 0]
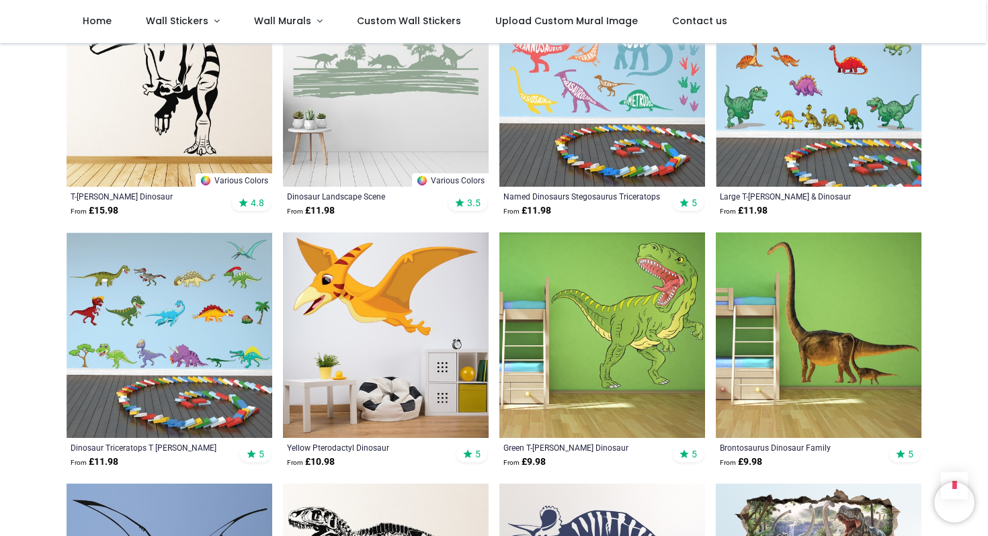
scroll to position [515, 0]
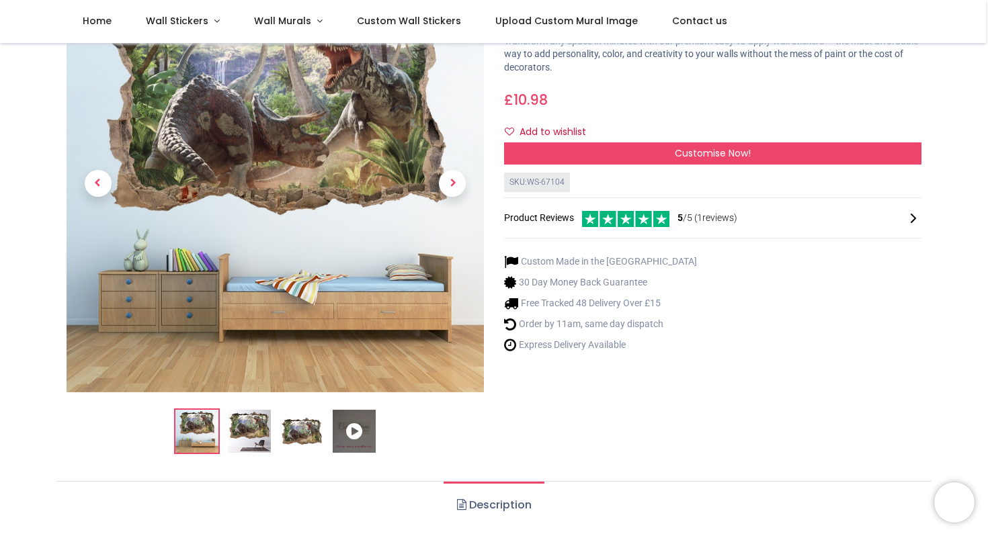
scroll to position [118, 0]
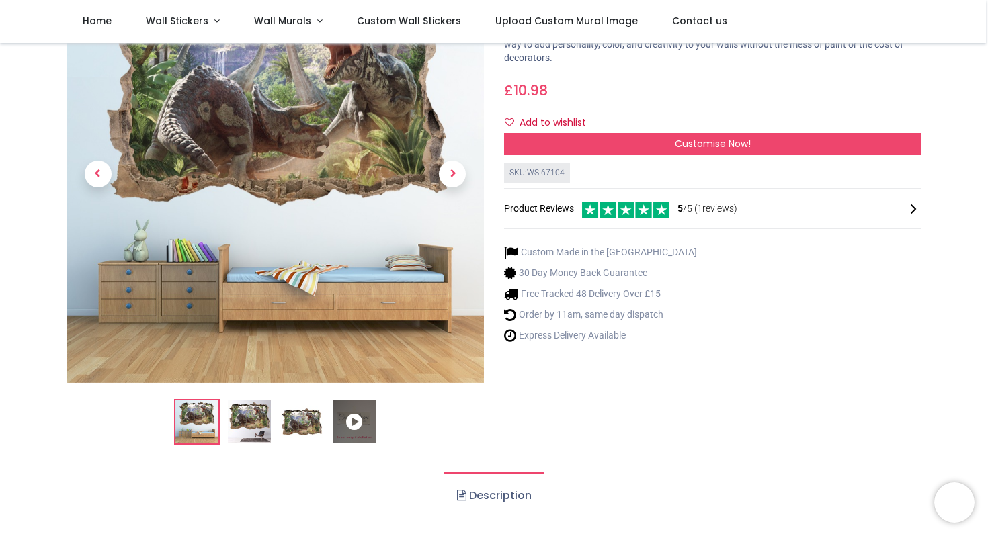
click at [305, 432] on img at bounding box center [301, 422] width 43 height 43
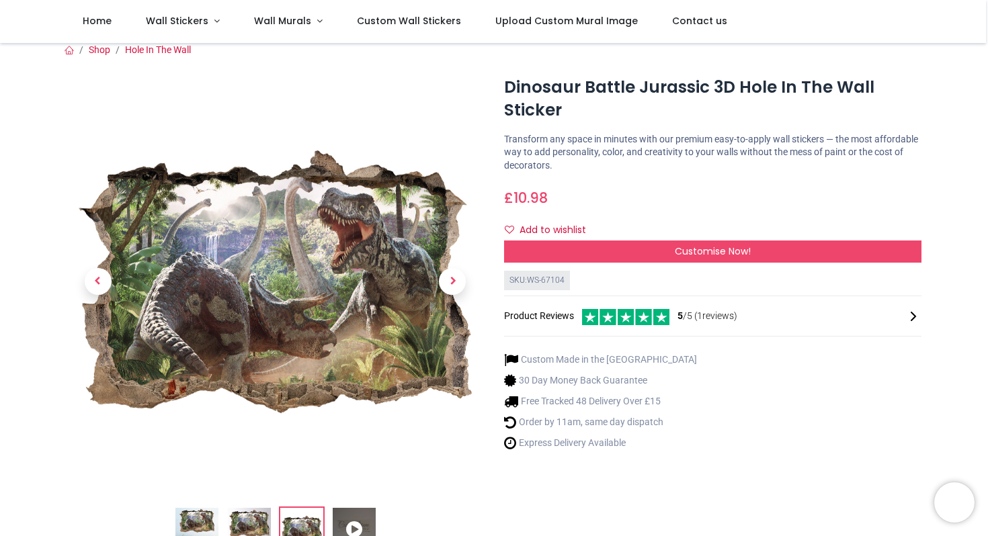
scroll to position [5, 0]
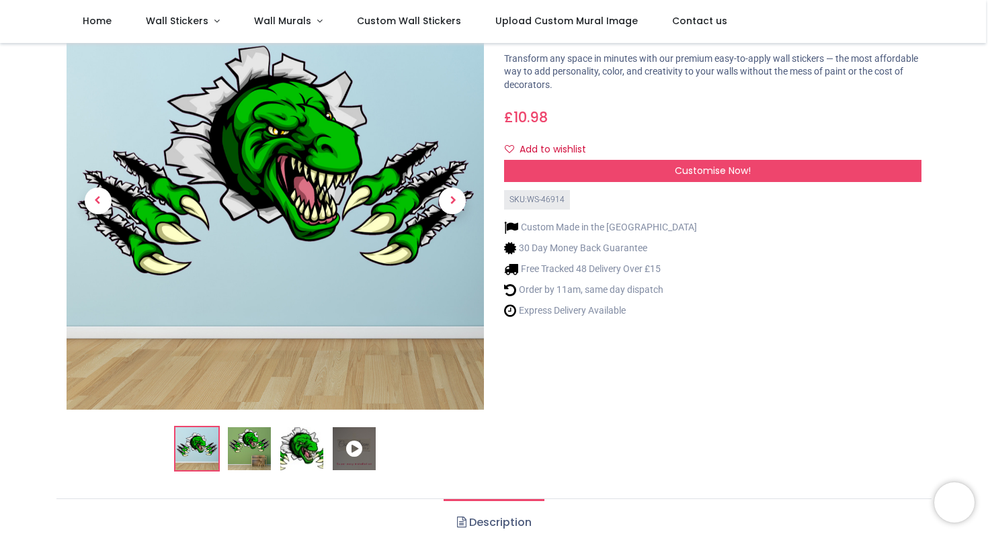
scroll to position [98, 0]
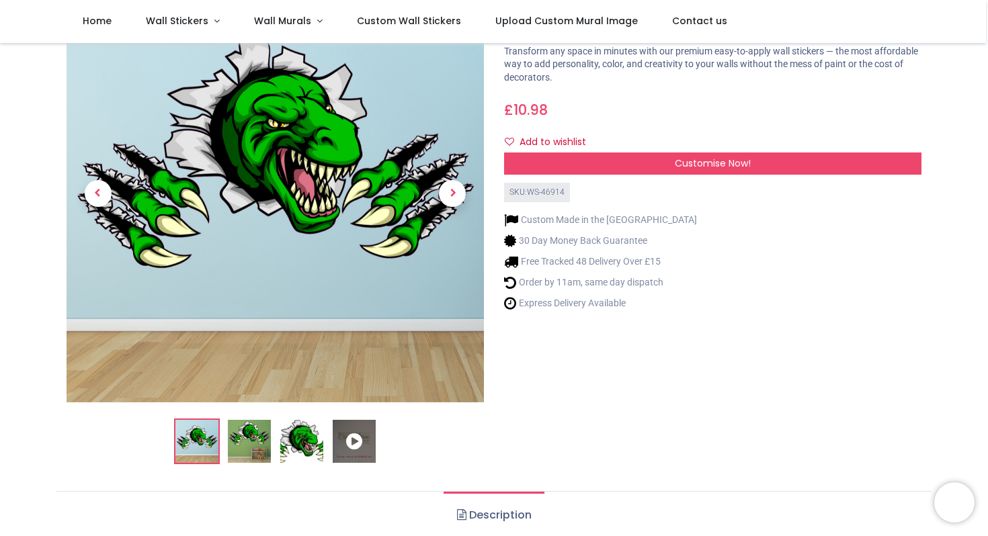
click at [298, 444] on img at bounding box center [301, 441] width 43 height 43
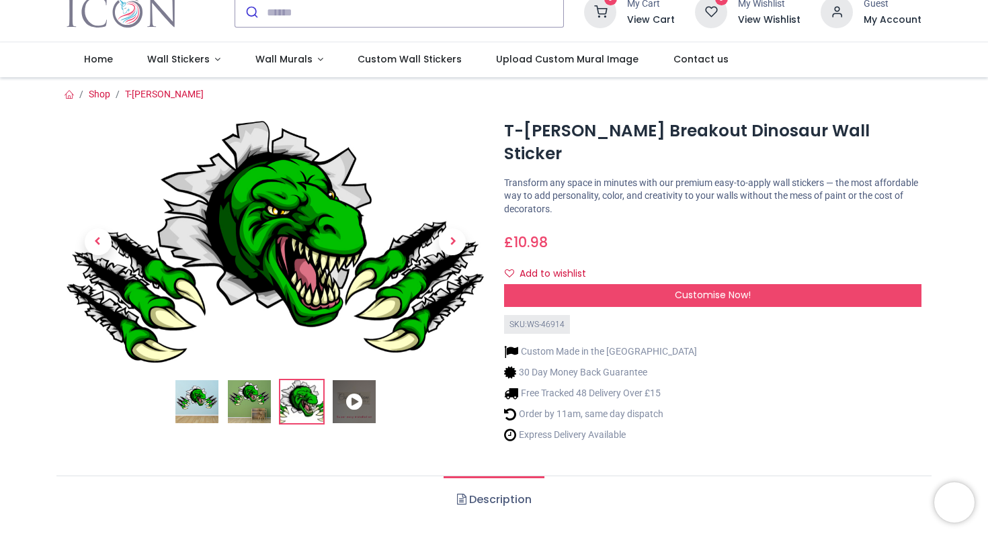
scroll to position [0, 0]
